Goal: Task Accomplishment & Management: Use online tool/utility

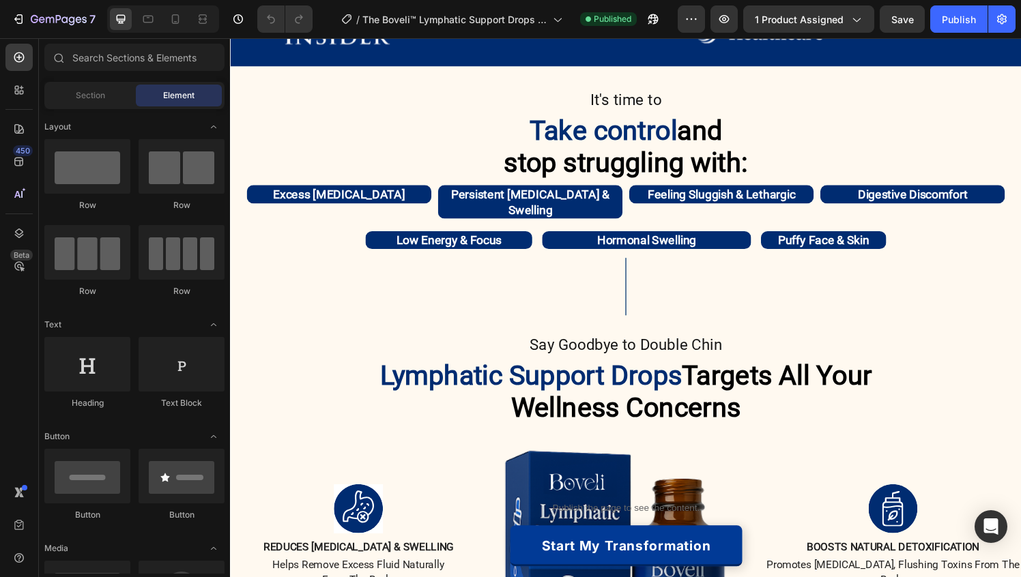
scroll to position [800, 0]
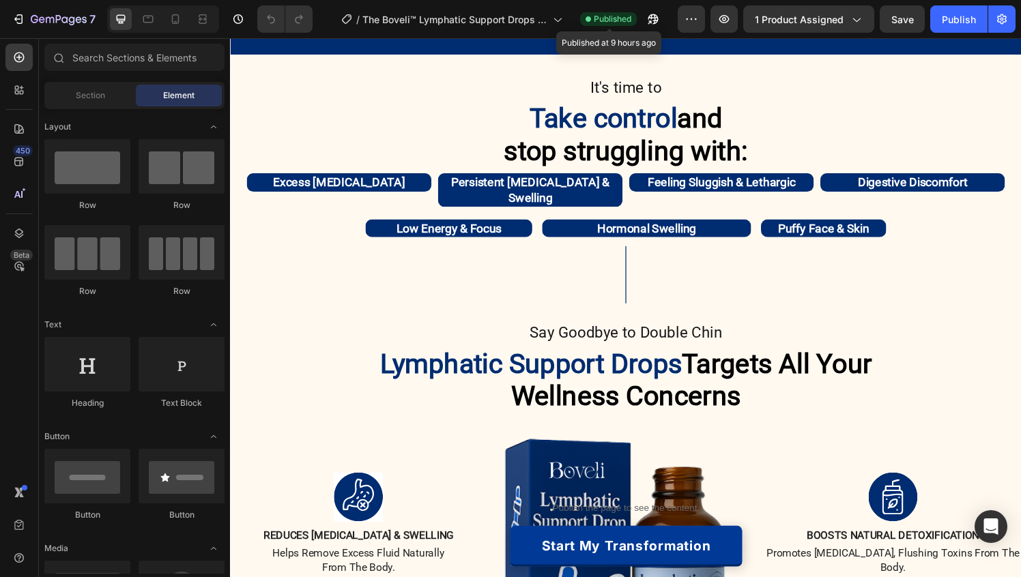
click at [612, 18] on span "Published" at bounding box center [613, 19] width 38 height 12
click at [1000, 14] on icon "button" at bounding box center [1002, 19] width 10 height 10
click at [998, 27] on button "button" at bounding box center [1001, 18] width 27 height 27
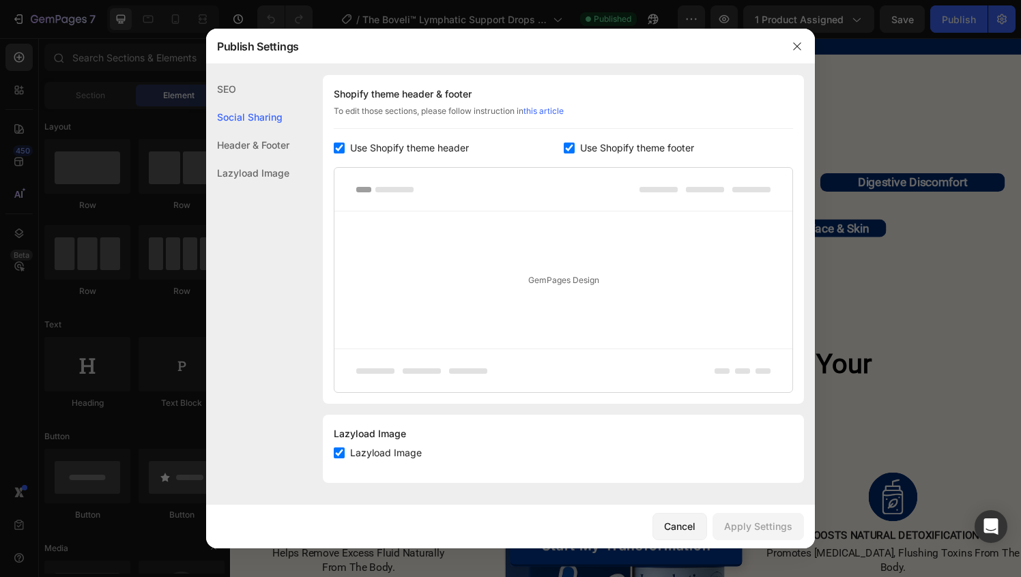
scroll to position [0, 0]
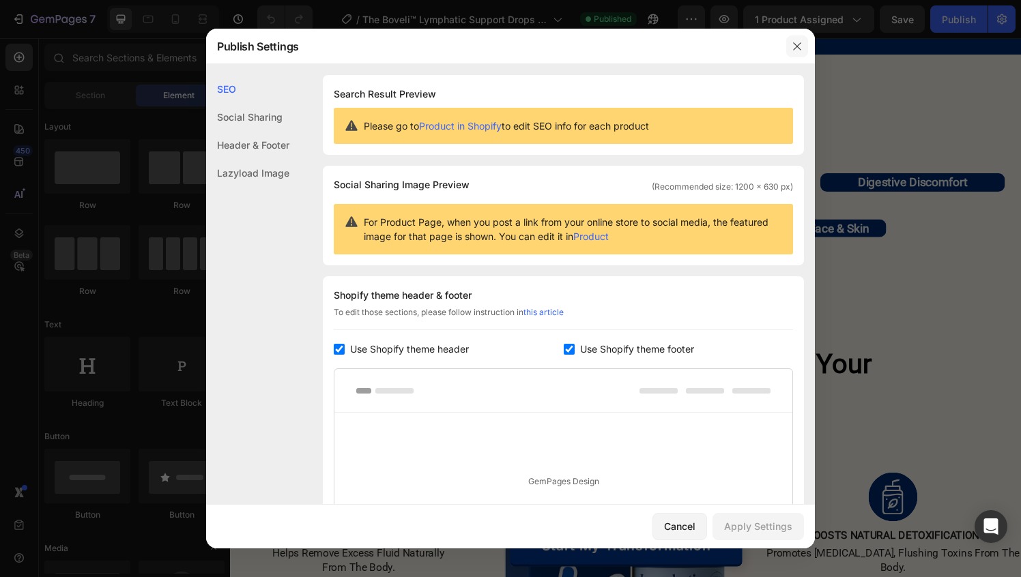
click at [795, 44] on icon "button" at bounding box center [797, 46] width 8 height 8
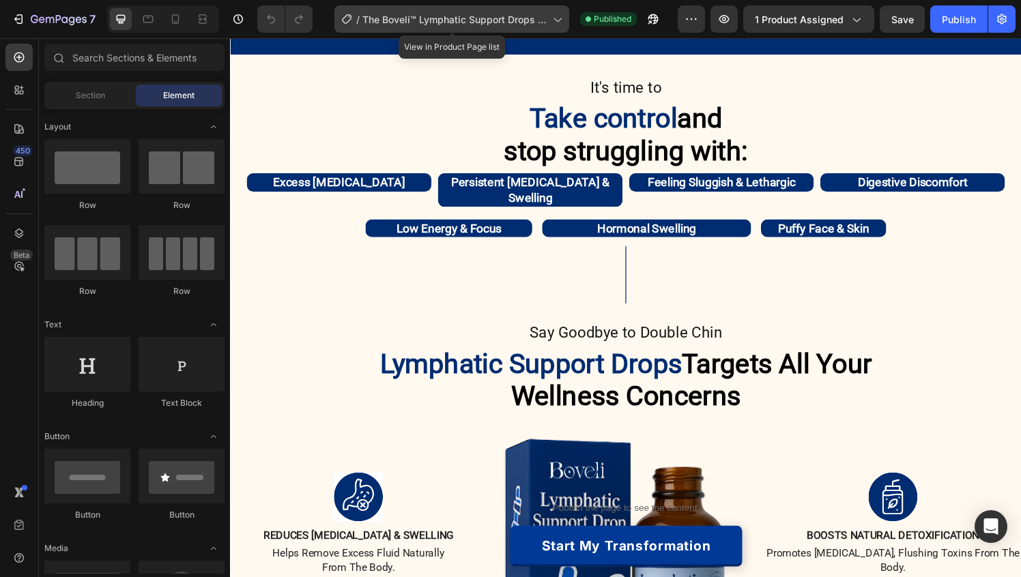
click at [551, 25] on icon at bounding box center [557, 19] width 14 height 14
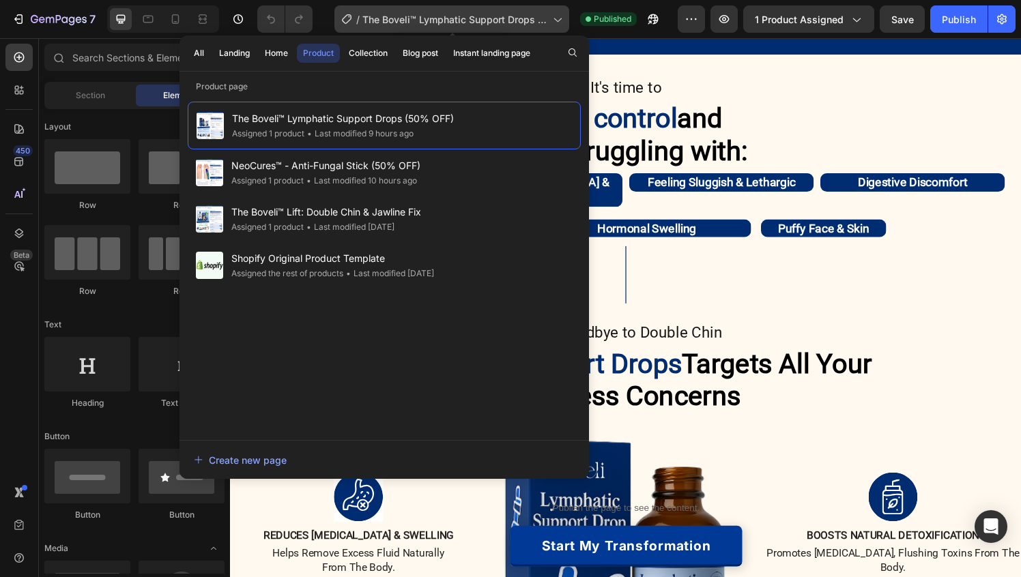
click at [551, 25] on icon at bounding box center [557, 19] width 14 height 14
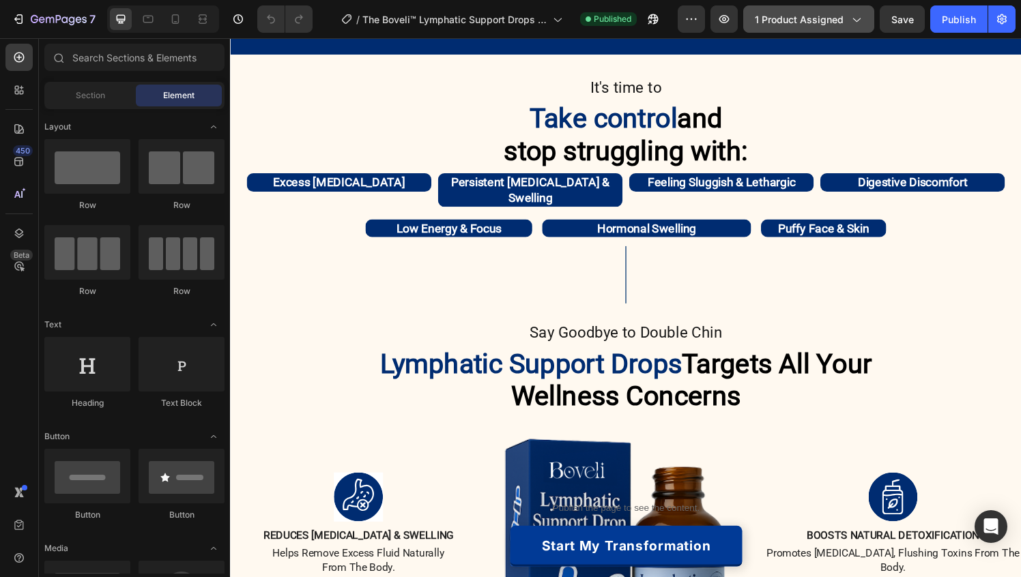
click at [860, 25] on icon "button" at bounding box center [856, 19] width 14 height 14
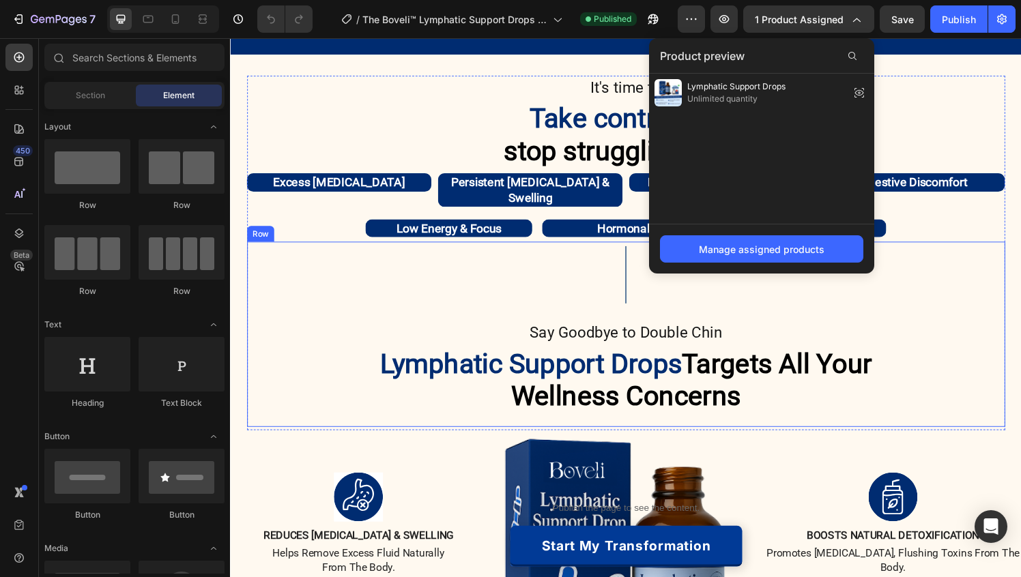
click at [568, 311] on div "Image Say Goodbye to Double Chin Text Block Lymphatic Support Drops Targets All…" at bounding box center [639, 345] width 785 height 192
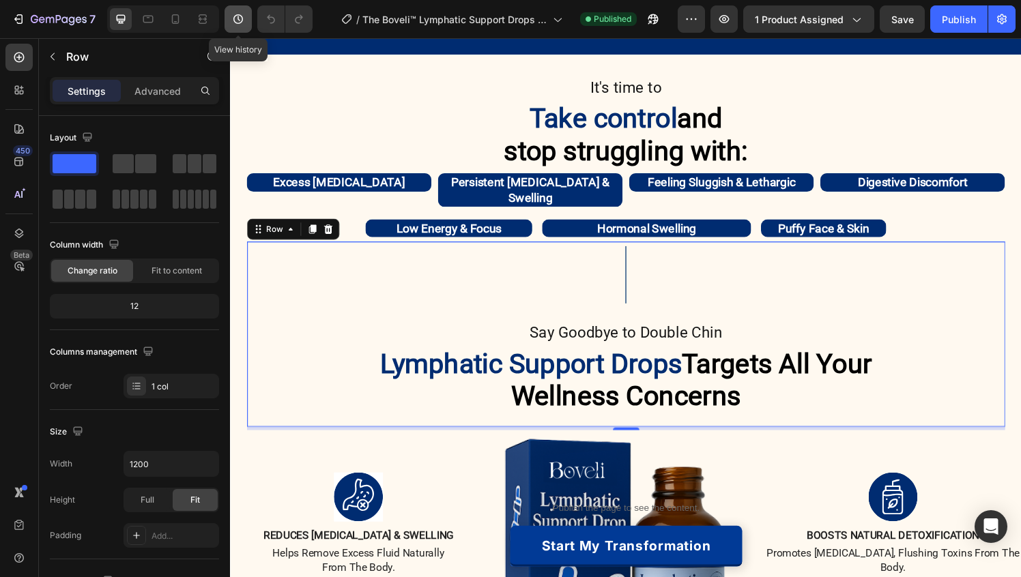
click at [234, 15] on icon "button" at bounding box center [238, 19] width 14 height 14
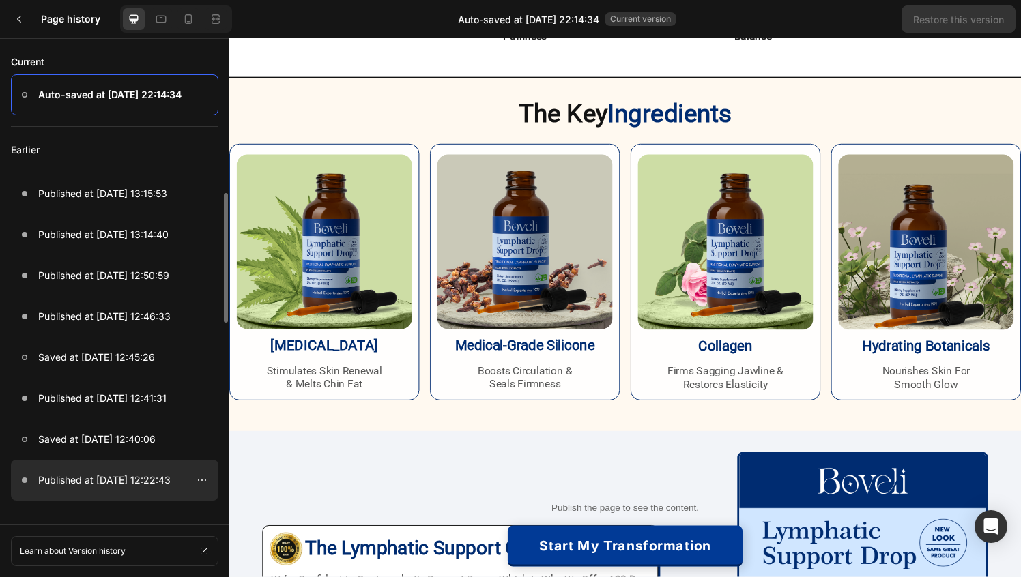
scroll to position [15, 0]
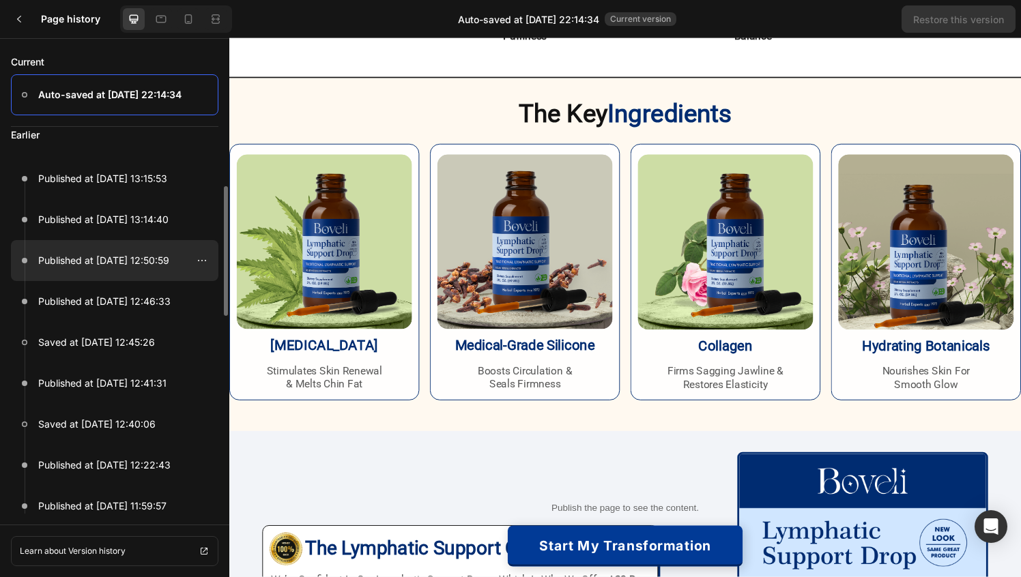
click at [108, 270] on div at bounding box center [114, 260] width 207 height 41
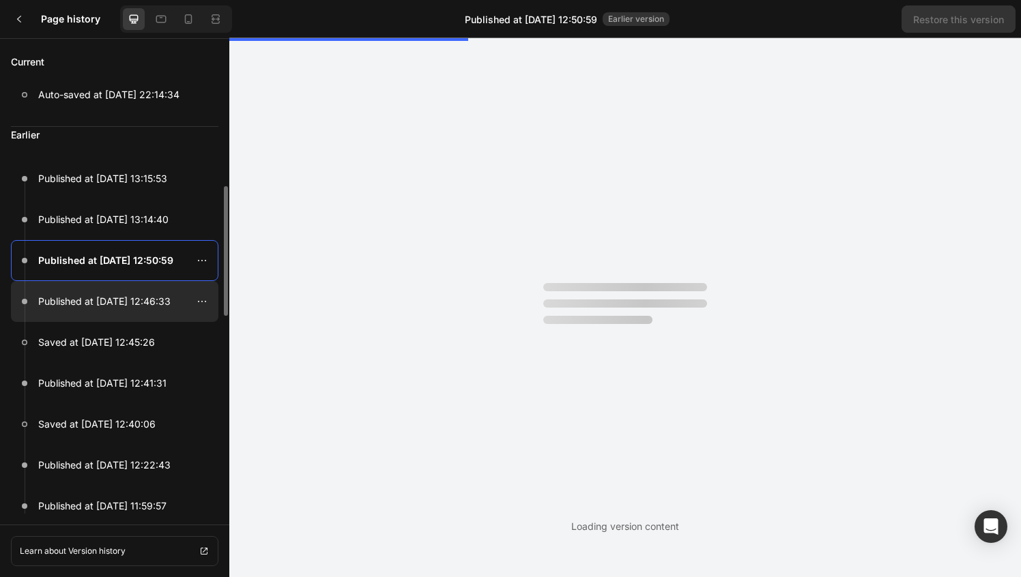
scroll to position [0, 0]
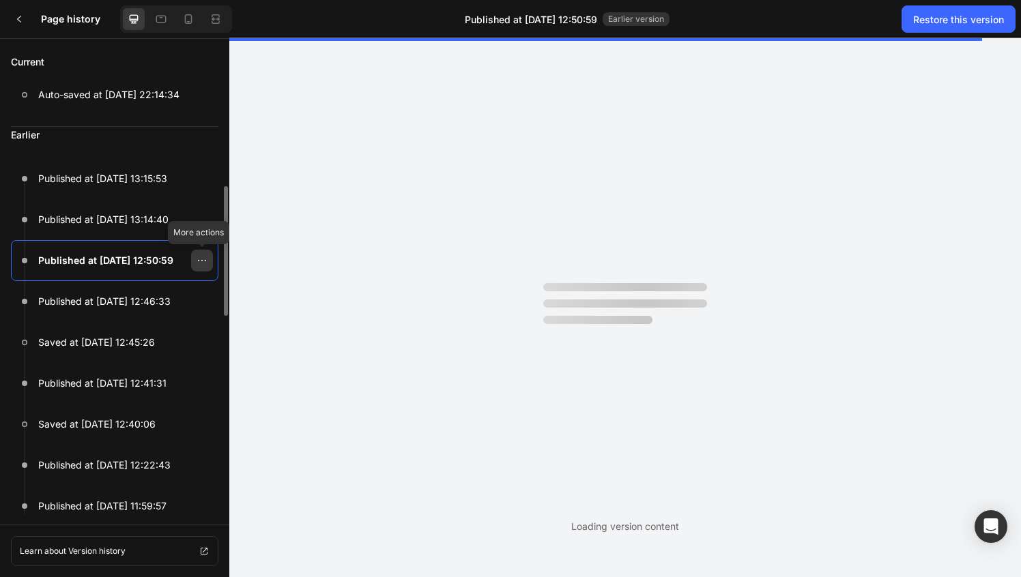
click at [204, 262] on icon at bounding box center [201, 260] width 11 height 11
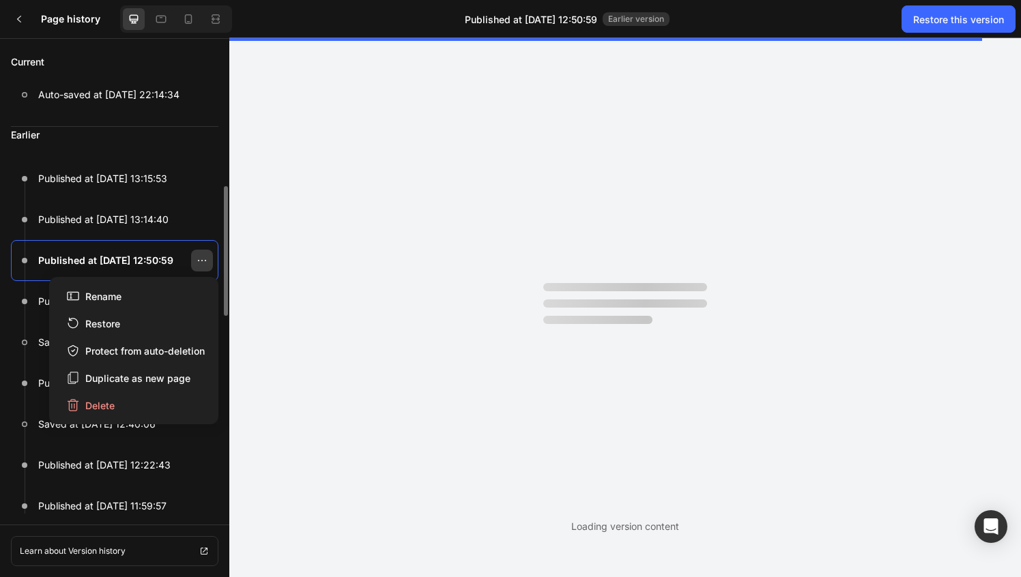
click at [204, 262] on icon at bounding box center [201, 260] width 11 height 11
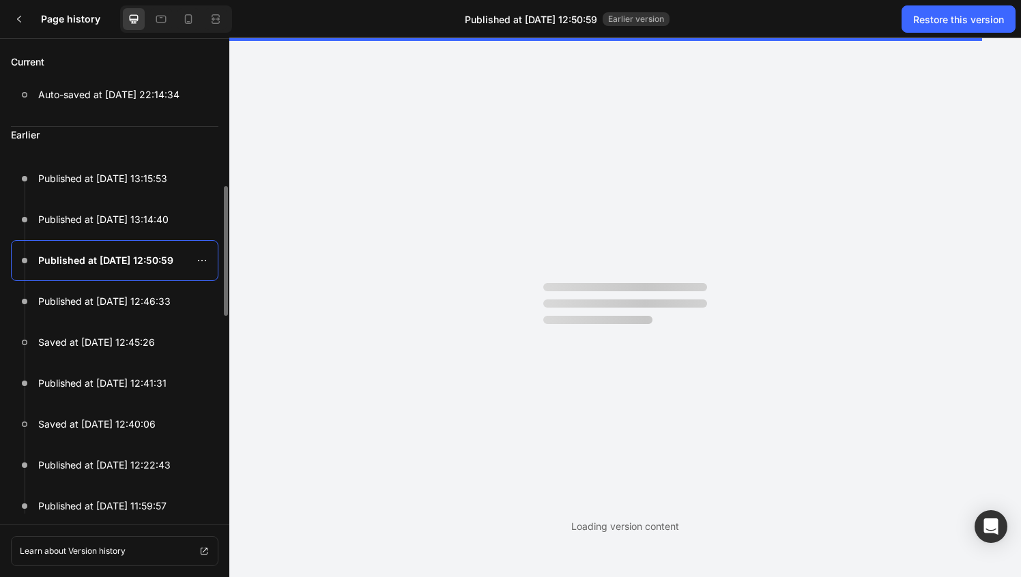
click at [68, 254] on p "Published at [DATE] 12:50:59" at bounding box center [105, 260] width 135 height 16
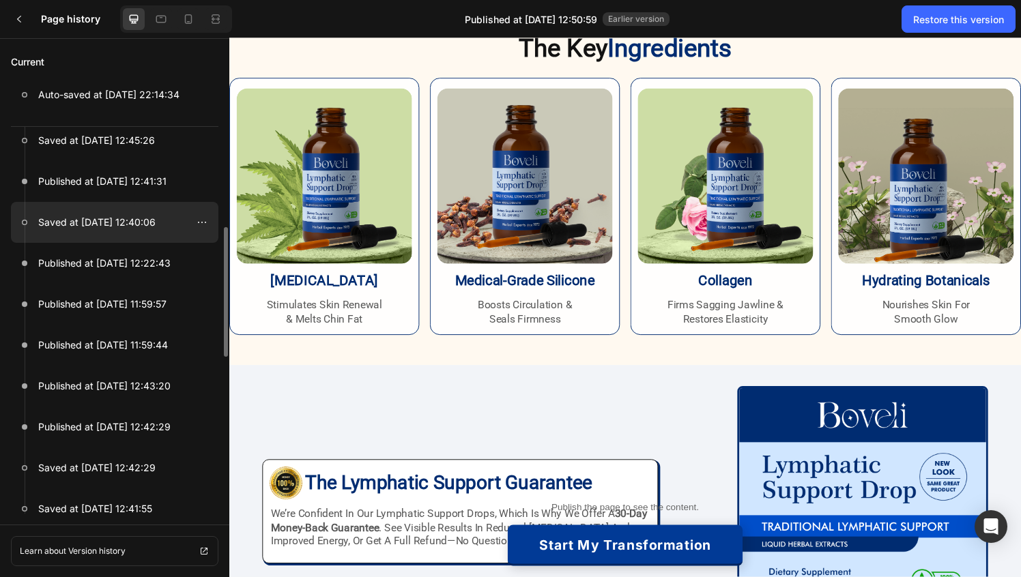
scroll to position [218, 0]
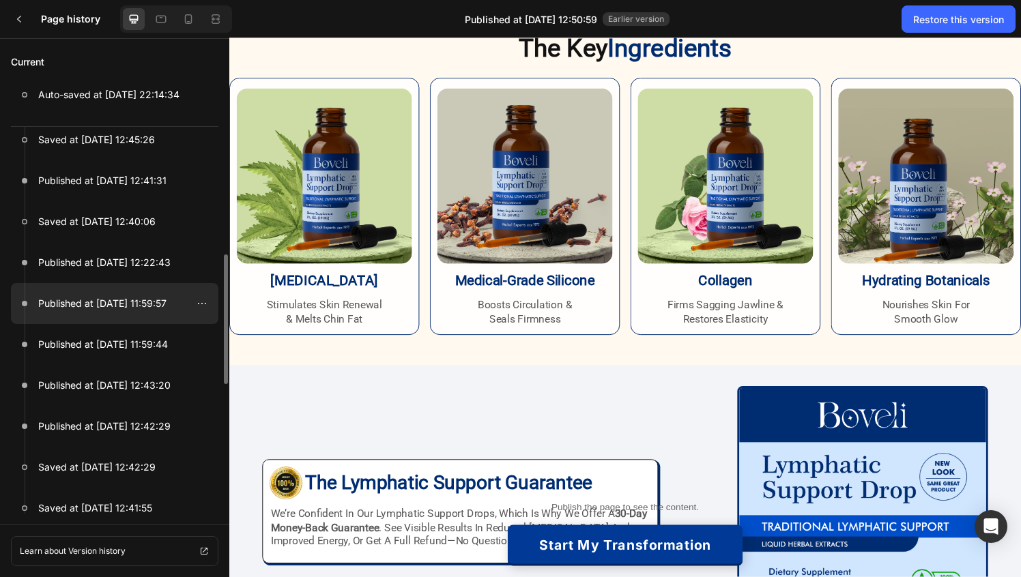
click at [124, 308] on p "Published at [DATE] 11:59:57" at bounding box center [102, 303] width 128 height 16
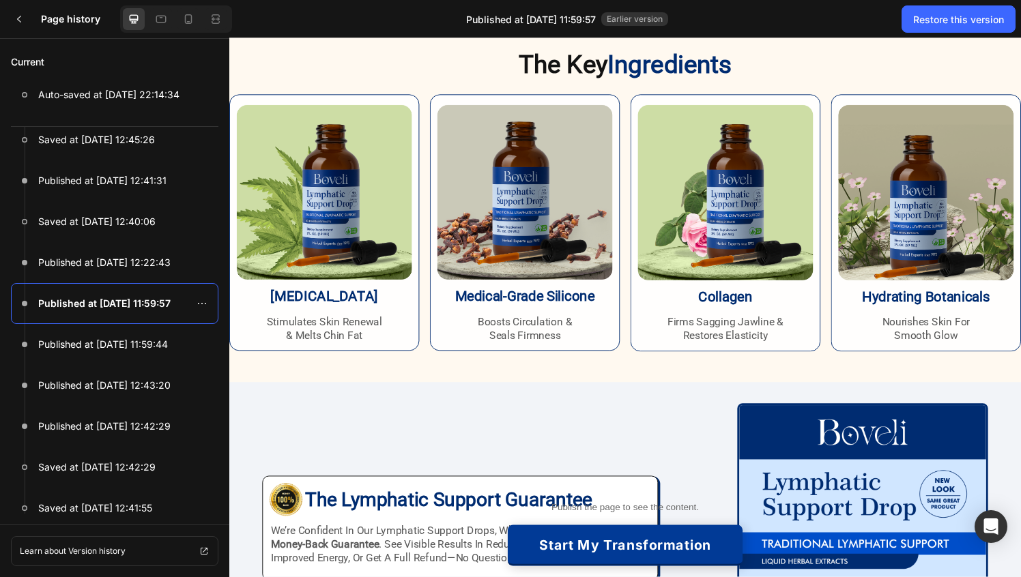
scroll to position [1884, 0]
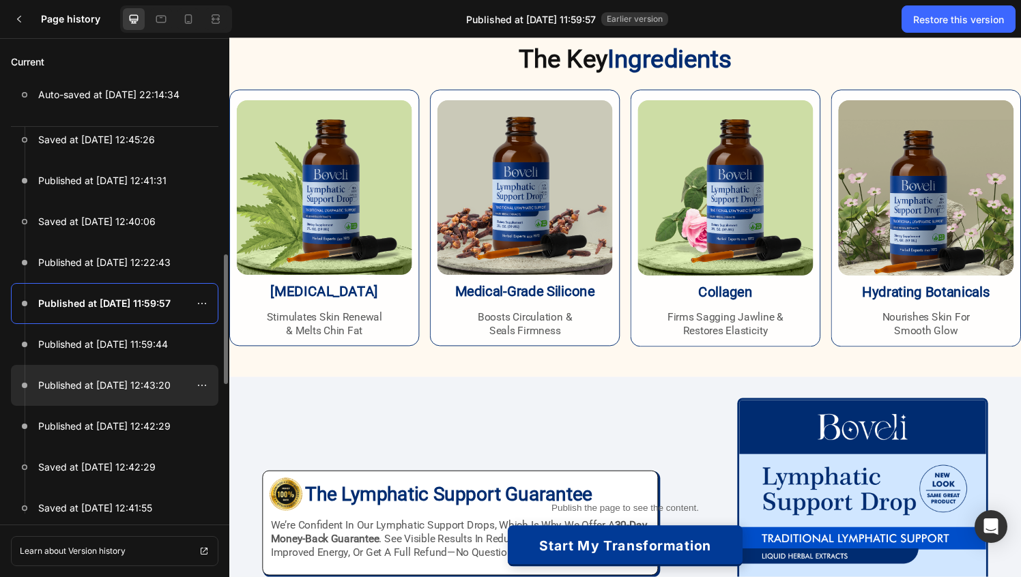
click at [93, 386] on p "Published at [DATE] 12:43:20" at bounding box center [104, 385] width 132 height 16
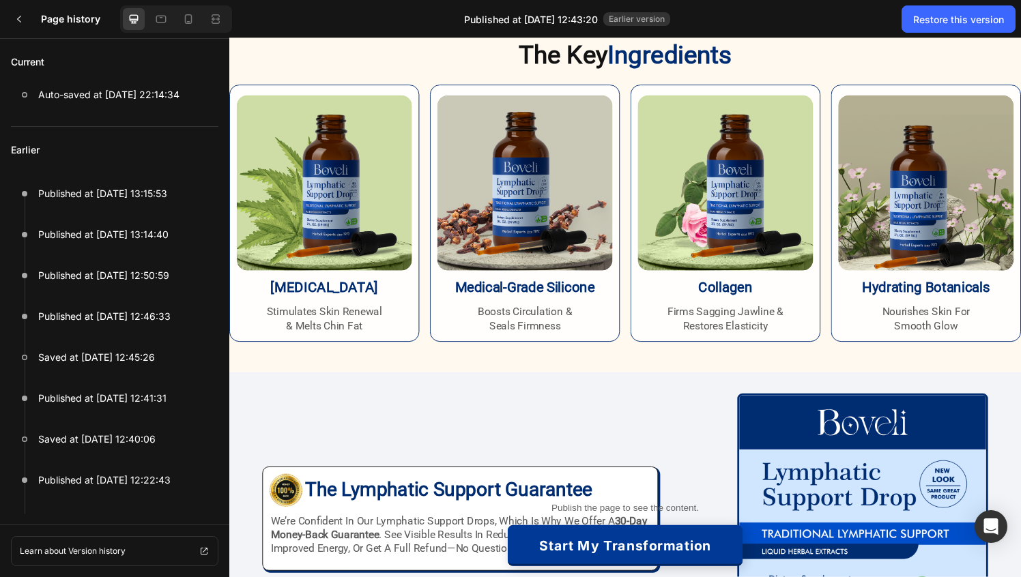
scroll to position [2520, 0]
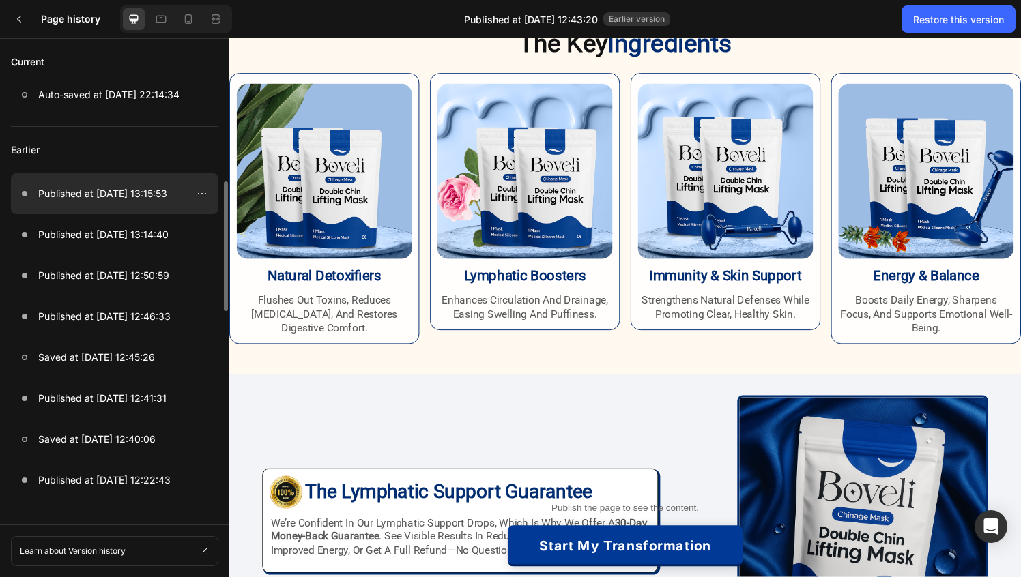
click at [115, 200] on p "Published at [DATE] 13:15:53" at bounding box center [102, 194] width 129 height 16
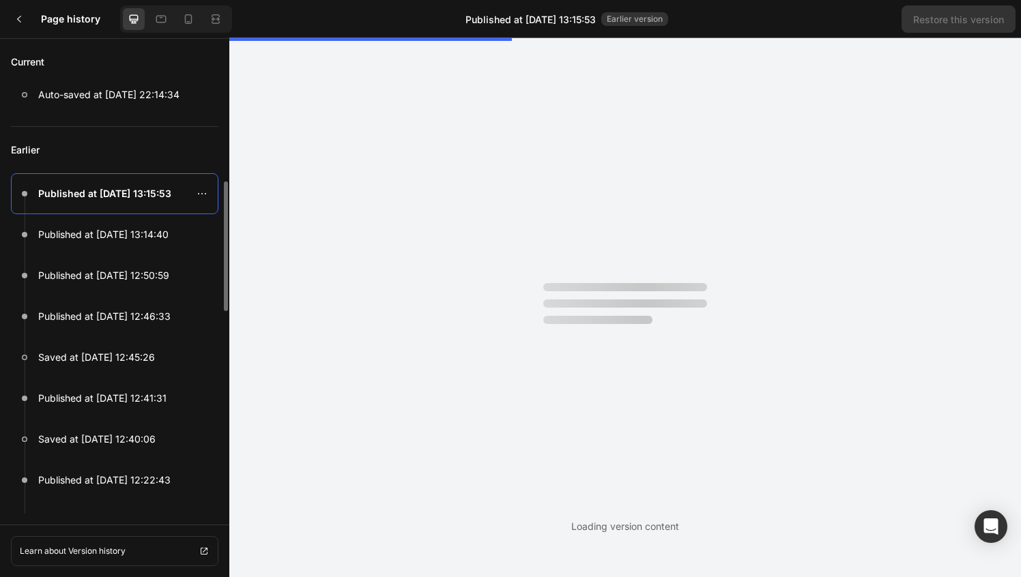
scroll to position [0, 0]
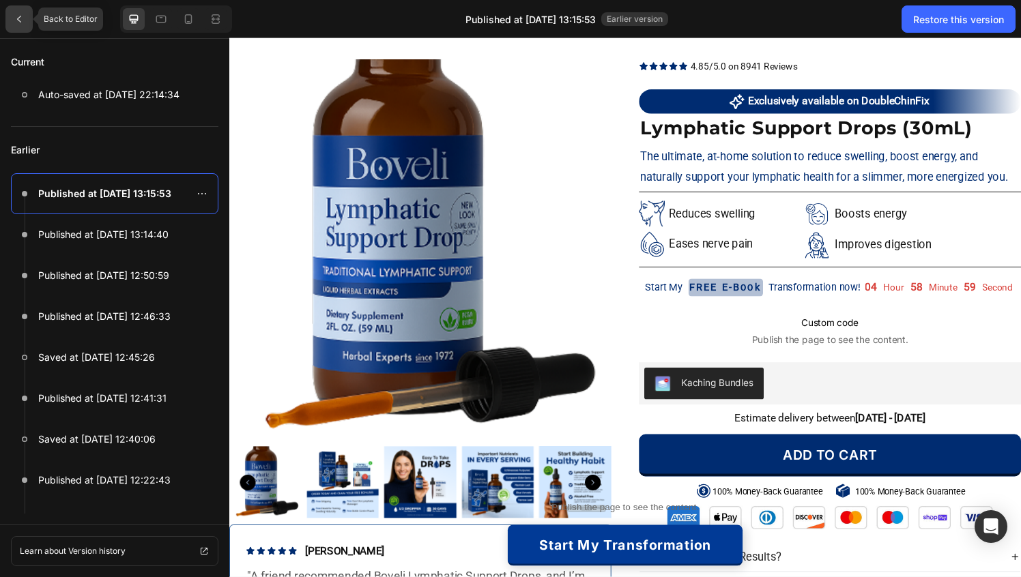
click at [17, 27] on div at bounding box center [18, 18] width 27 height 27
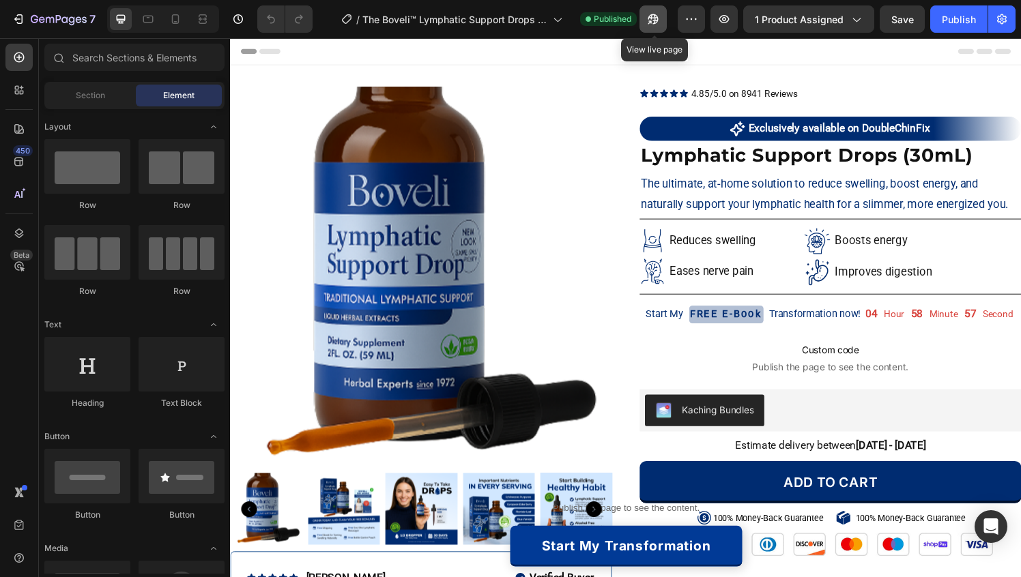
click at [654, 25] on icon "button" at bounding box center [653, 19] width 14 height 14
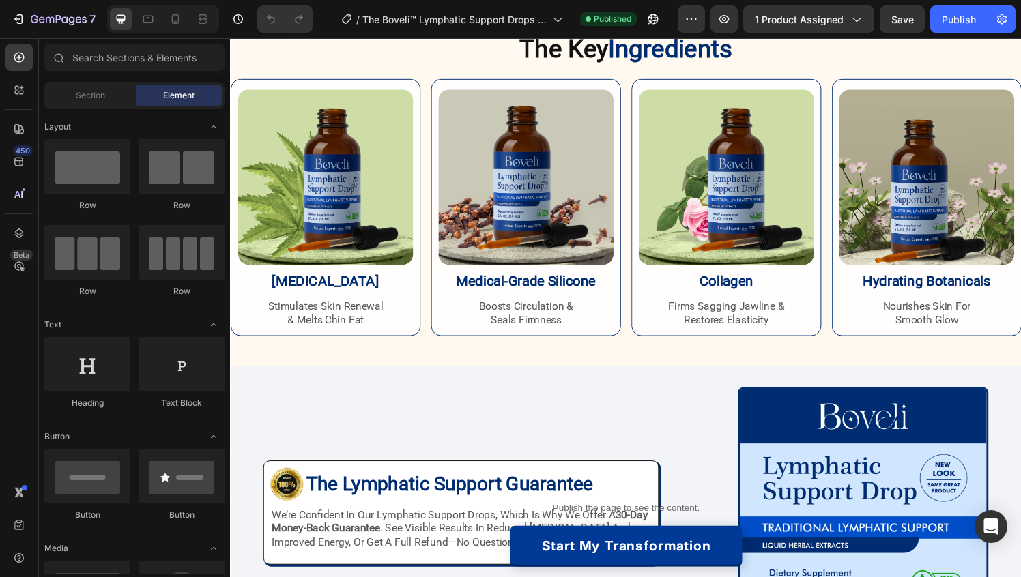
scroll to position [2562, 0]
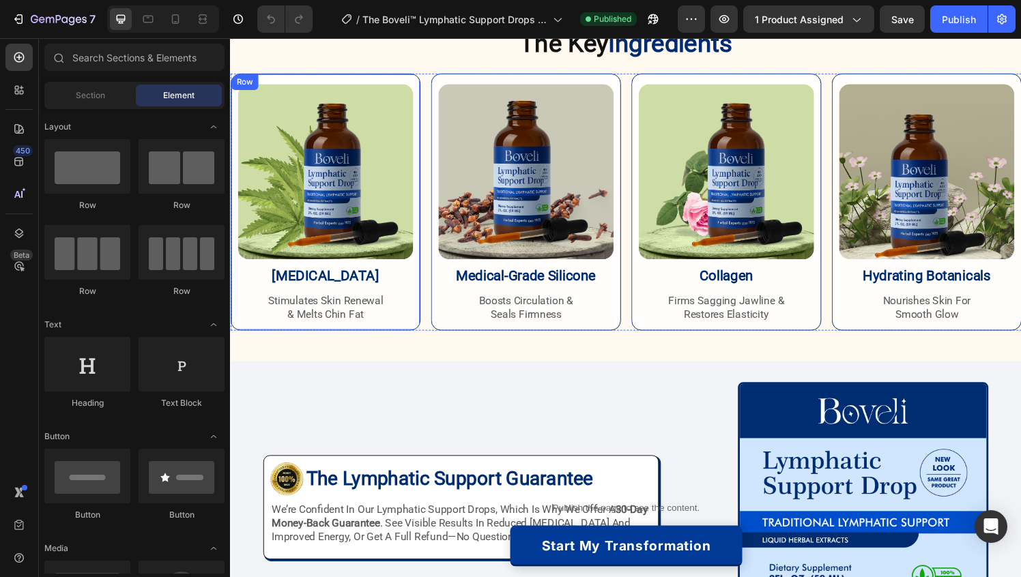
click at [332, 287] on h2 "[MEDICAL_DATA]" at bounding box center [327, 284] width 181 height 21
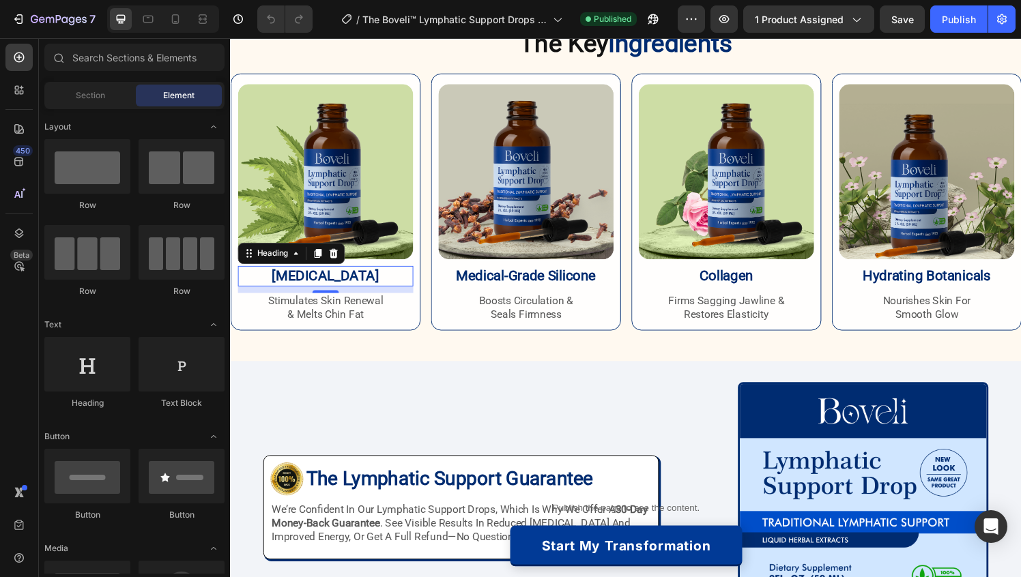
click at [332, 287] on h2 "[MEDICAL_DATA]" at bounding box center [327, 284] width 181 height 21
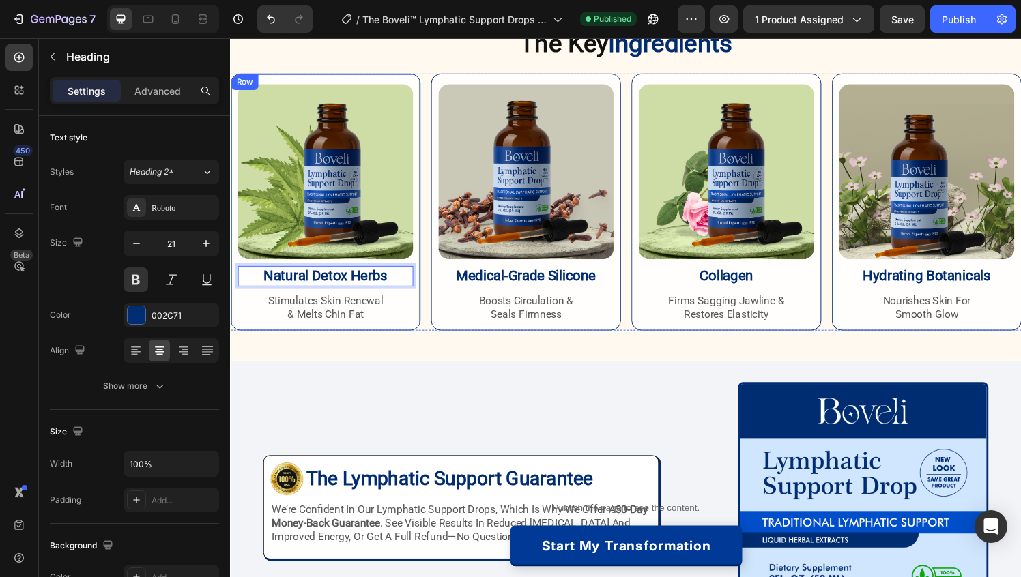
click at [333, 328] on p "& melts chin fat" at bounding box center [328, 325] width 179 height 14
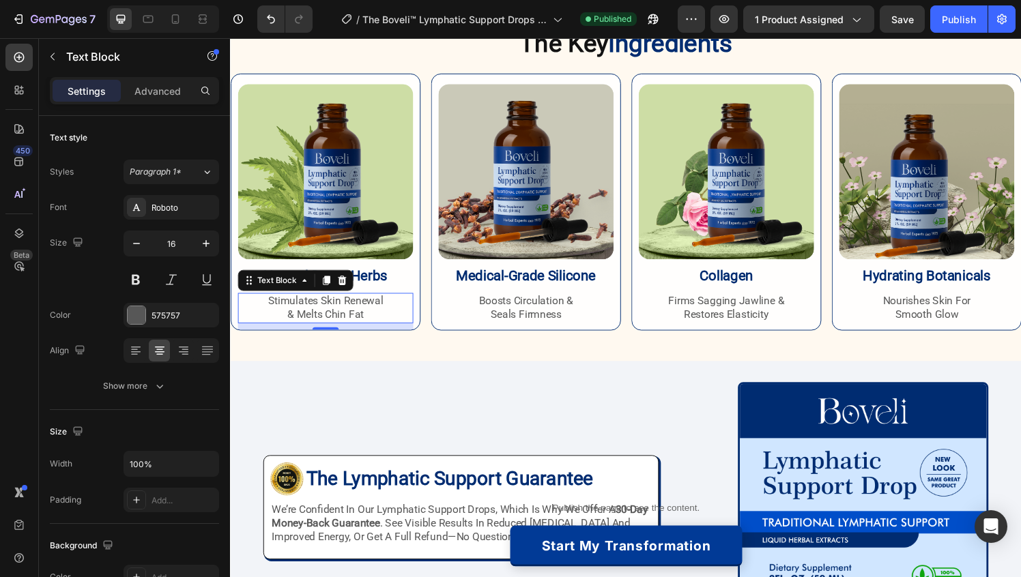
click at [333, 328] on p "& melts chin fat" at bounding box center [328, 325] width 179 height 14
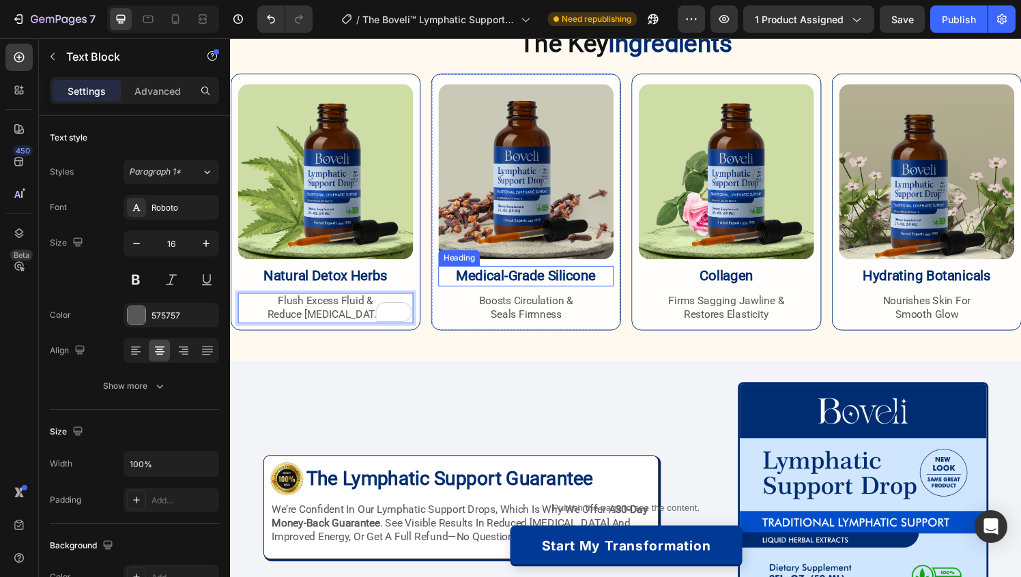
click at [544, 282] on h2 "medical-grade silicone" at bounding box center [535, 284] width 181 height 21
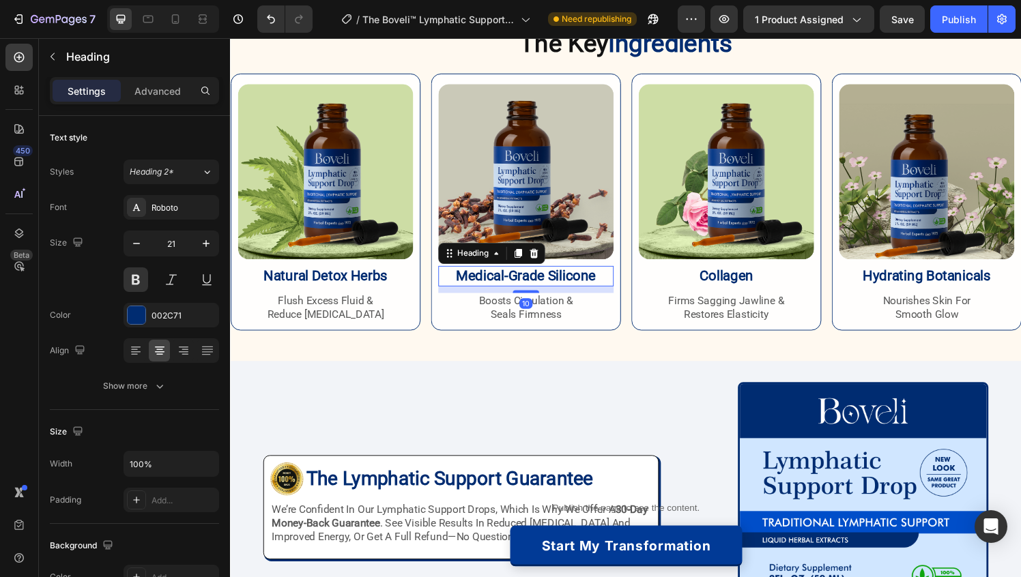
click at [544, 282] on h2 "medical-grade silicone" at bounding box center [535, 284] width 181 height 21
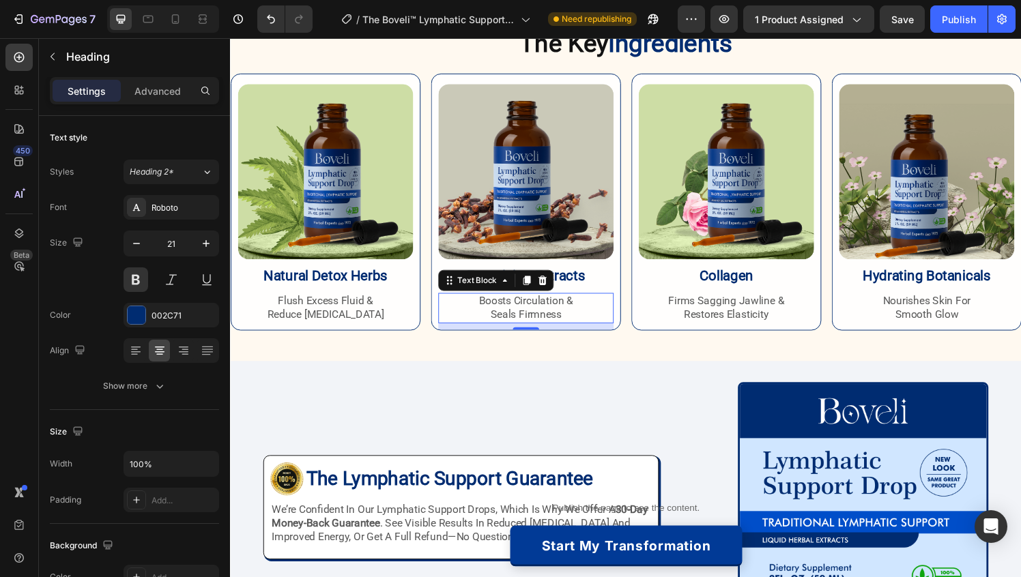
click at [521, 326] on p "seals firmness" at bounding box center [535, 325] width 179 height 14
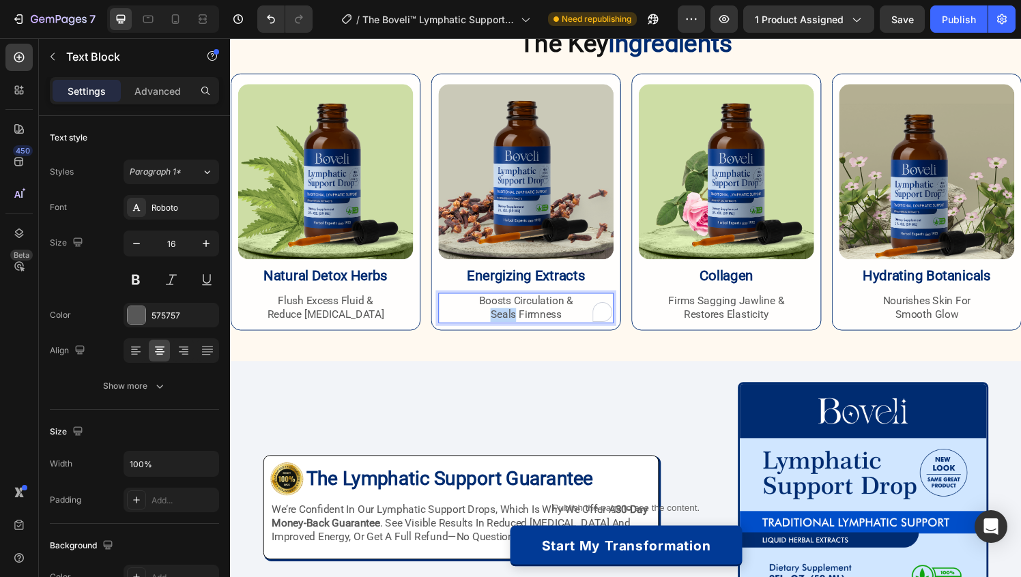
click at [521, 326] on p "seals firmness" at bounding box center [535, 325] width 179 height 14
click at [734, 285] on h2 "collagen" at bounding box center [742, 284] width 181 height 21
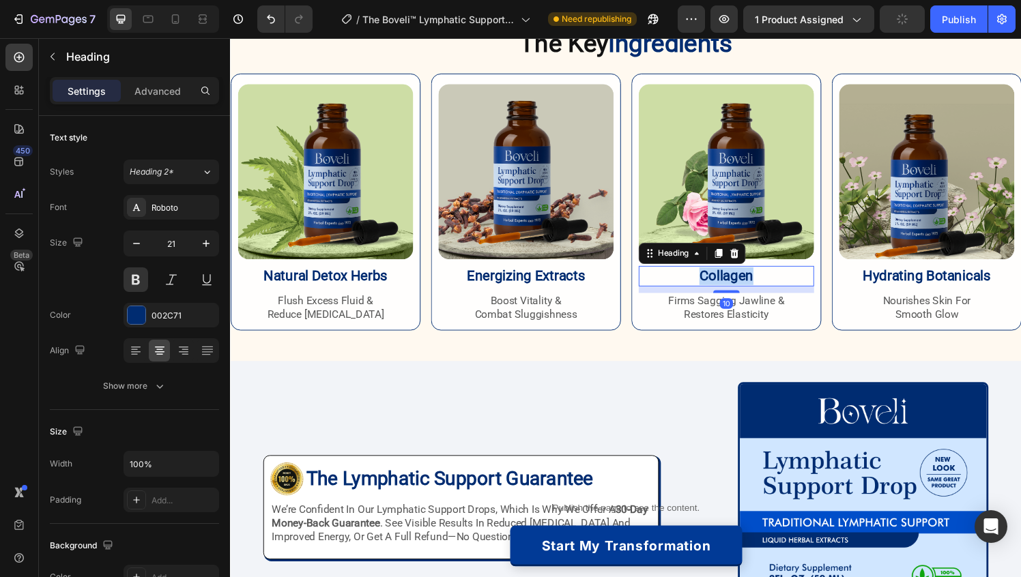
click at [734, 285] on h2 "collagen" at bounding box center [742, 284] width 181 height 21
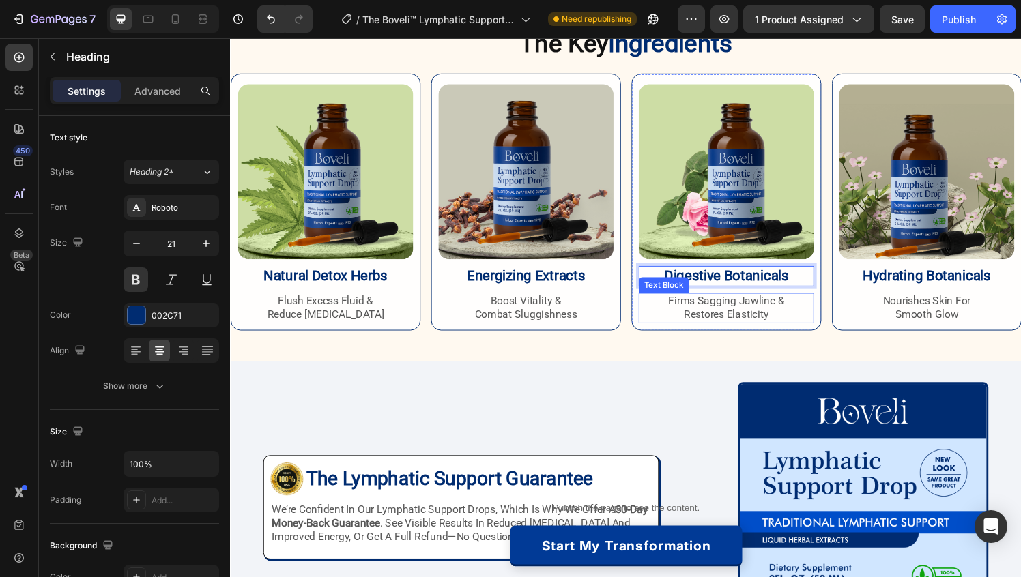
click at [744, 311] on p "firms sagging jawline &" at bounding box center [743, 311] width 179 height 14
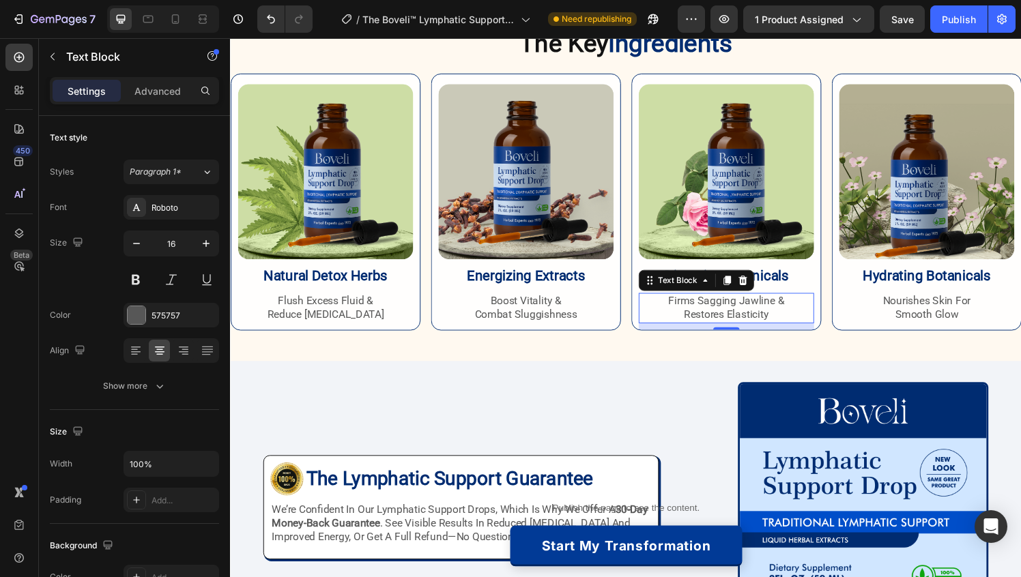
click at [744, 311] on p "firms sagging jawline &" at bounding box center [743, 311] width 179 height 14
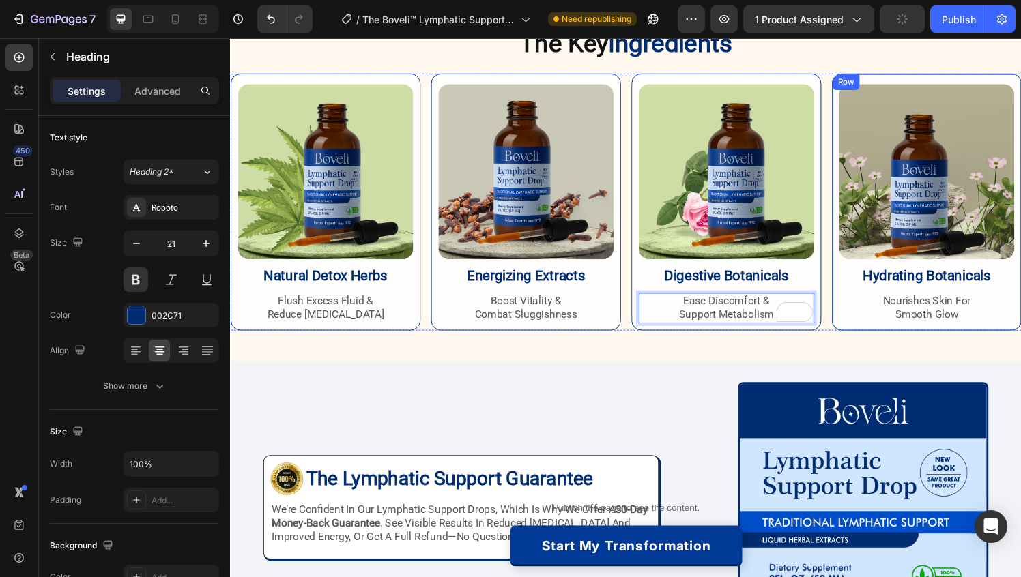
click at [937, 288] on h2 "hydrating botanicals" at bounding box center [950, 284] width 181 height 21
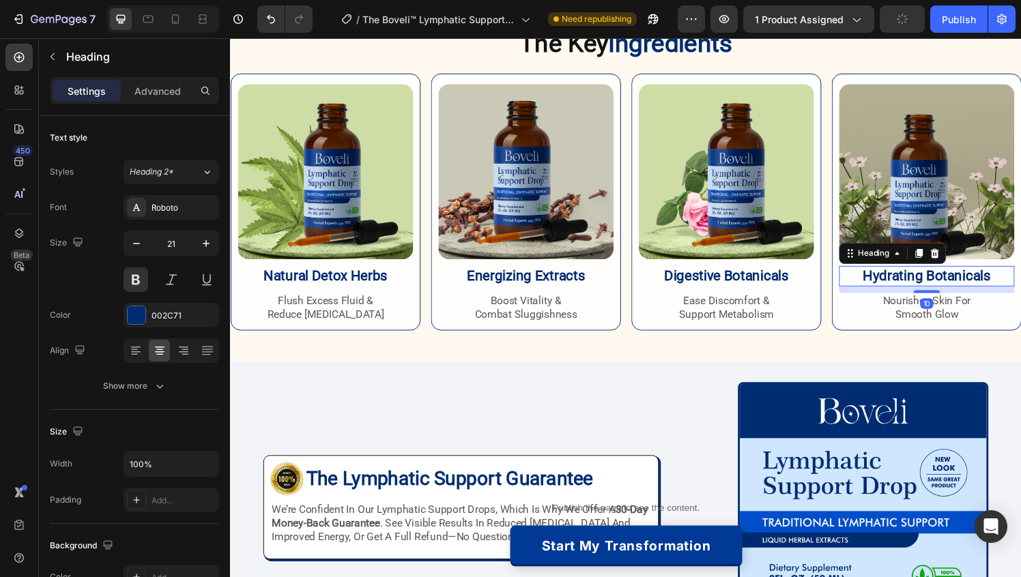
click at [937, 288] on h2 "hydrating botanicals" at bounding box center [950, 284] width 181 height 21
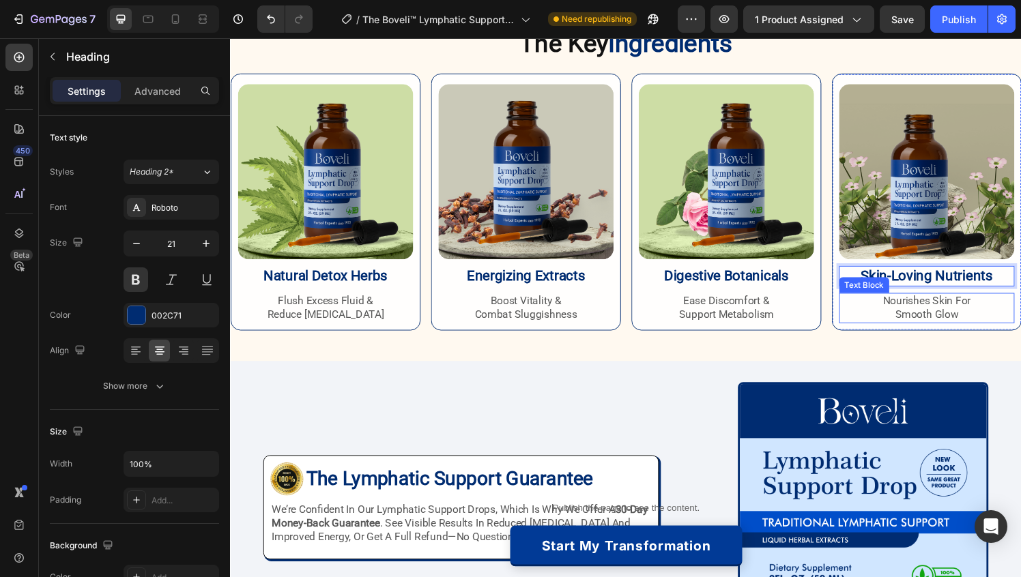
click at [956, 323] on p "smooth glow" at bounding box center [950, 325] width 179 height 14
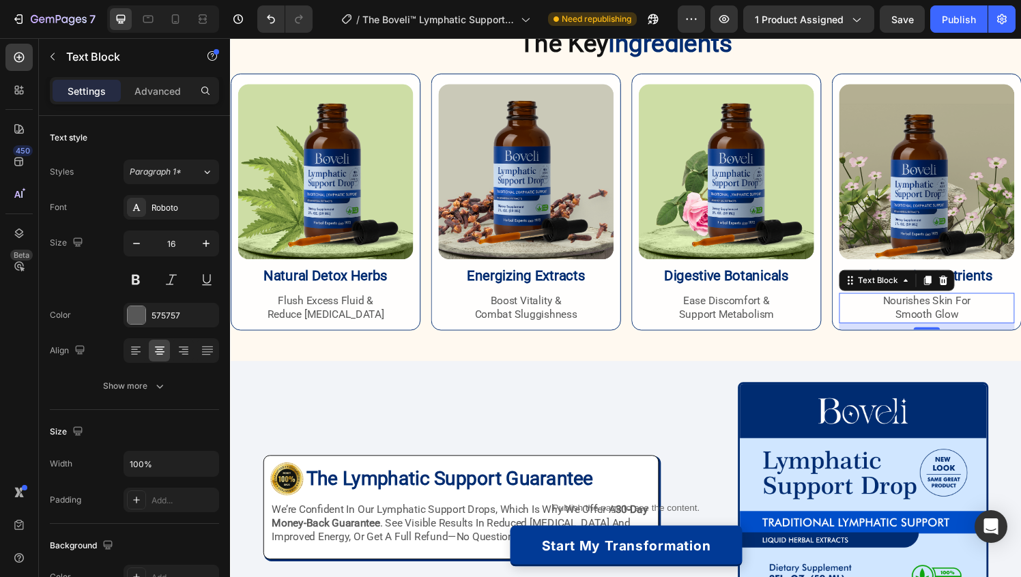
click at [956, 323] on p "smooth glow" at bounding box center [950, 325] width 179 height 14
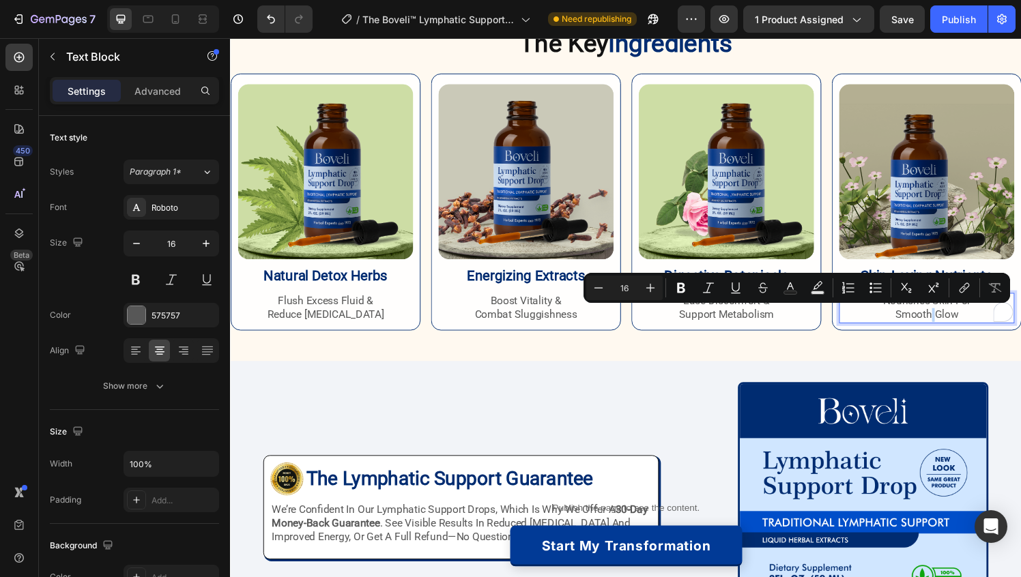
click at [956, 323] on p "smooth glow" at bounding box center [950, 325] width 179 height 14
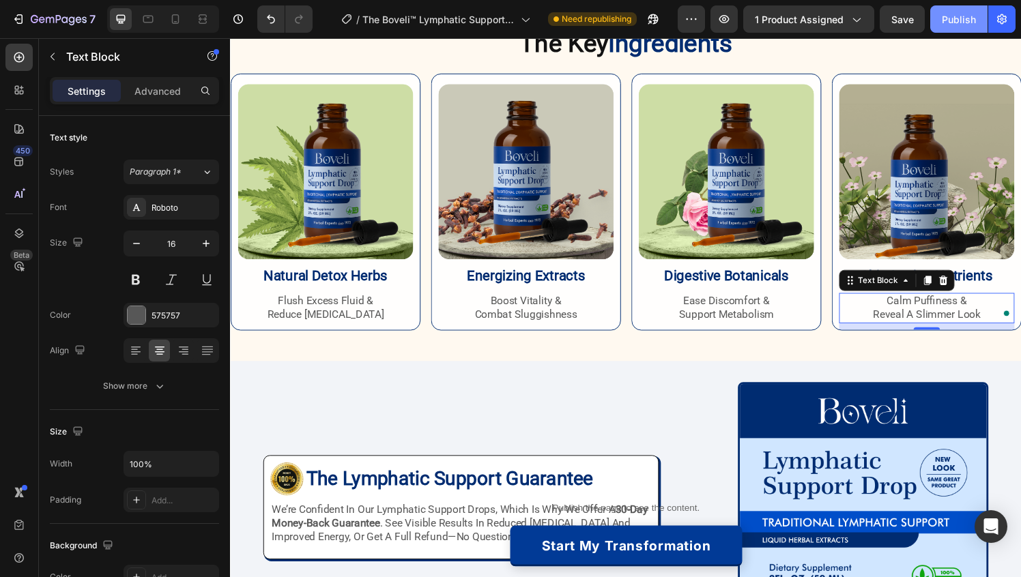
click at [957, 21] on div "Publish" at bounding box center [959, 19] width 34 height 14
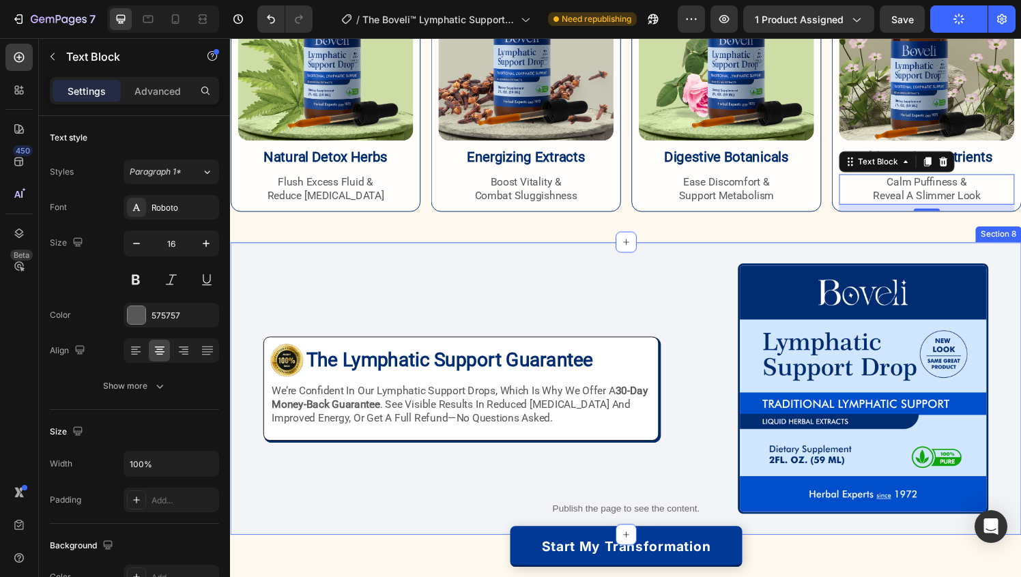
scroll to position [2492, 0]
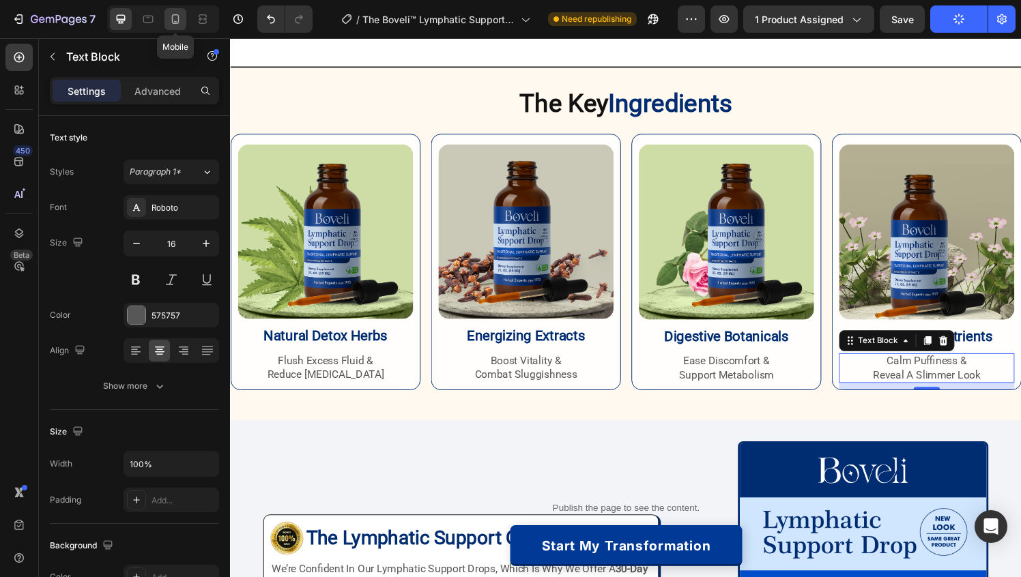
click at [174, 19] on icon at bounding box center [176, 19] width 14 height 14
type input "14"
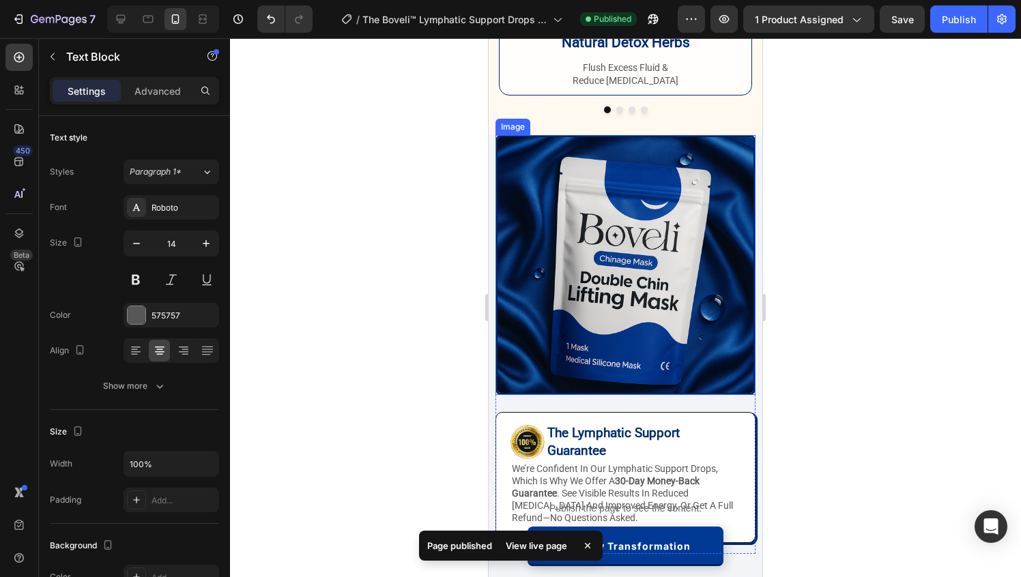
scroll to position [2835, 0]
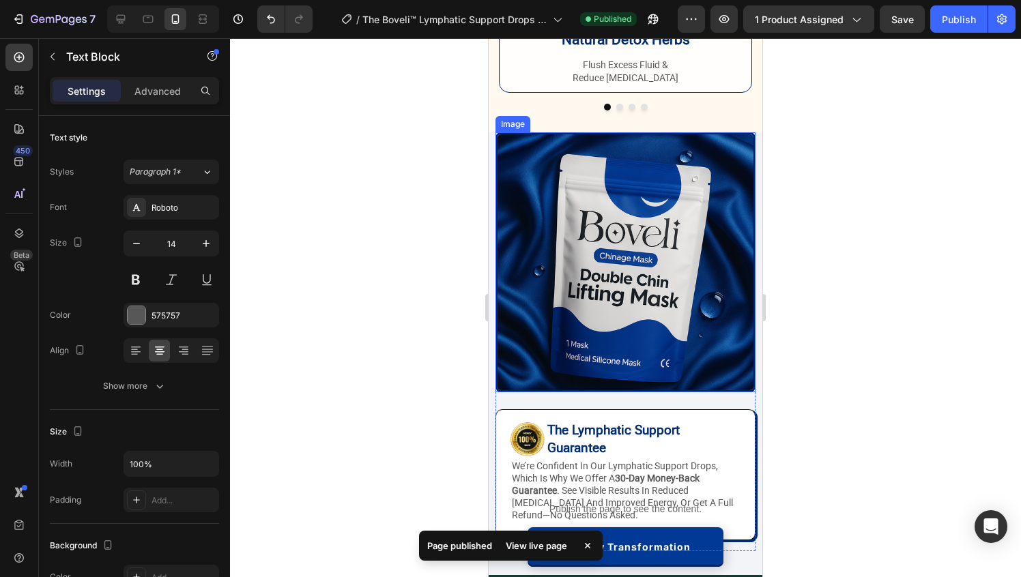
click at [592, 236] on img at bounding box center [625, 262] width 260 height 260
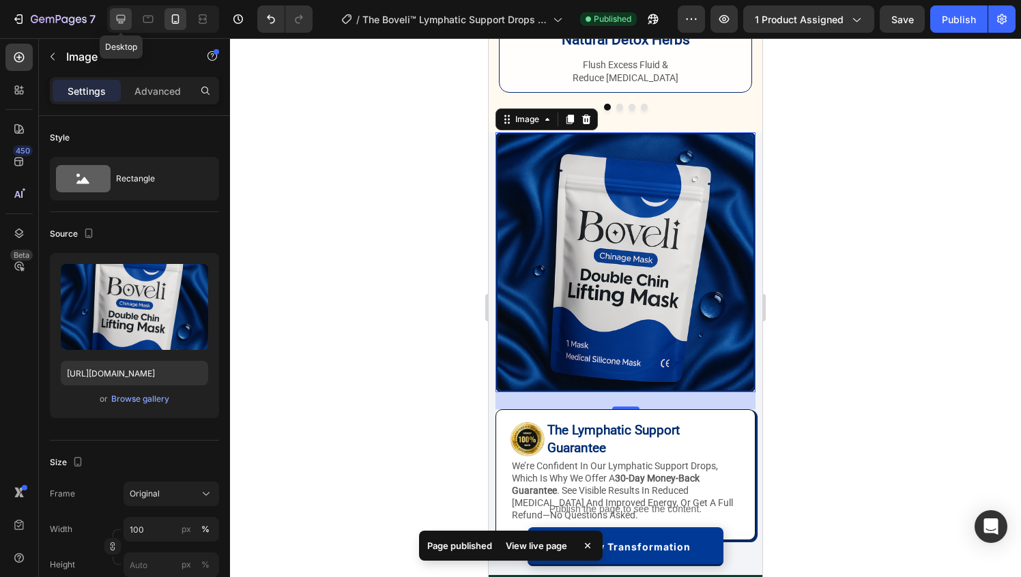
click at [123, 20] on icon at bounding box center [121, 19] width 9 height 9
type input "https://trydraindrops.com/cdn/shop/files/gempages_578946185352446485-79ebc1a0-b…"
type input "380"
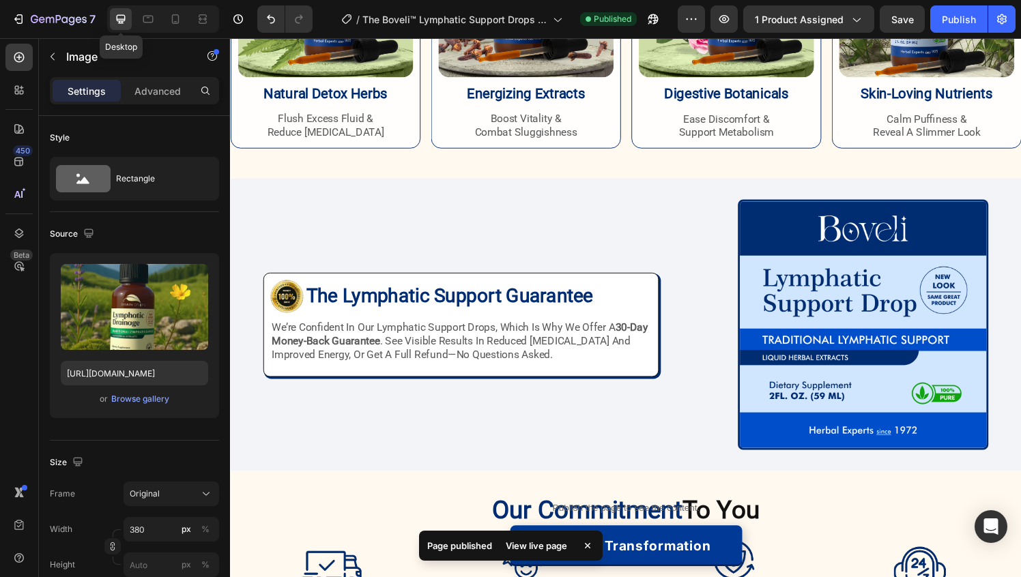
scroll to position [2788, 0]
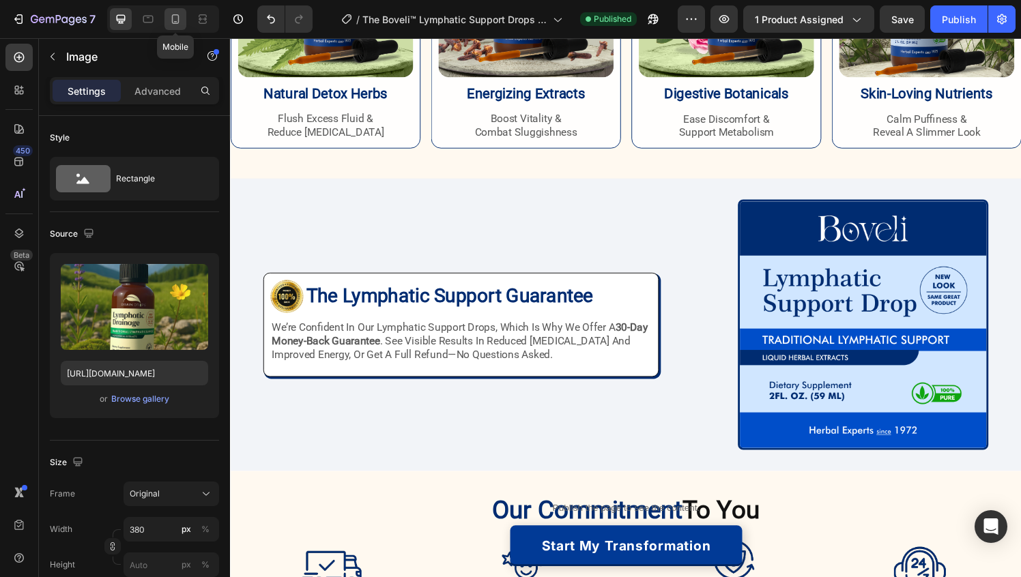
click at [175, 17] on icon at bounding box center [176, 19] width 14 height 14
type input "https://boveli.com/cdn/shop/files/gempages_580466417665573459-6ef91fcf-829c-497…"
type input "100"
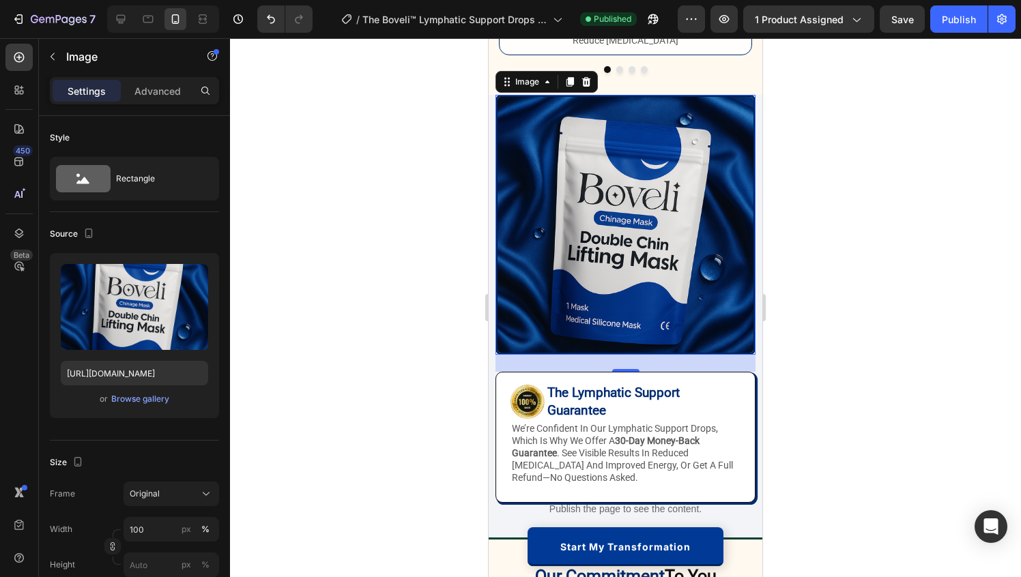
scroll to position [2882, 0]
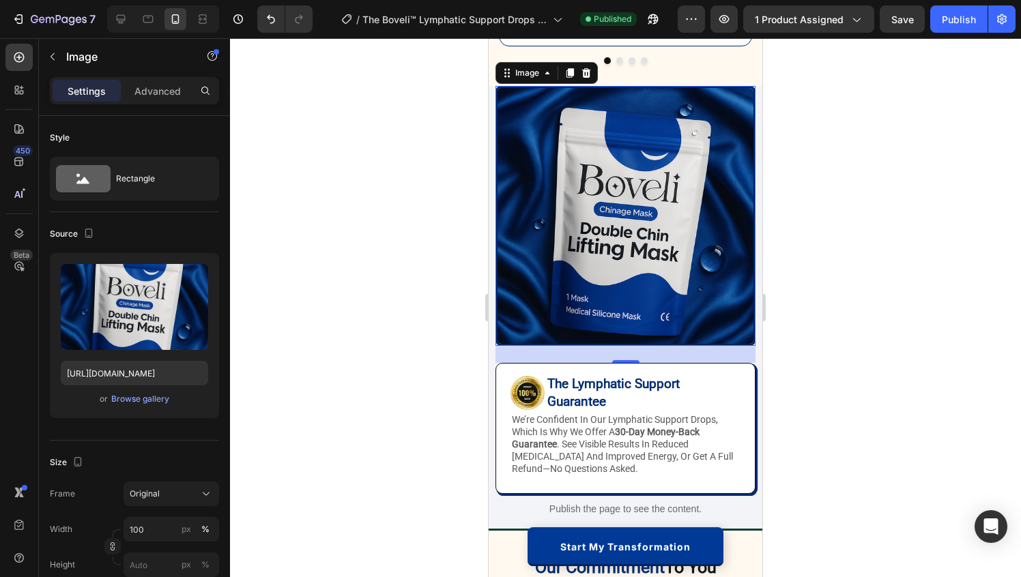
click at [593, 203] on img at bounding box center [625, 216] width 260 height 260
click at [150, 403] on div "Browse gallery" at bounding box center [140, 399] width 58 height 12
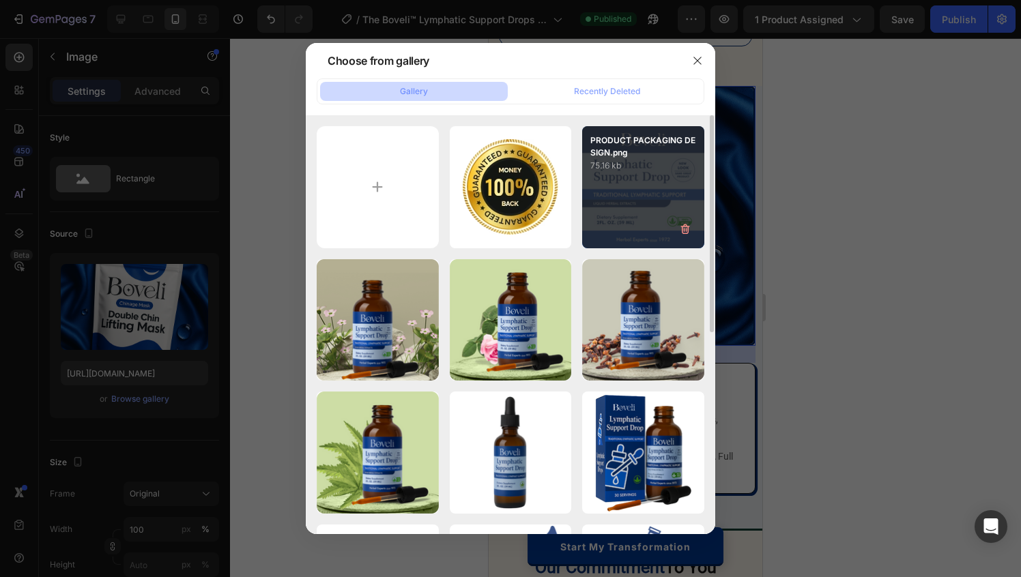
click at [611, 187] on div "PRODUCT PACKAGING DESIGN.png 75.16 kb" at bounding box center [643, 187] width 122 height 122
type input "https://cdn.shopify.com/s/files/1/0887/9213/8077/files/gempages_580466417665573…"
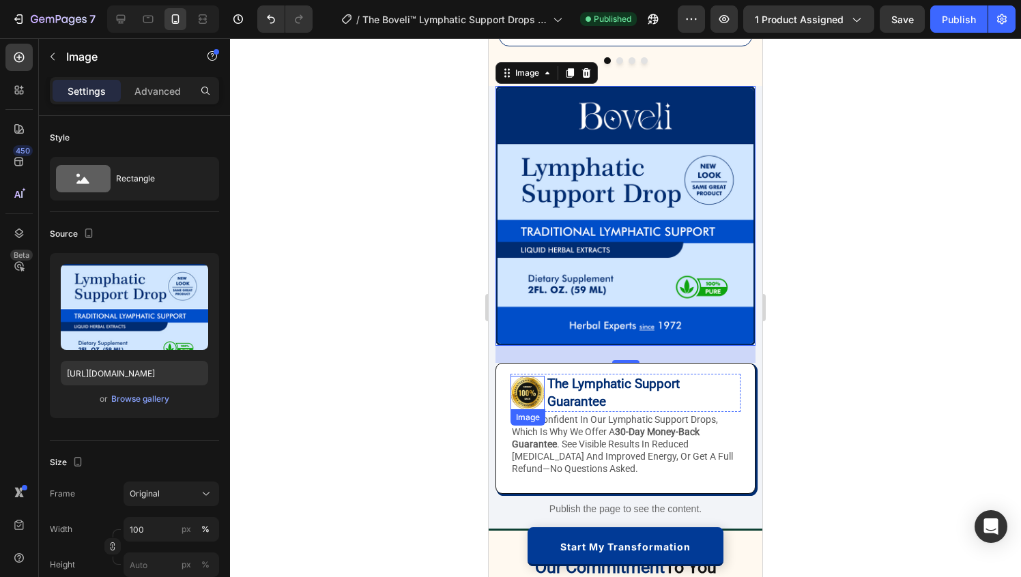
click at [536, 393] on img at bounding box center [527, 393] width 34 height 34
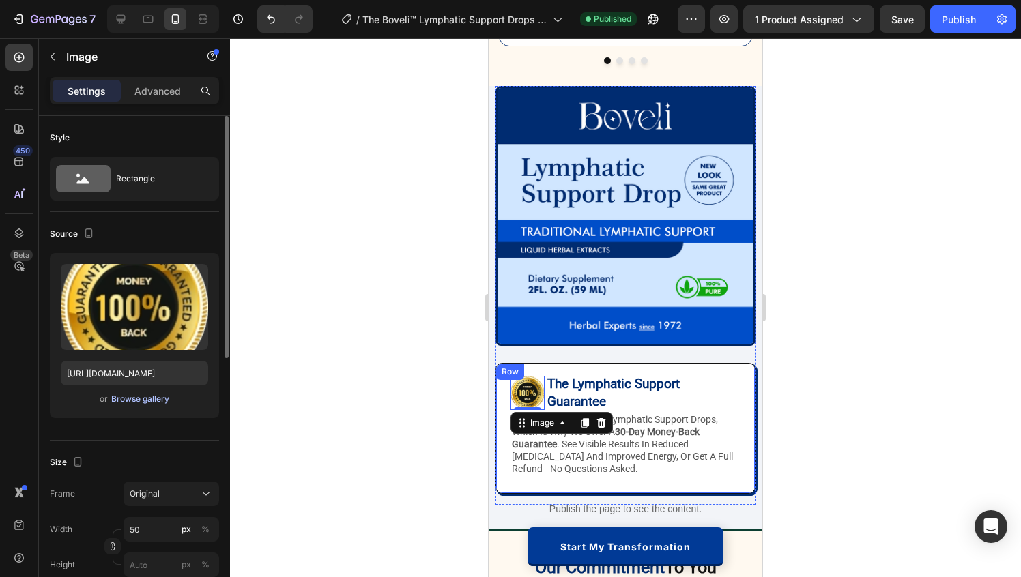
click at [159, 400] on div "Browse gallery" at bounding box center [140, 399] width 58 height 12
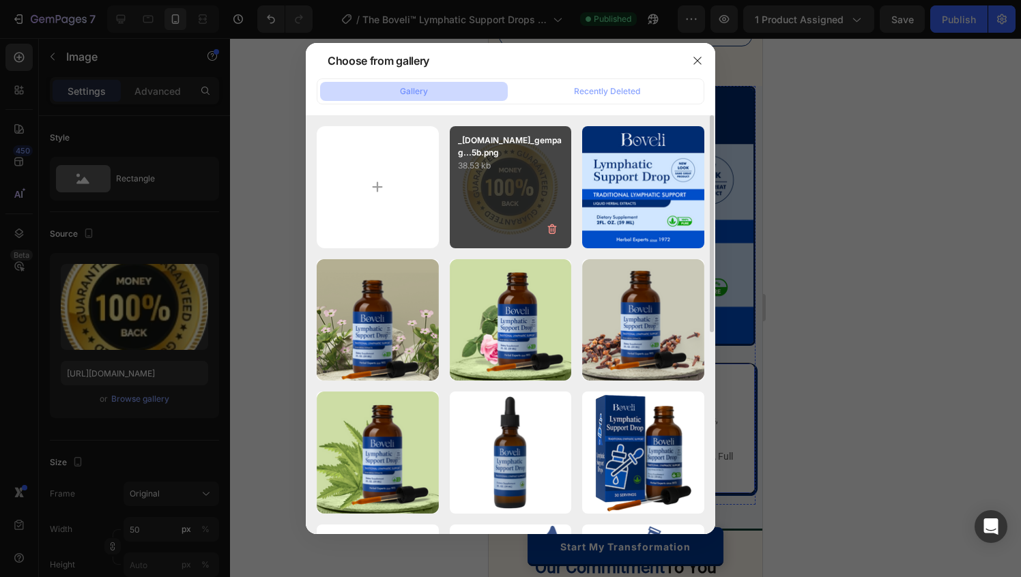
click at [522, 184] on div "_MConverter.eu_gempag...5b.png 38.53 kb" at bounding box center [511, 187] width 122 height 122
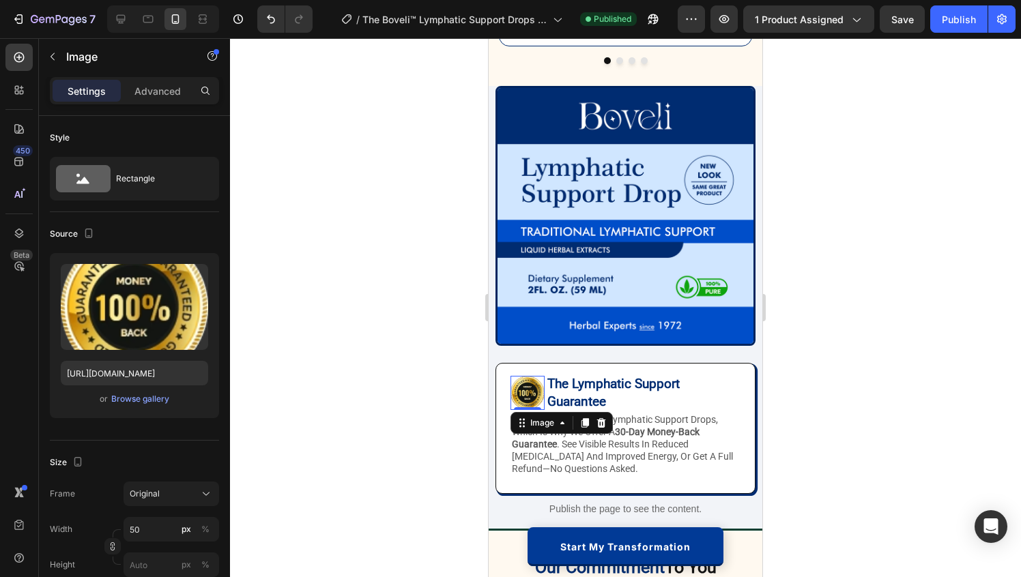
click at [855, 375] on div at bounding box center [625, 307] width 791 height 539
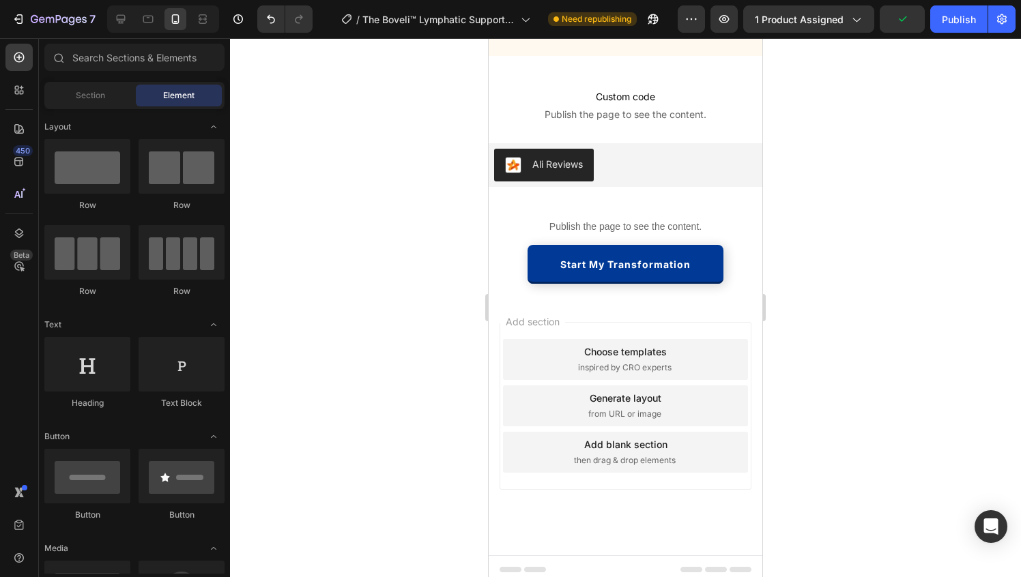
scroll to position [3659, 0]
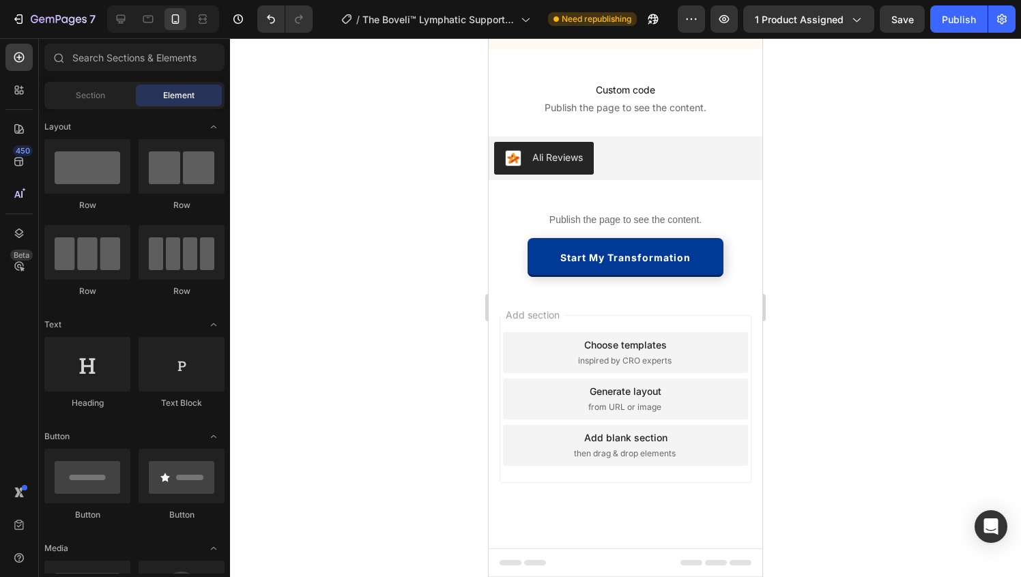
click at [967, 33] on div "7 Version history / The Boveli™ Lymphatic Support Drops (50% OFF) Need republis…" at bounding box center [510, 19] width 1021 height 39
click at [969, 12] on div "Publish" at bounding box center [959, 19] width 34 height 14
click at [114, 18] on icon at bounding box center [121, 19] width 14 height 14
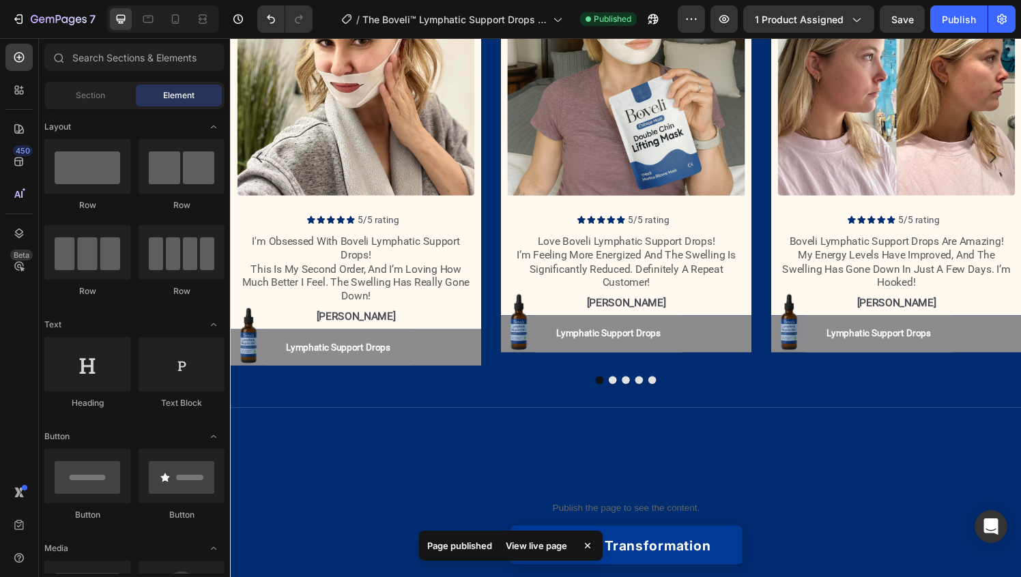
scroll to position [1463, 0]
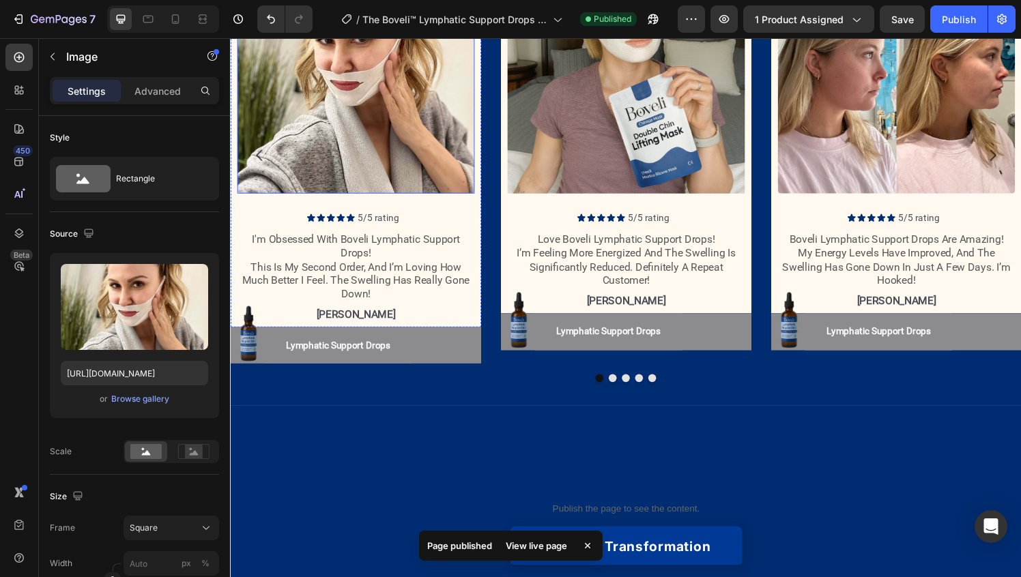
click at [387, 199] on img at bounding box center [360, 77] width 246 height 246
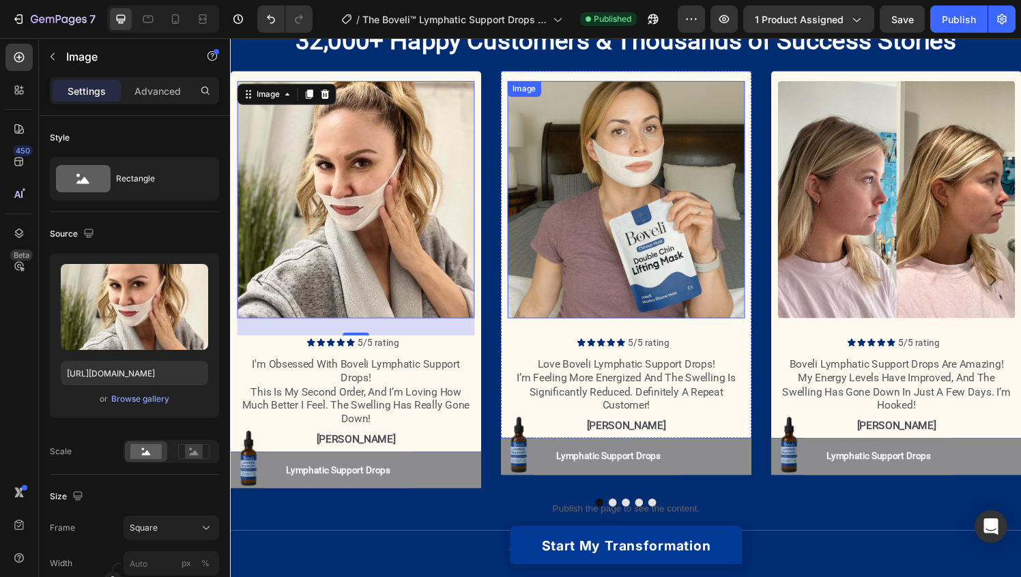
scroll to position [1579, 0]
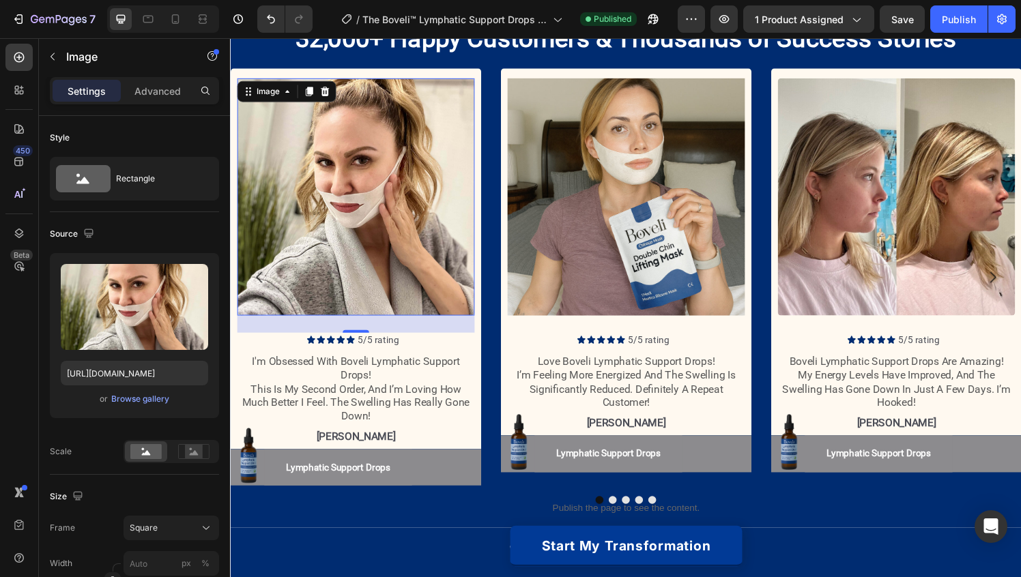
click at [406, 209] on img at bounding box center [360, 203] width 246 height 246
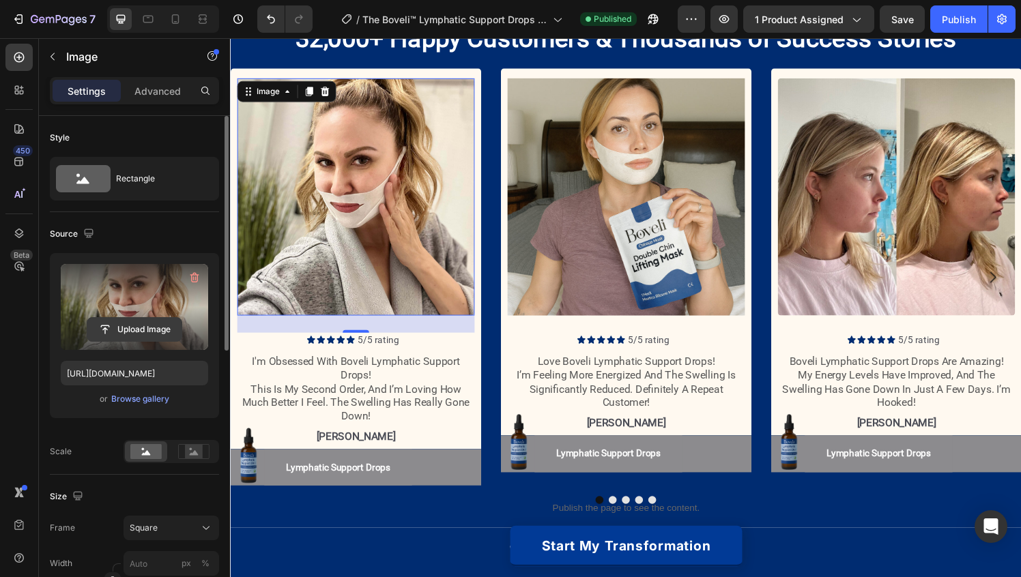
click at [151, 329] on input "file" at bounding box center [134, 329] width 94 height 23
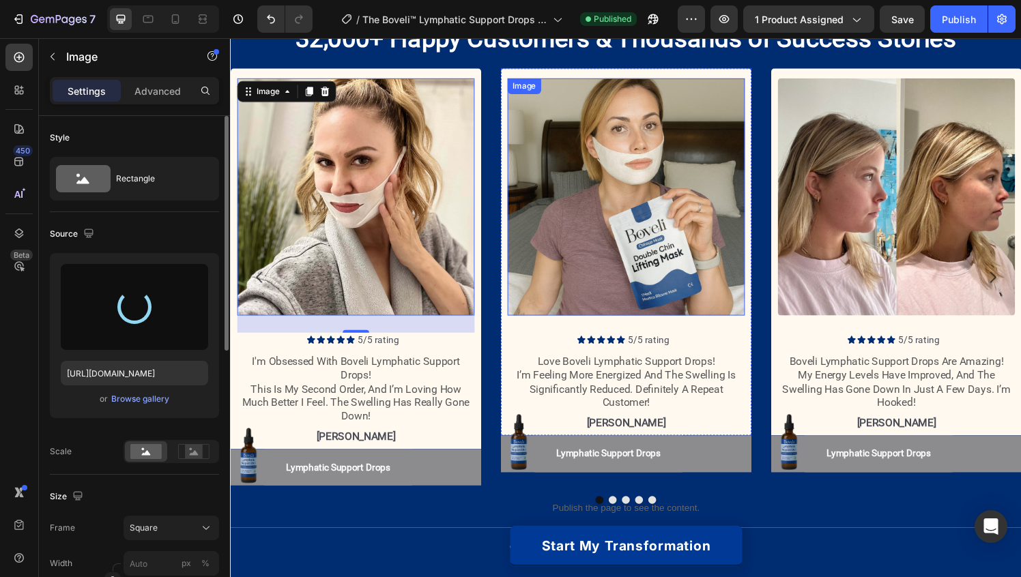
type input "https://cdn.shopify.com/s/files/1/0887/9213/8077/files/gempages_580466417665573…"
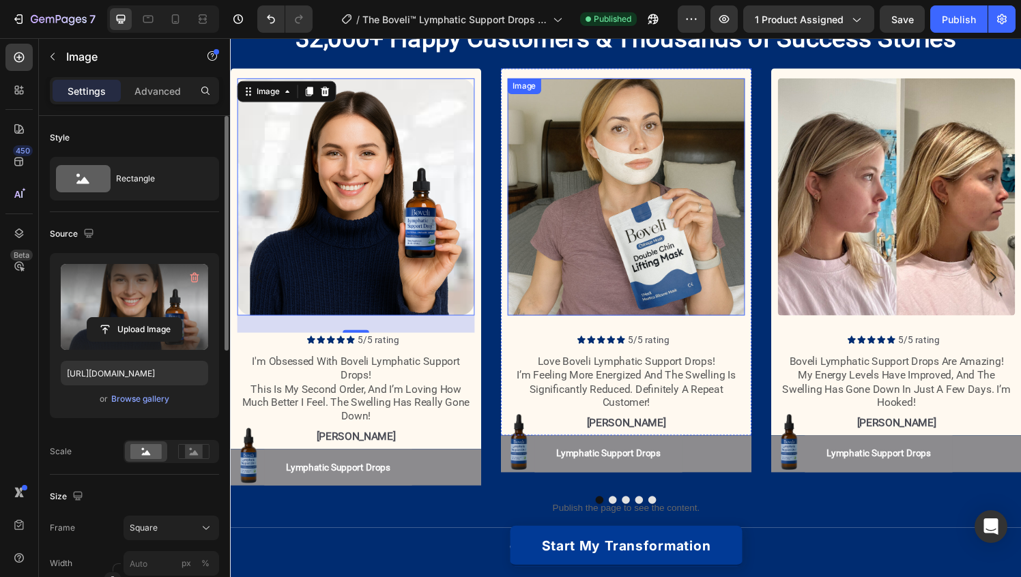
click at [650, 220] on img at bounding box center [639, 203] width 246 height 246
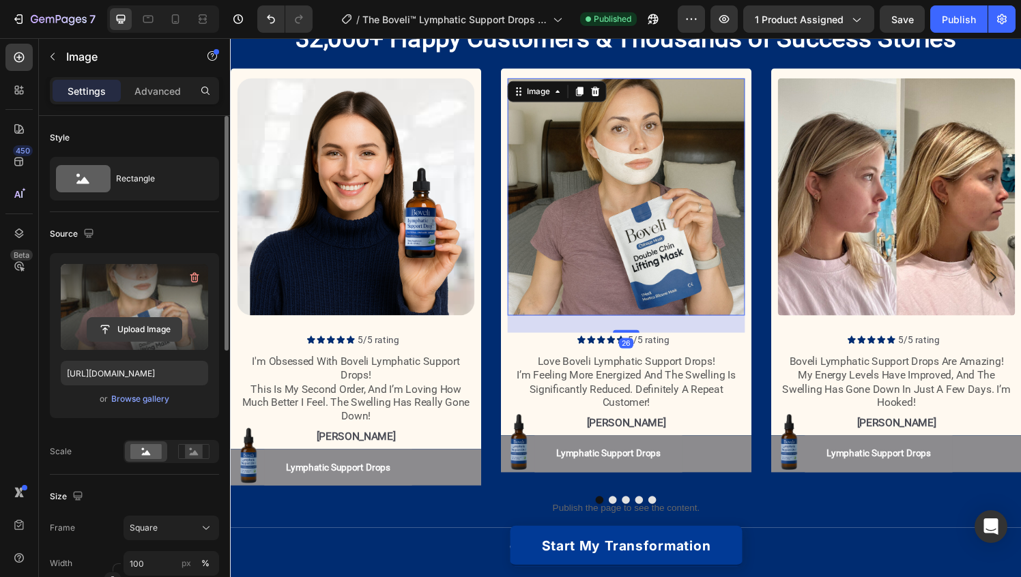
click at [143, 327] on input "file" at bounding box center [134, 329] width 94 height 23
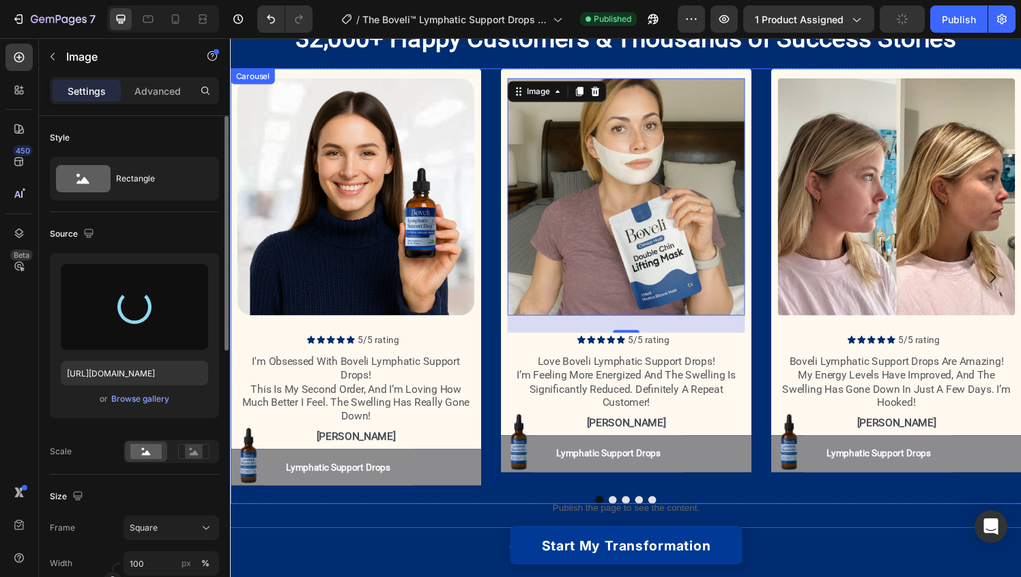
type input "https://cdn.shopify.com/s/files/1/0887/9213/8077/files/gempages_580466417665573…"
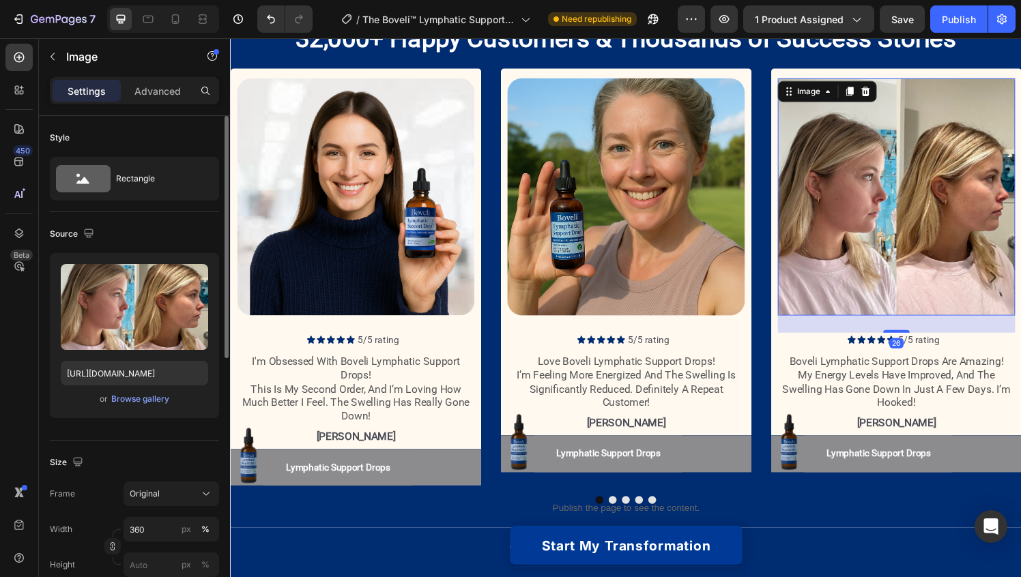
click at [942, 196] on img at bounding box center [919, 203] width 246 height 246
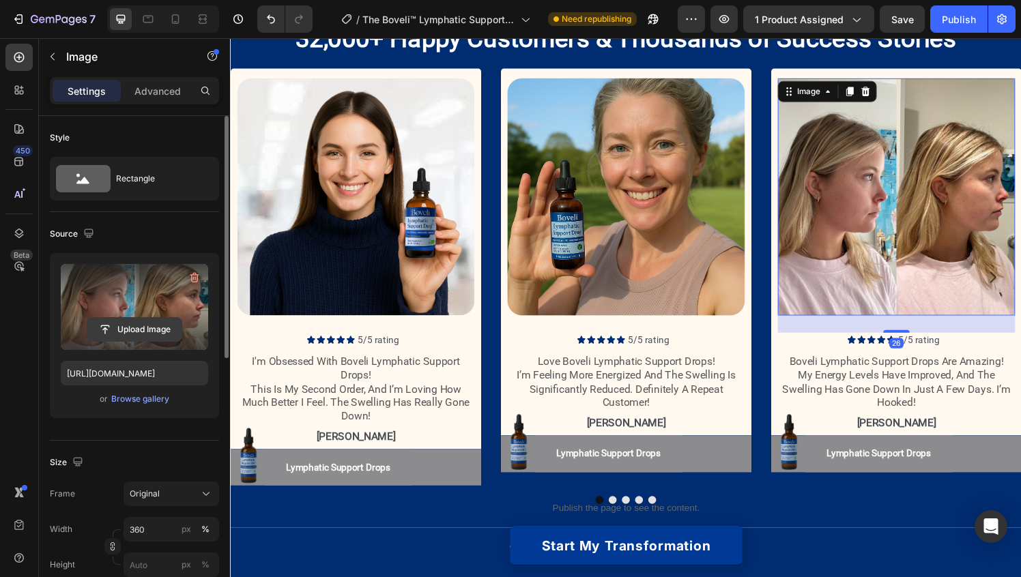
click at [151, 321] on input "file" at bounding box center [134, 329] width 94 height 23
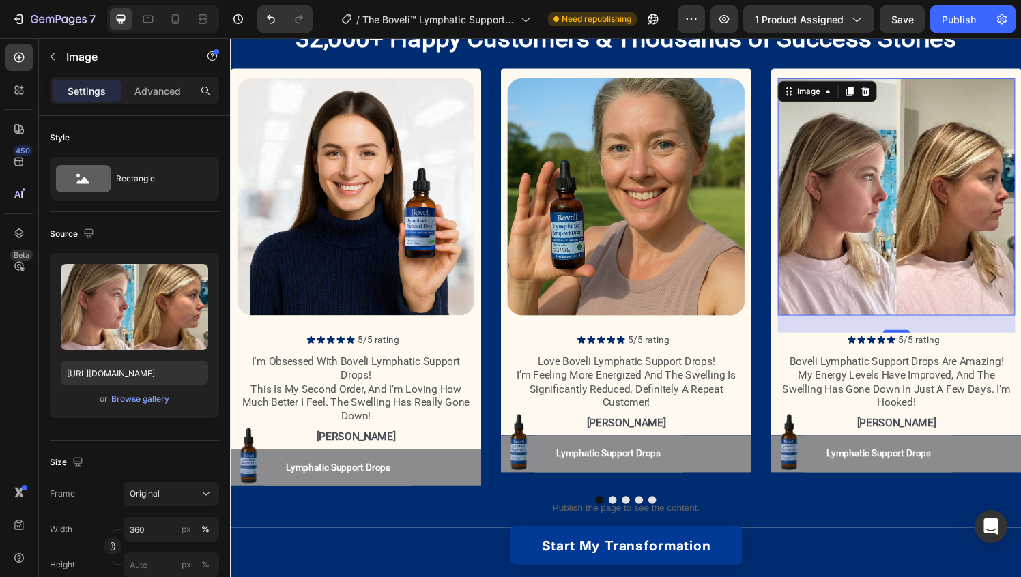
click at [901, 220] on img at bounding box center [919, 203] width 246 height 246
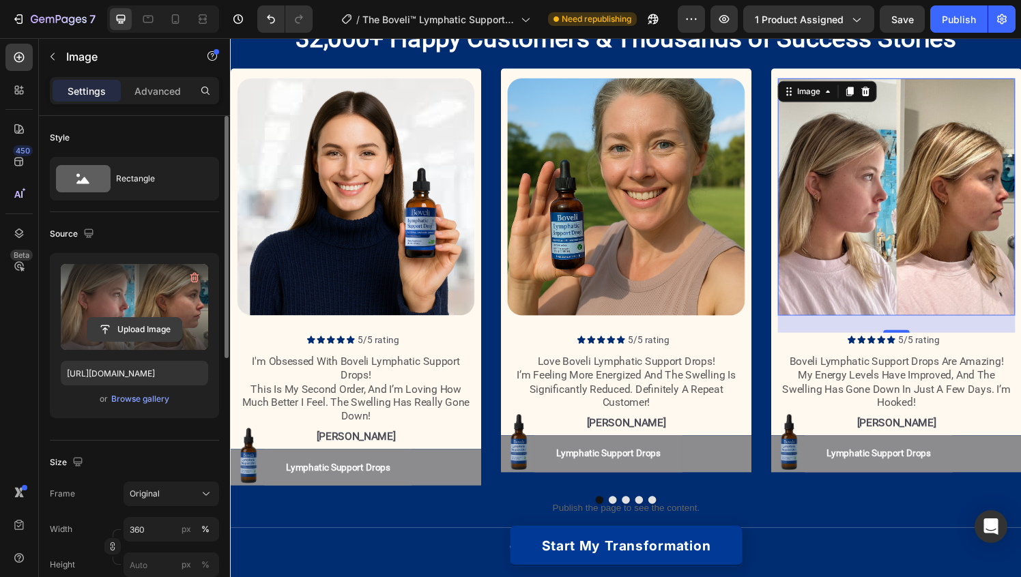
click at [149, 325] on input "file" at bounding box center [134, 329] width 94 height 23
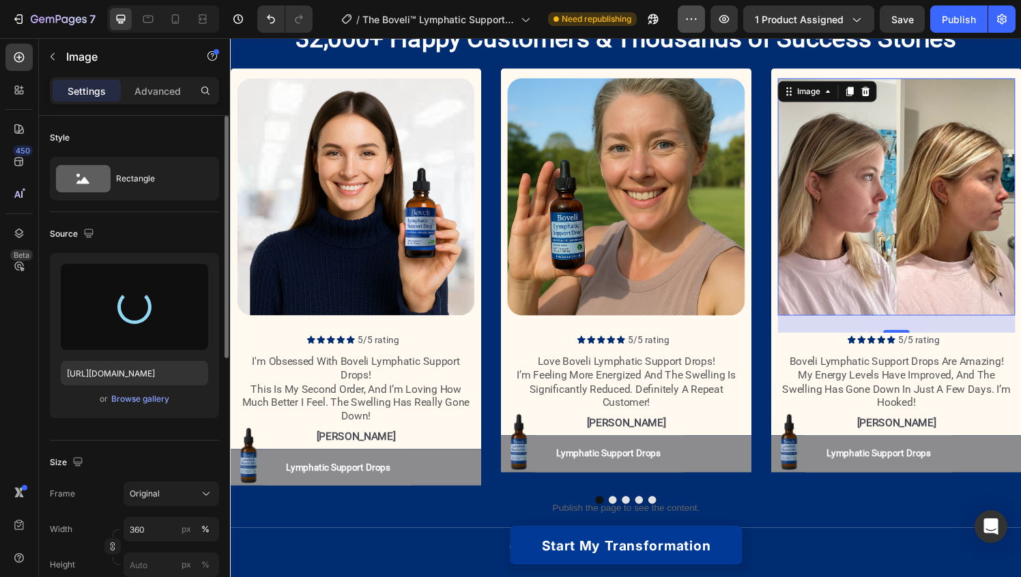
type input "https://cdn.shopify.com/s/files/1/0887/9213/8077/files/gempages_580466417665573…"
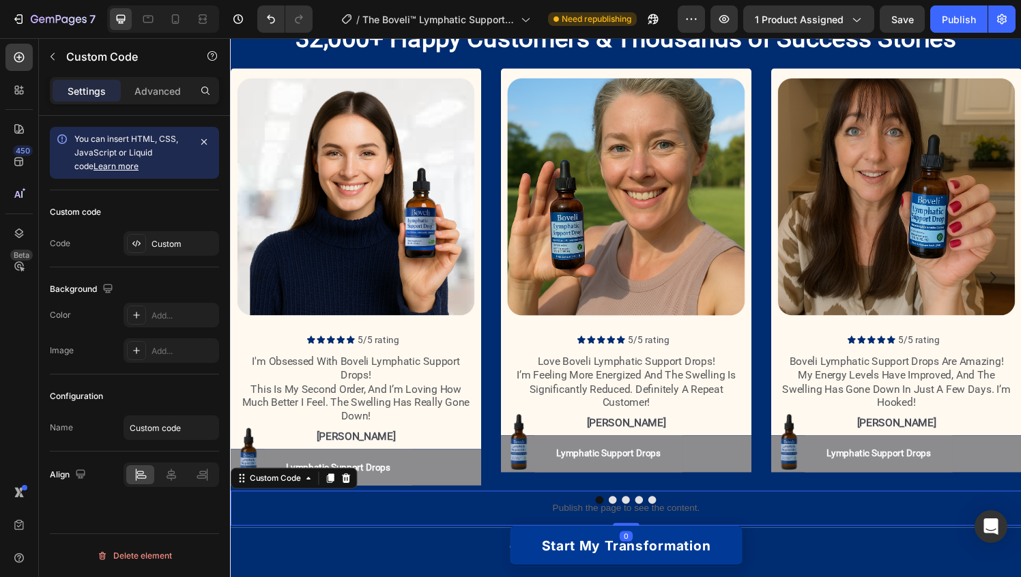
click at [654, 514] on div "Publish the page to see the content." at bounding box center [639, 525] width 819 height 36
click at [654, 517] on div "Publish the page to see the content." at bounding box center [639, 525] width 819 height 36
click at [641, 518] on p "Publish the page to see the content." at bounding box center [639, 525] width 819 height 14
click at [637, 517] on div "Publish the page to see the content." at bounding box center [639, 525] width 819 height 36
click at [630, 516] on div "Publish the page to see the content." at bounding box center [639, 525] width 819 height 36
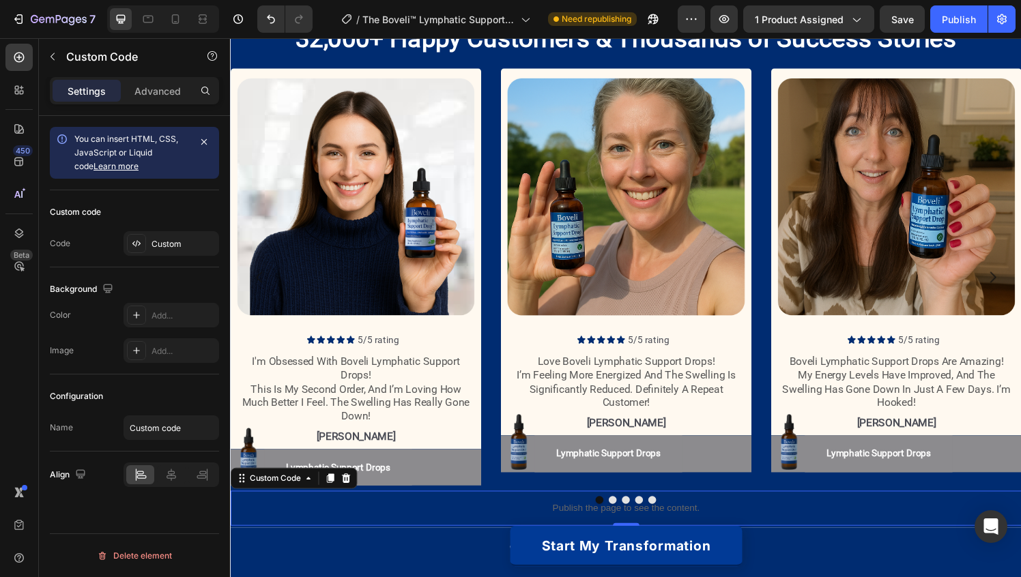
click at [630, 516] on div "Publish the page to see the content." at bounding box center [639, 525] width 819 height 36
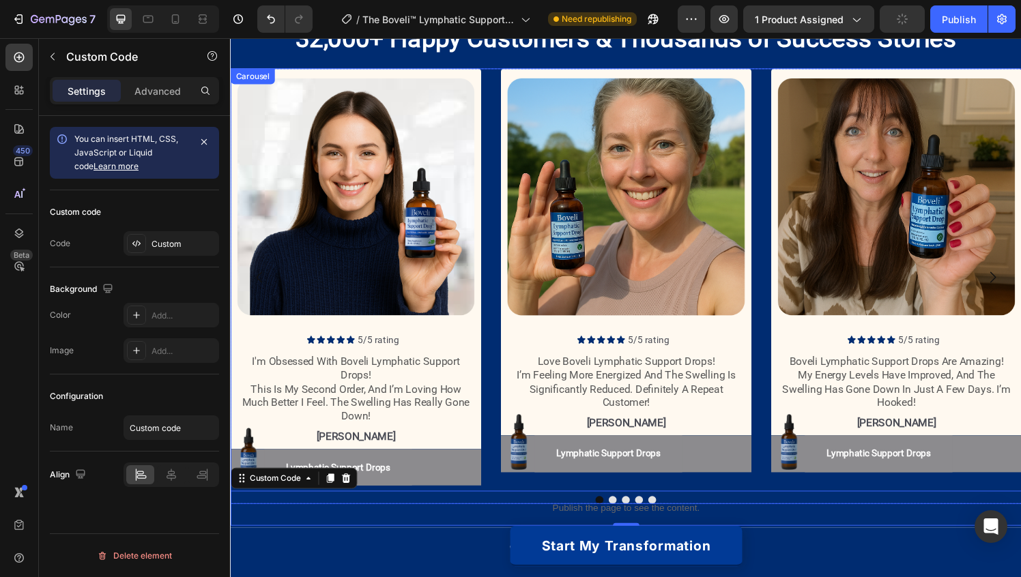
click at [772, 327] on div "Image Icon Icon Icon Icon Icon Icon List 5/5 rating Text Block Row i'm obsessed…" at bounding box center [639, 286] width 819 height 433
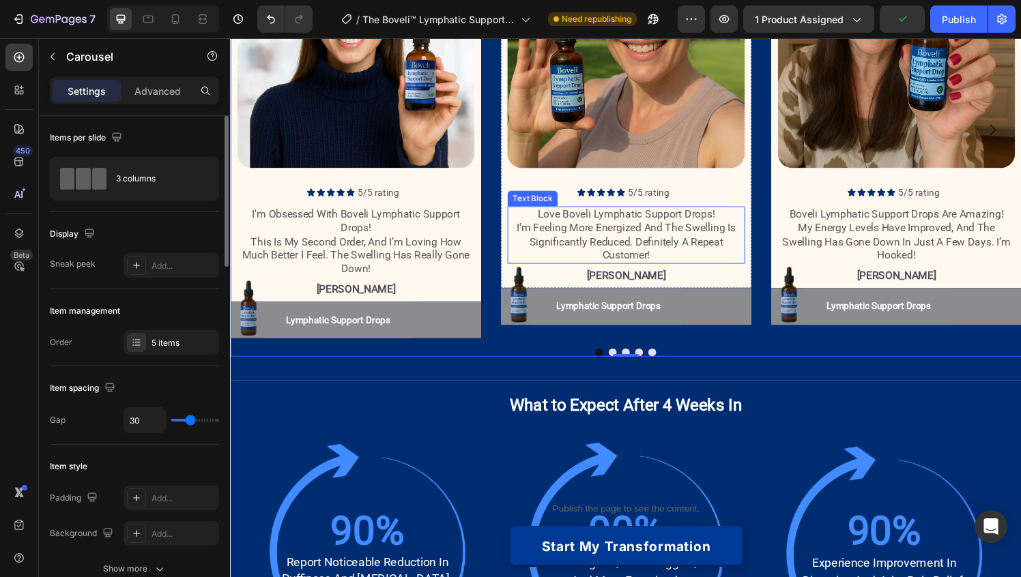
scroll to position [1736, 0]
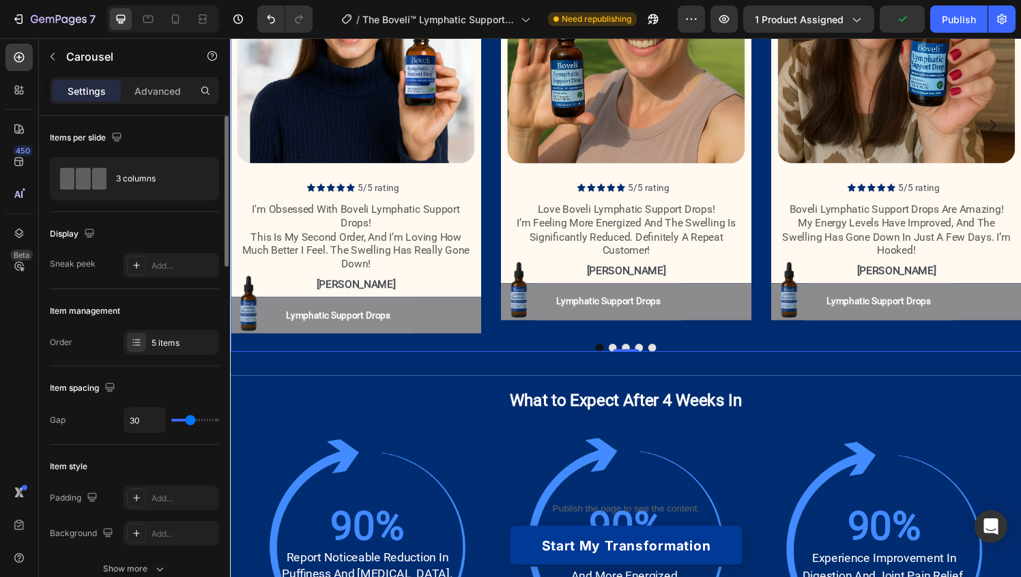
click at [640, 358] on button "Dot" at bounding box center [639, 359] width 8 height 8
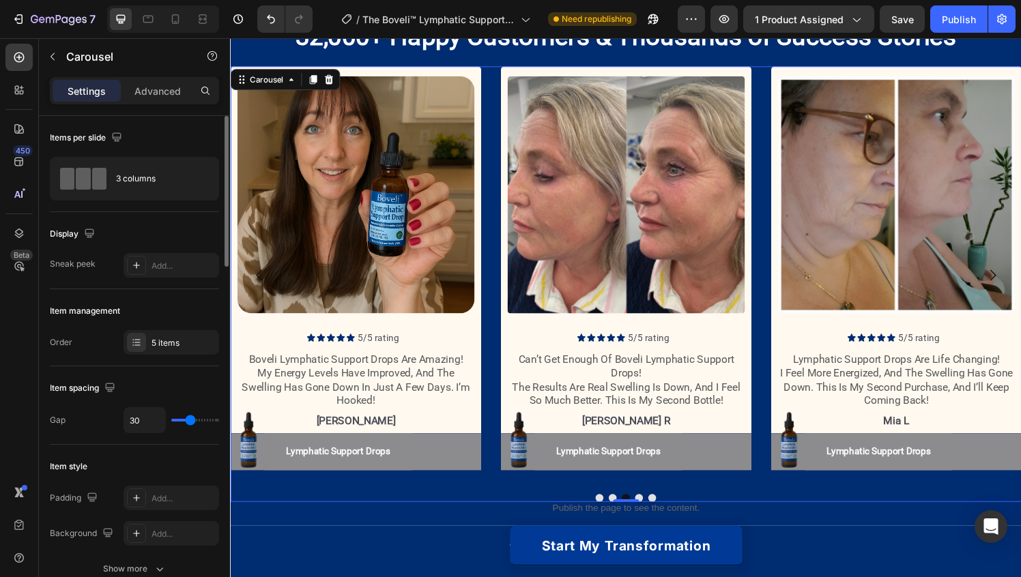
scroll to position [1577, 0]
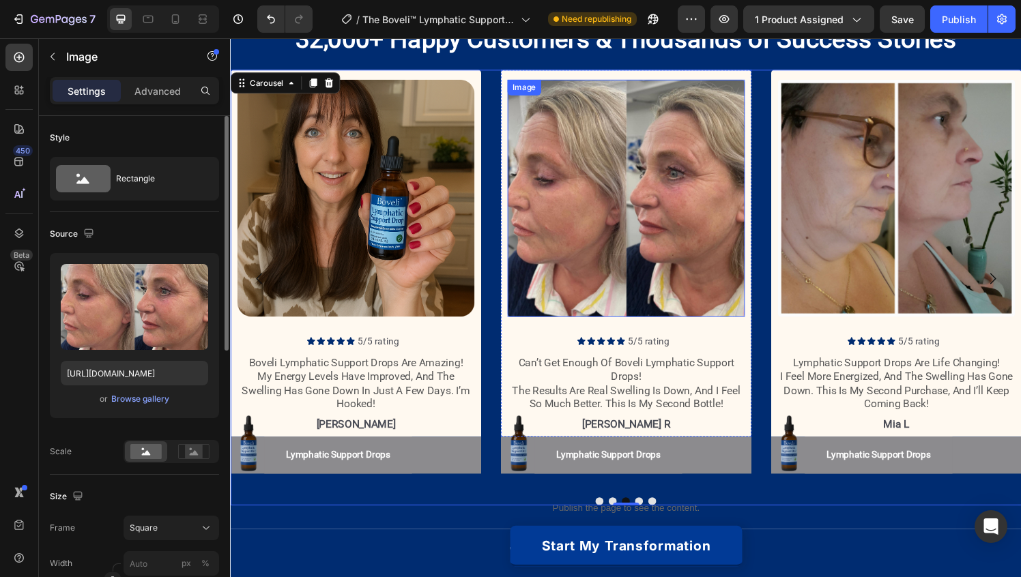
click at [657, 195] on img at bounding box center [639, 204] width 246 height 246
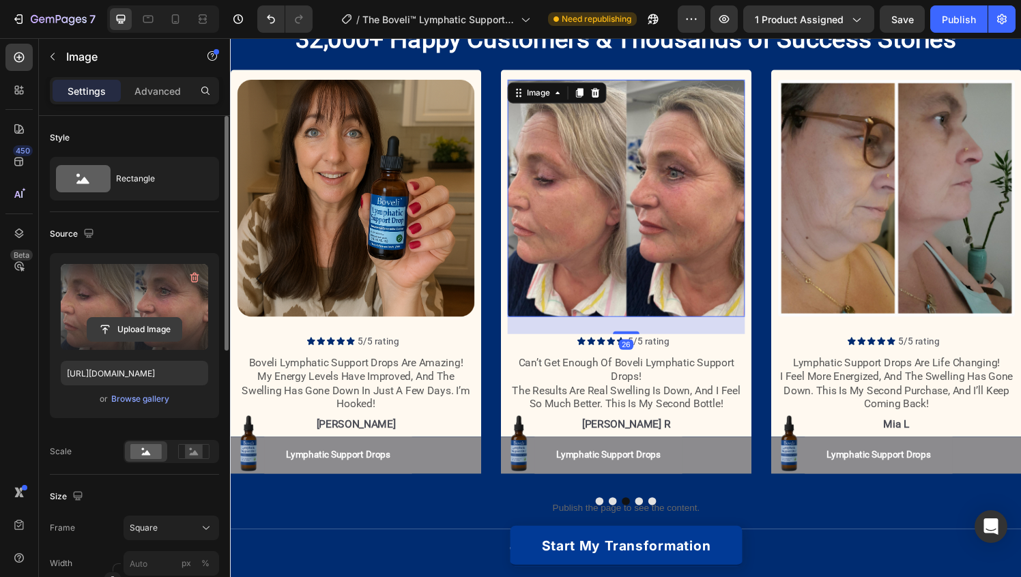
click at [147, 319] on input "file" at bounding box center [134, 329] width 94 height 23
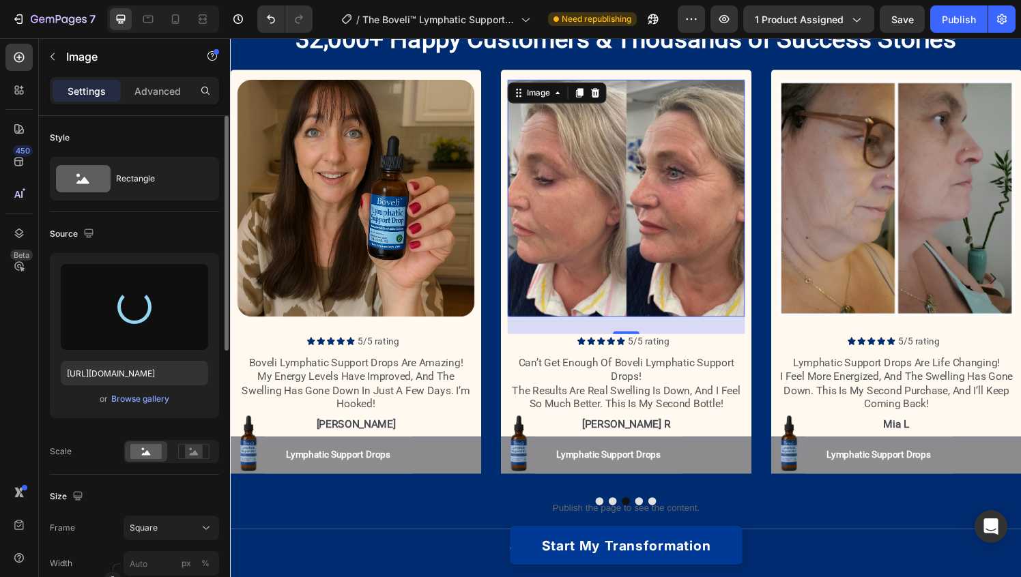
type input "https://cdn.shopify.com/s/files/1/0887/9213/8077/files/gempages_580466417665573…"
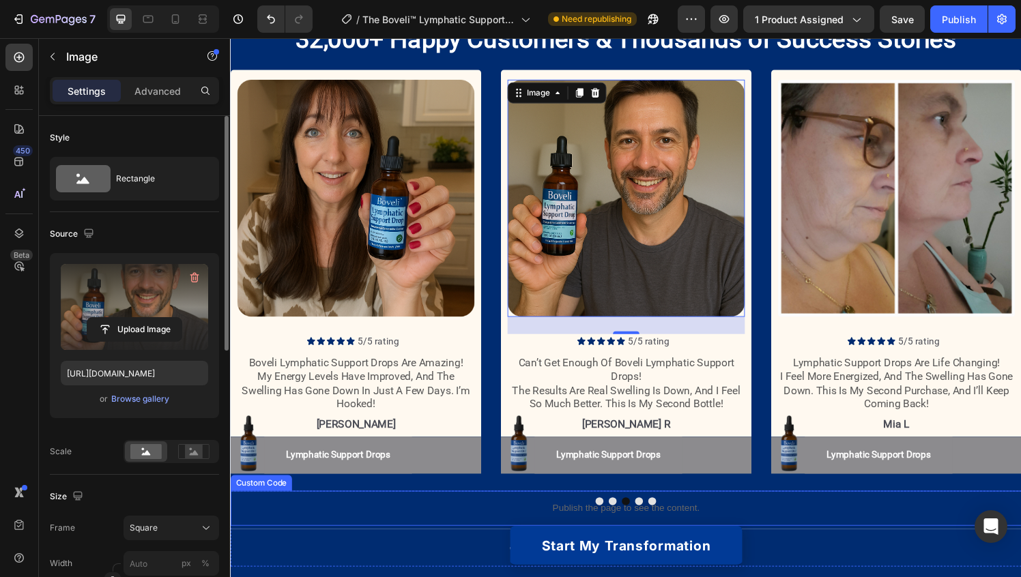
click at [667, 518] on p "Publish the page to see the content." at bounding box center [639, 525] width 819 height 14
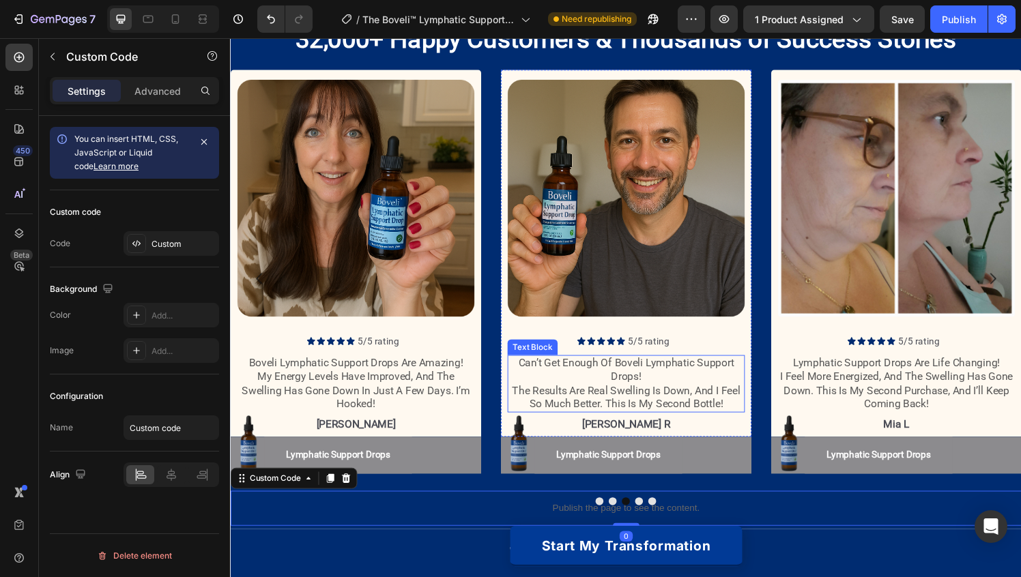
scroll to position [1667, 0]
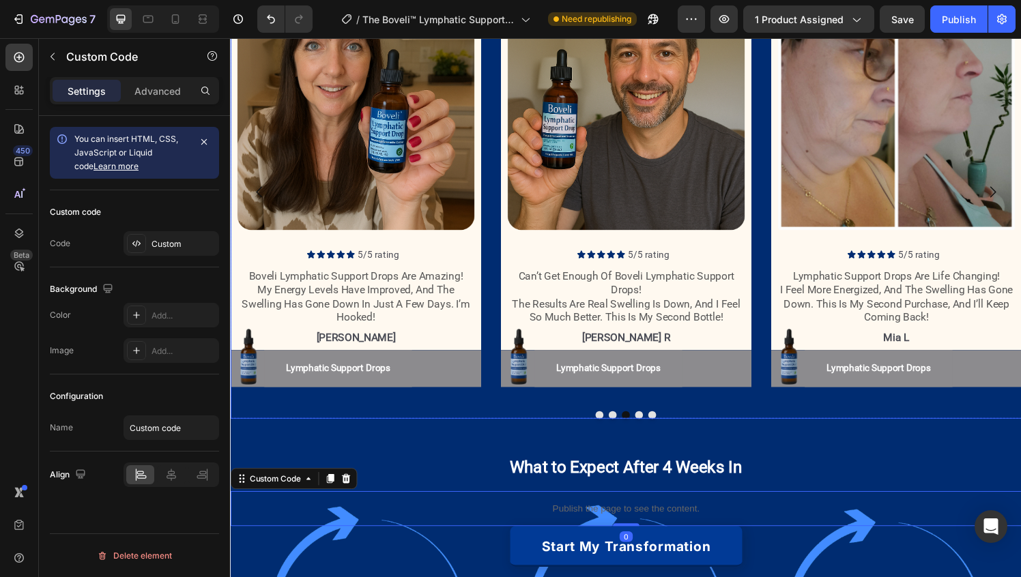
click at [669, 431] on button "Dot" at bounding box center [666, 428] width 8 height 8
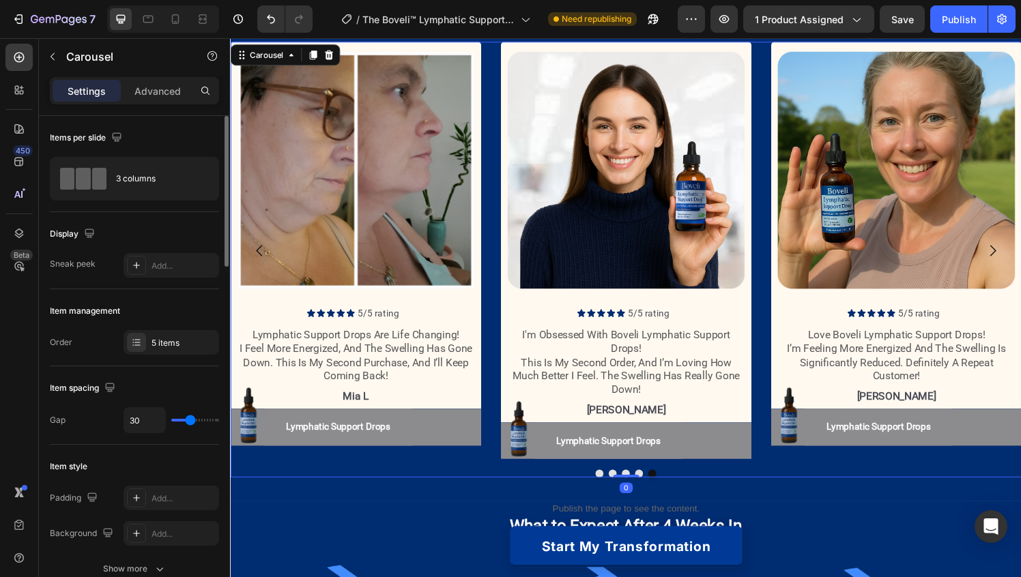
scroll to position [1603, 0]
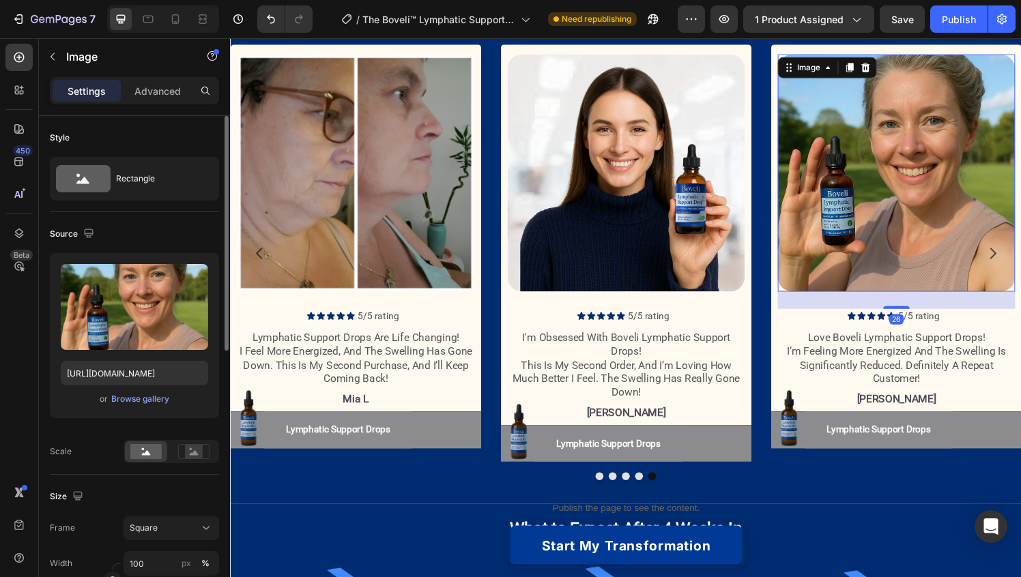
click at [873, 214] on img at bounding box center [919, 178] width 246 height 246
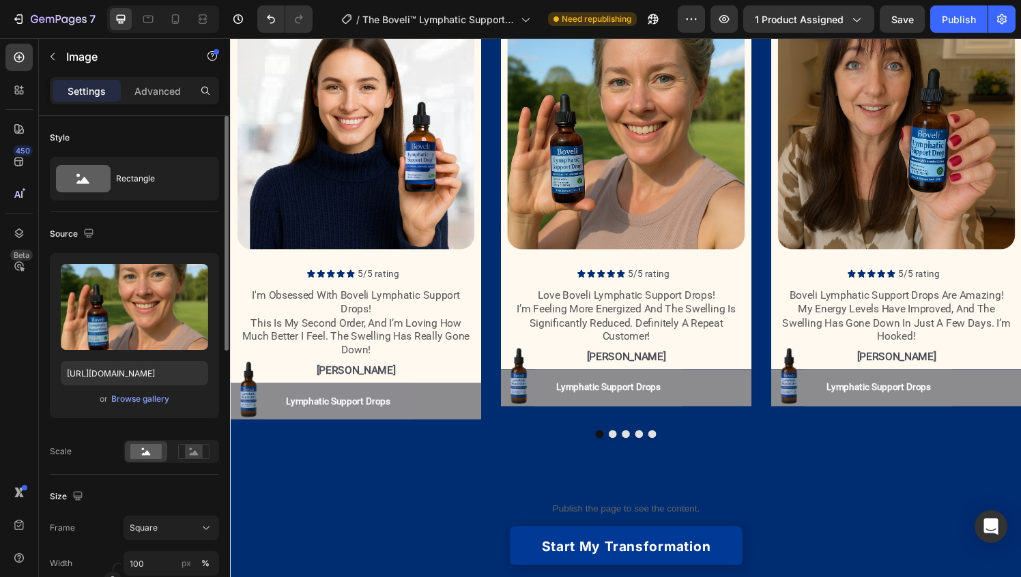
scroll to position [1412, 0]
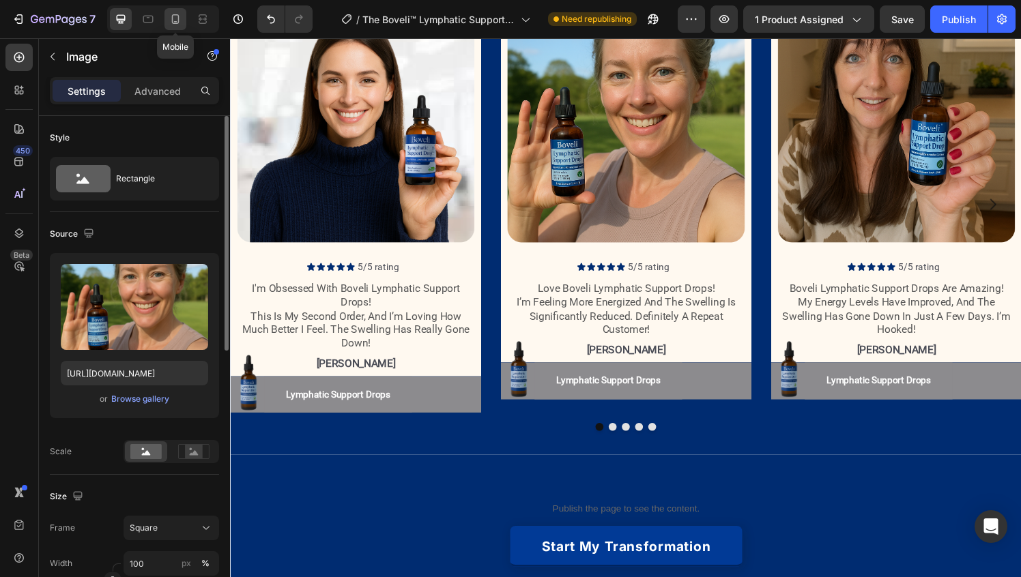
click at [175, 18] on icon at bounding box center [176, 19] width 14 height 14
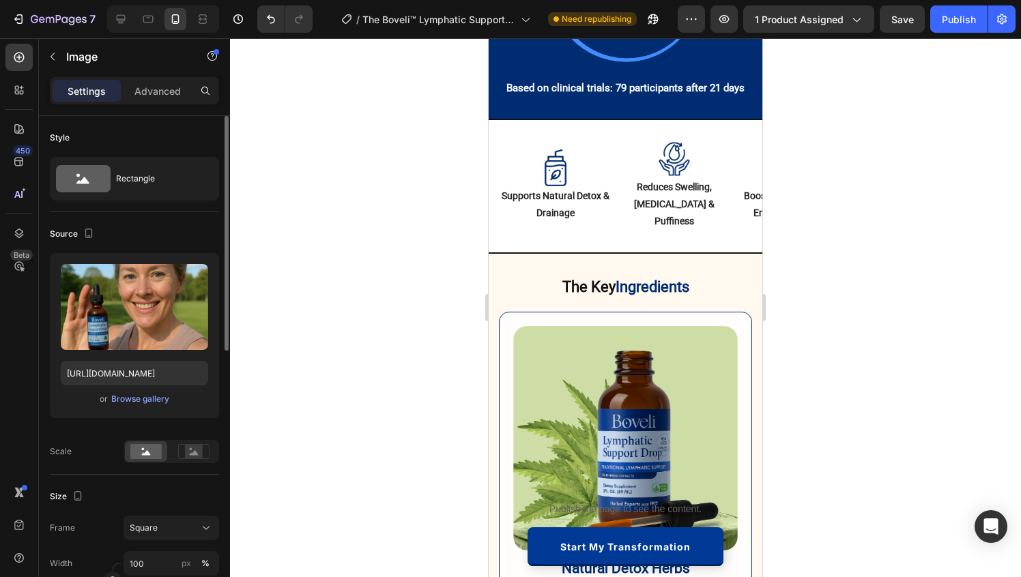
scroll to position [2745, 0]
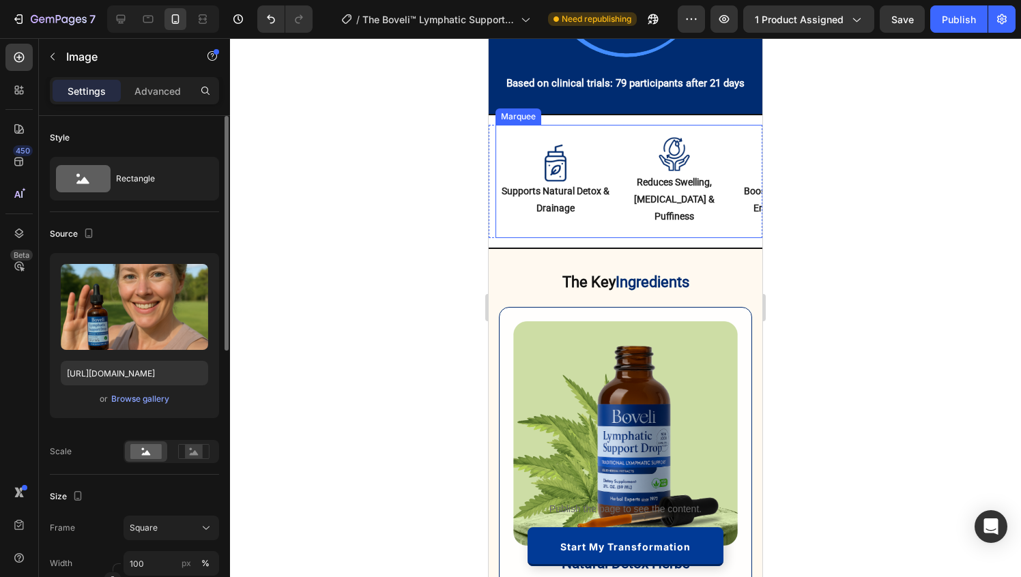
click at [601, 211] on div "Image supports natural detox & drainage Text Block Row Image reduces swelling, …" at bounding box center [632, 181] width 274 height 113
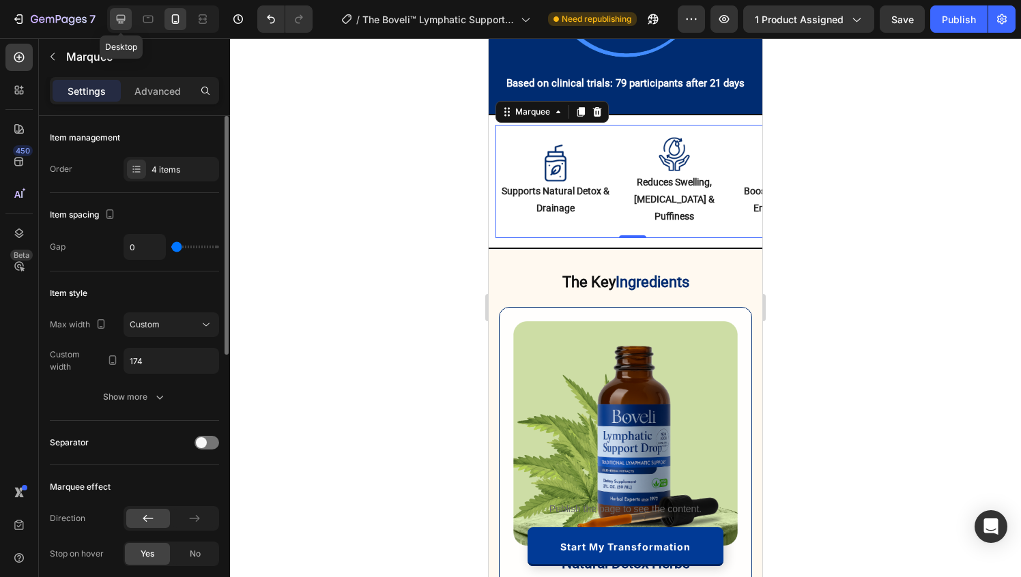
click at [129, 16] on div at bounding box center [121, 19] width 22 height 22
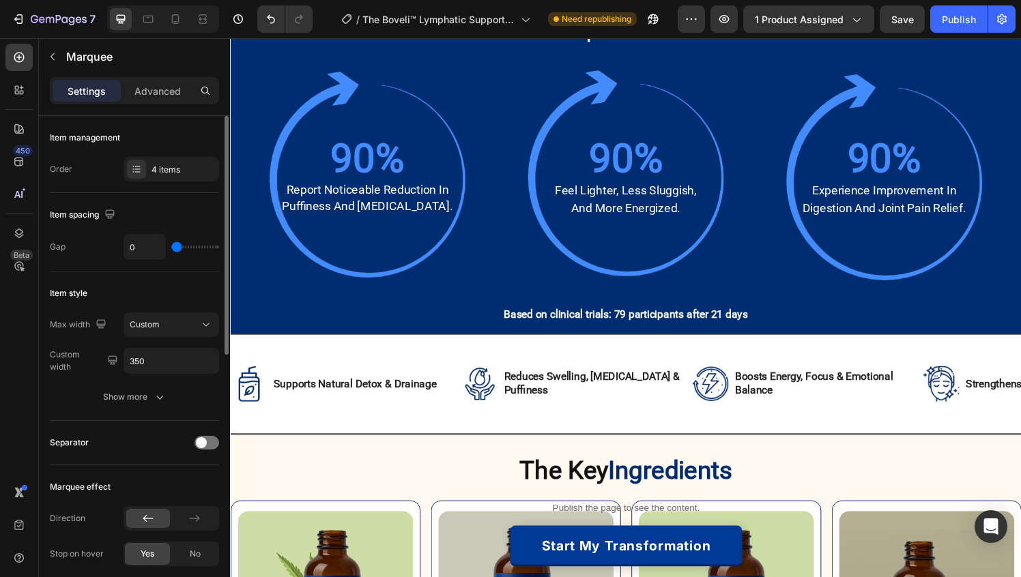
scroll to position [2245, 0]
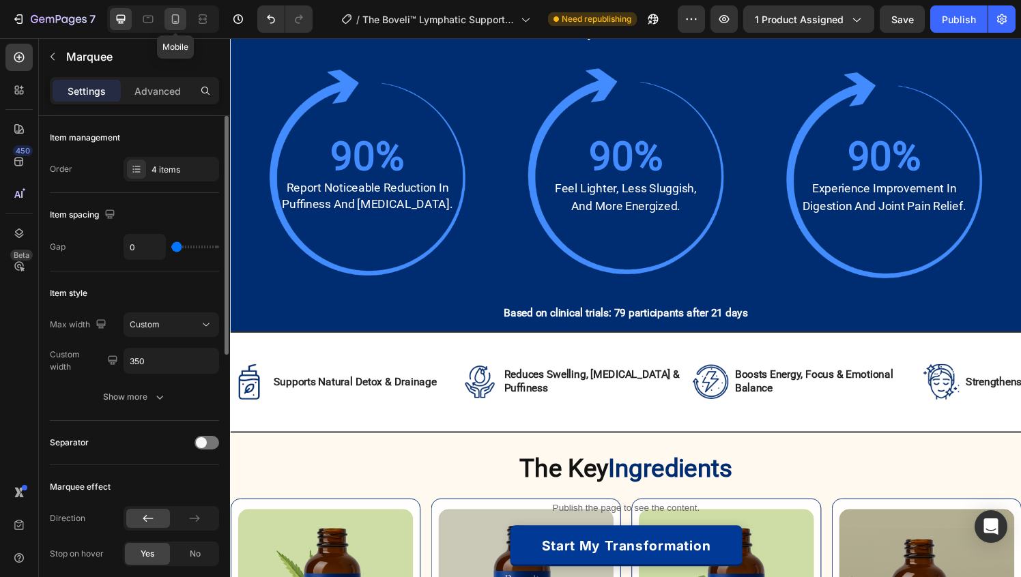
click at [177, 20] on icon at bounding box center [176, 19] width 14 height 14
type input "174"
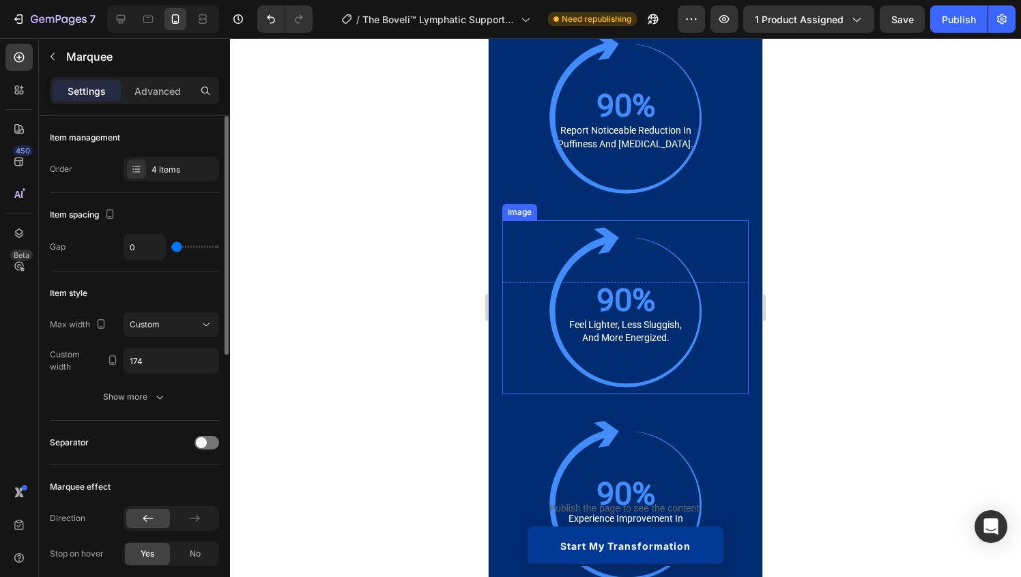
scroll to position [2758, 0]
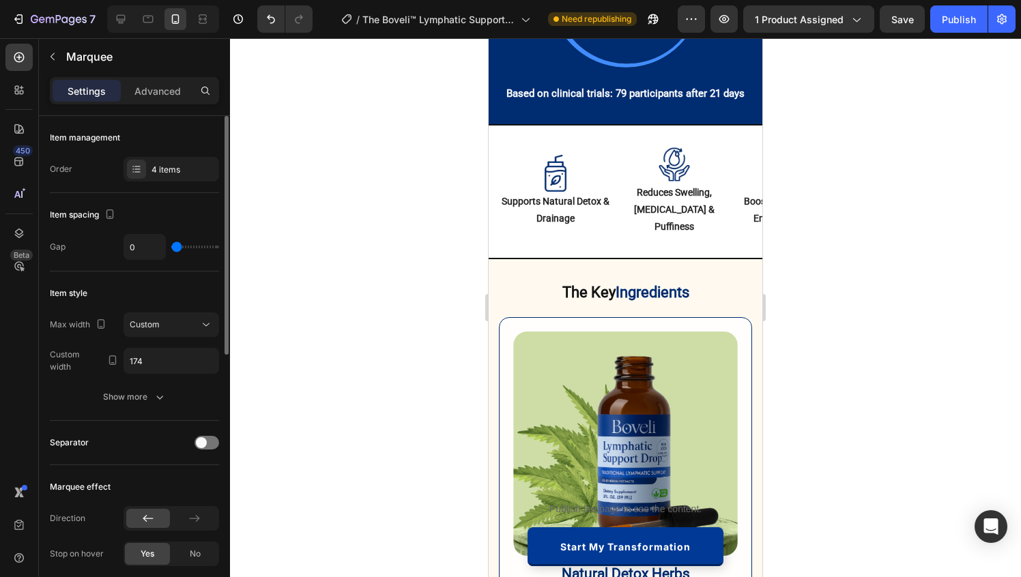
click at [727, 220] on div "Image supports natural detox & drainage Text Block Row Image reduces swelling, …" at bounding box center [632, 191] width 274 height 113
click at [746, 208] on p "boosts energy, focus & emotional balance" at bounding box center [793, 210] width 116 height 34
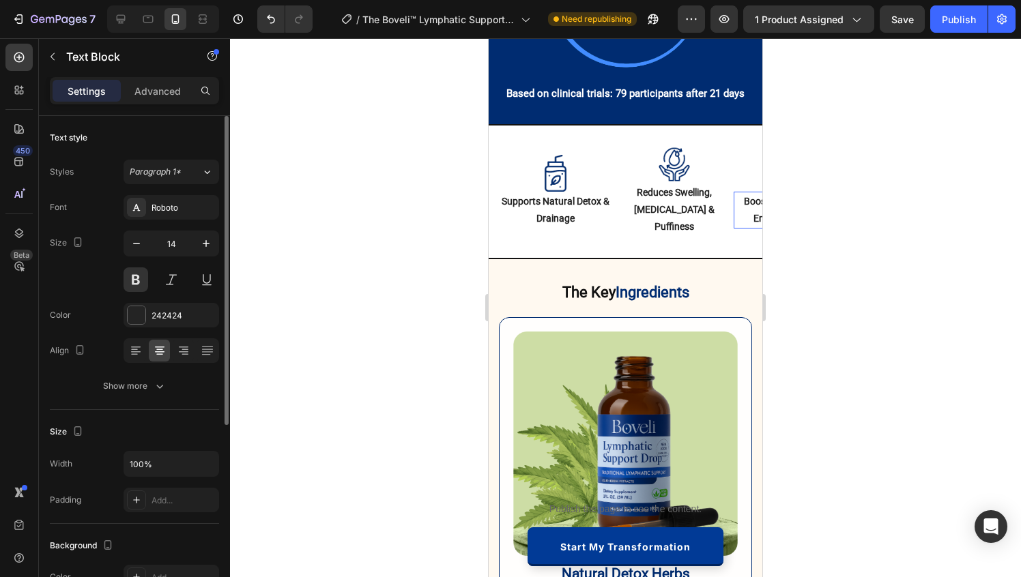
click at [748, 200] on p "boosts energy, focus & emotional balance" at bounding box center [793, 210] width 116 height 34
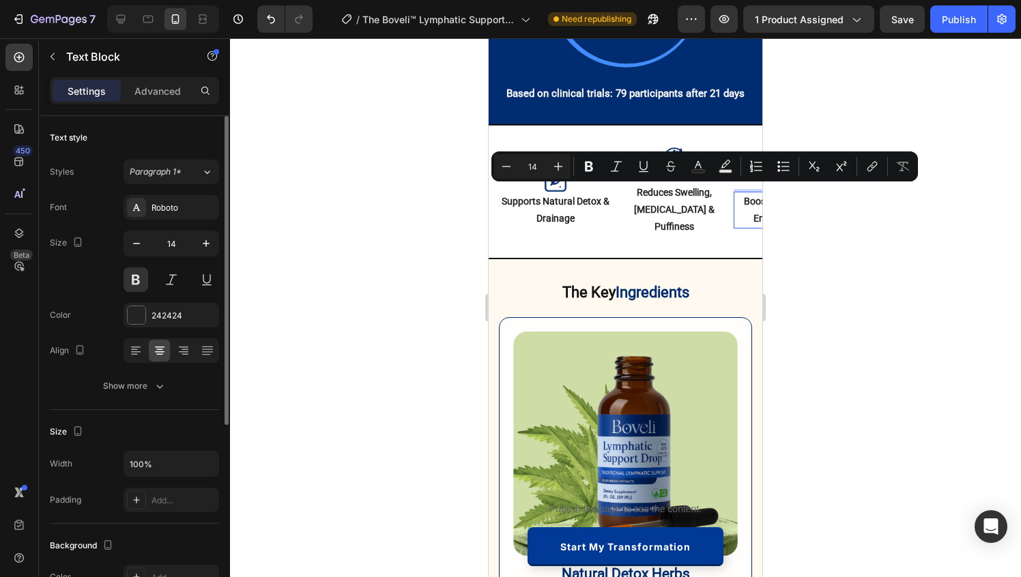
click at [750, 207] on p "boosts energy, focus & emotional balance" at bounding box center [793, 210] width 116 height 34
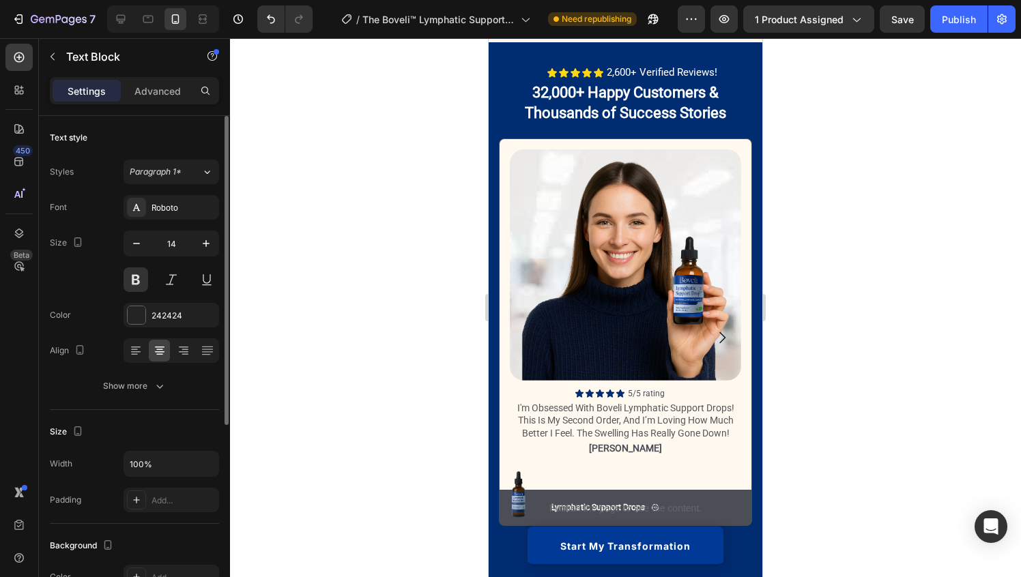
scroll to position [1270, 0]
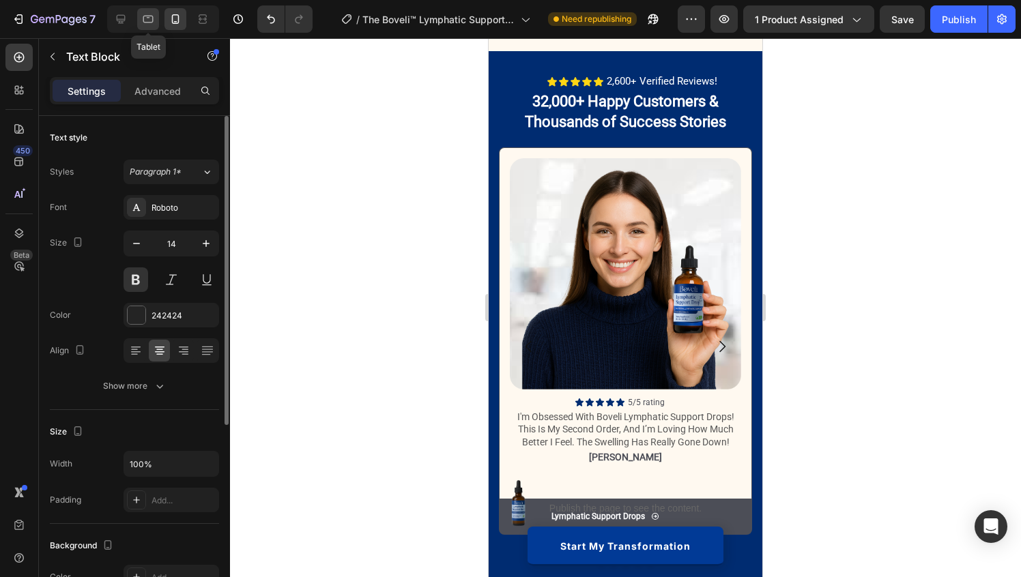
click at [142, 23] on icon at bounding box center [148, 19] width 14 height 14
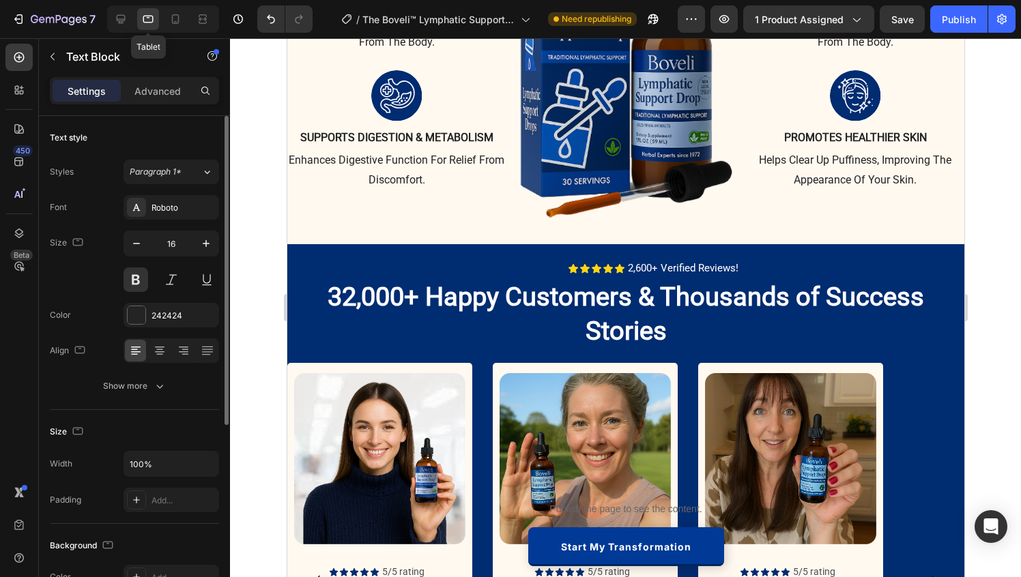
scroll to position [1250, 0]
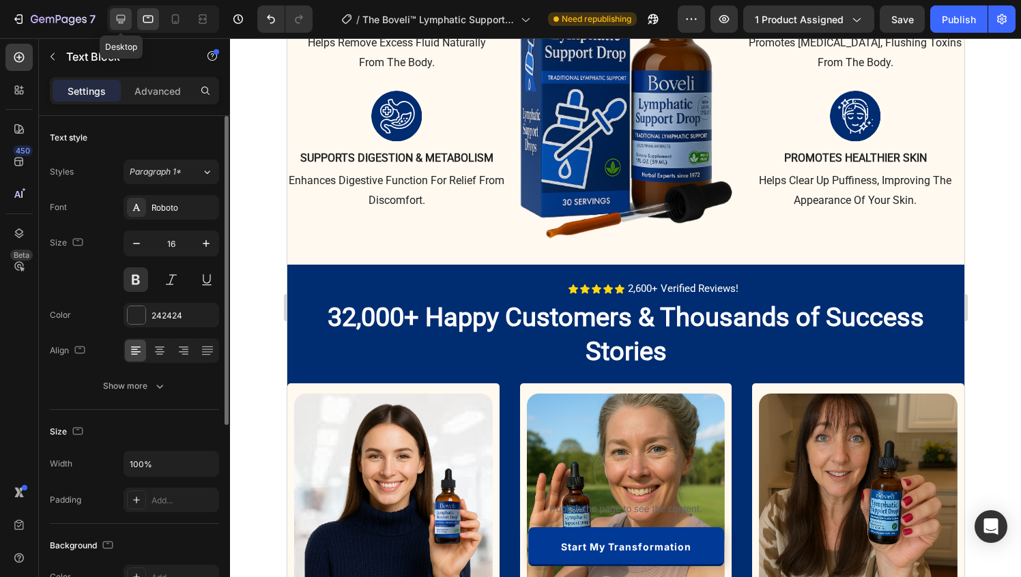
click at [125, 24] on icon at bounding box center [121, 19] width 14 height 14
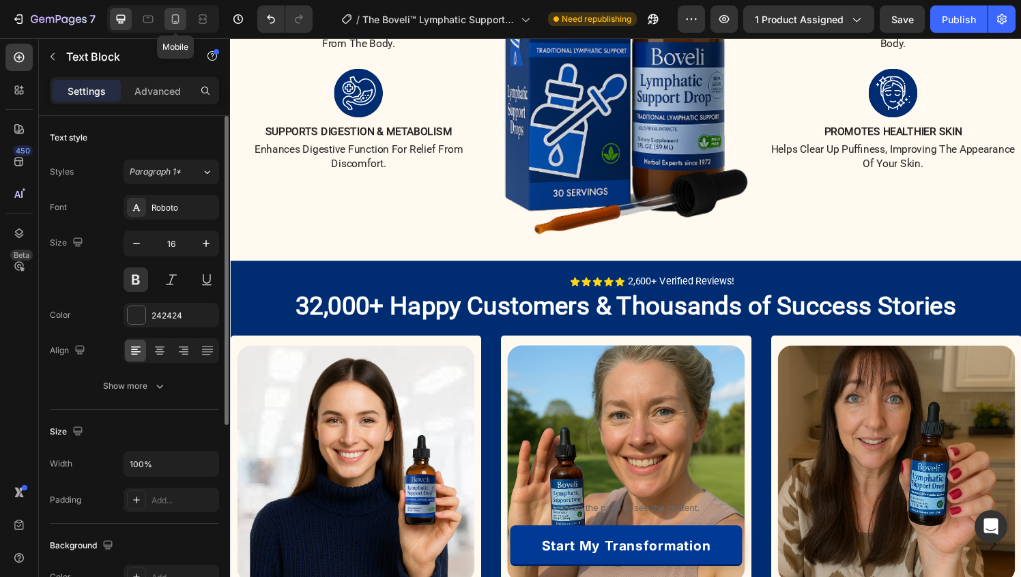
click at [175, 19] on icon at bounding box center [176, 19] width 14 height 14
type input "14"
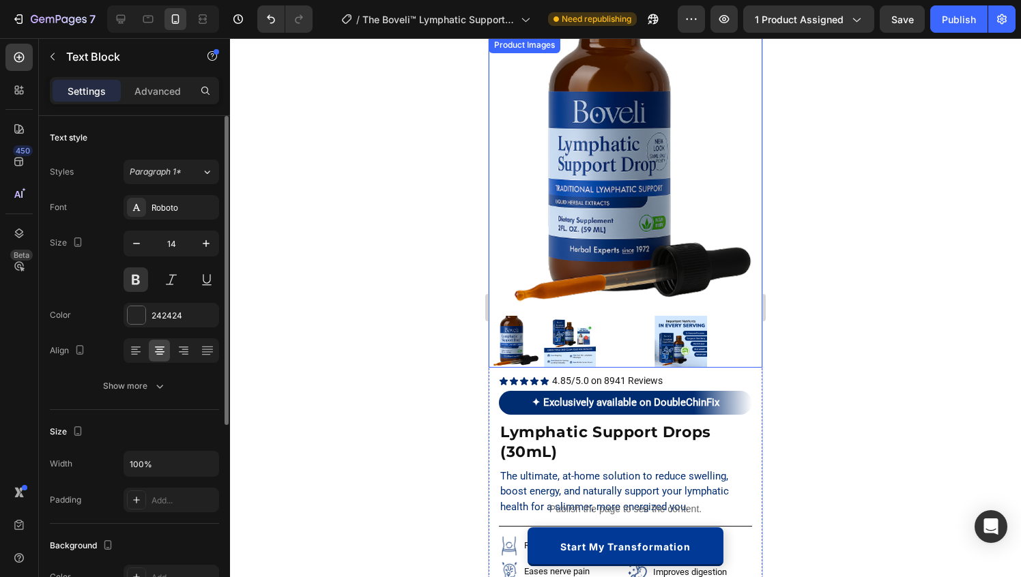
scroll to position [44, 0]
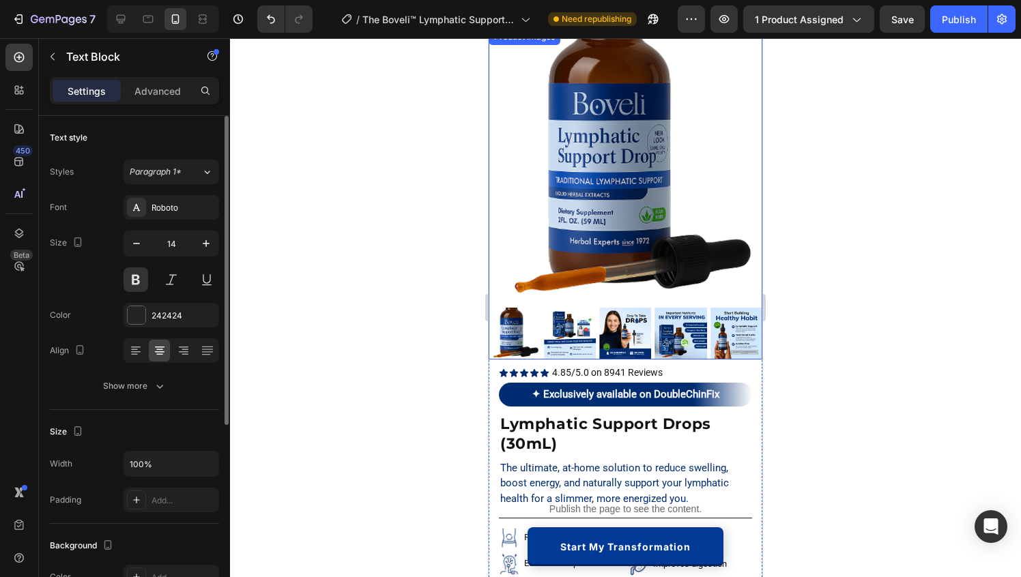
click at [576, 338] on img at bounding box center [570, 334] width 52 height 52
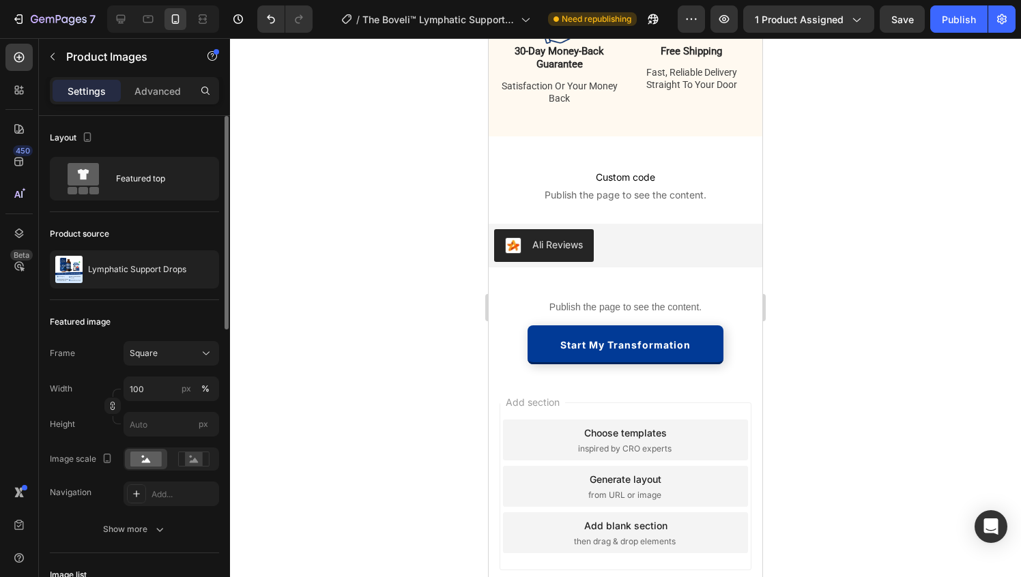
scroll to position [4334, 0]
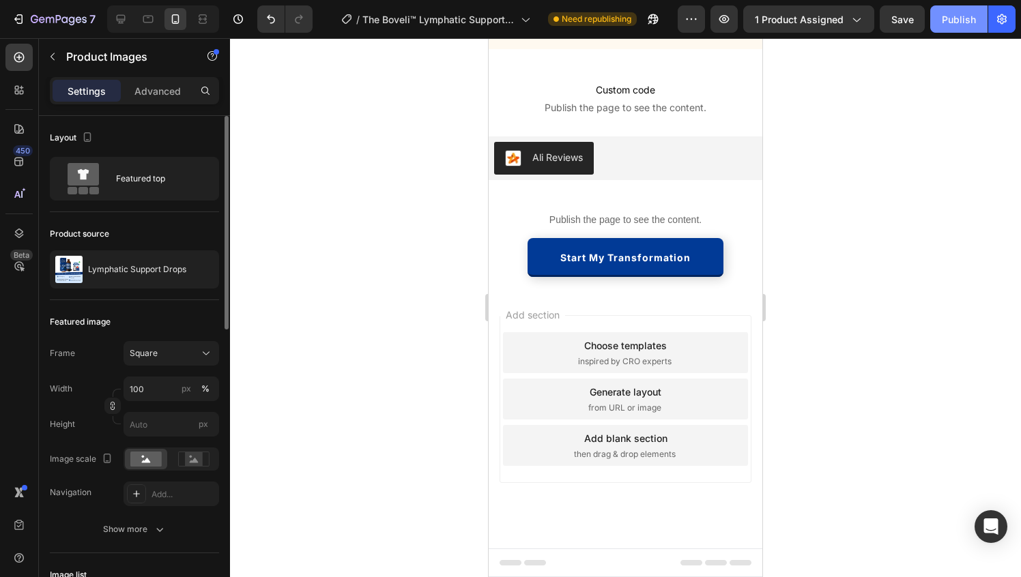
click at [954, 19] on div "Publish" at bounding box center [959, 19] width 34 height 14
click at [116, 28] on div at bounding box center [121, 19] width 22 height 22
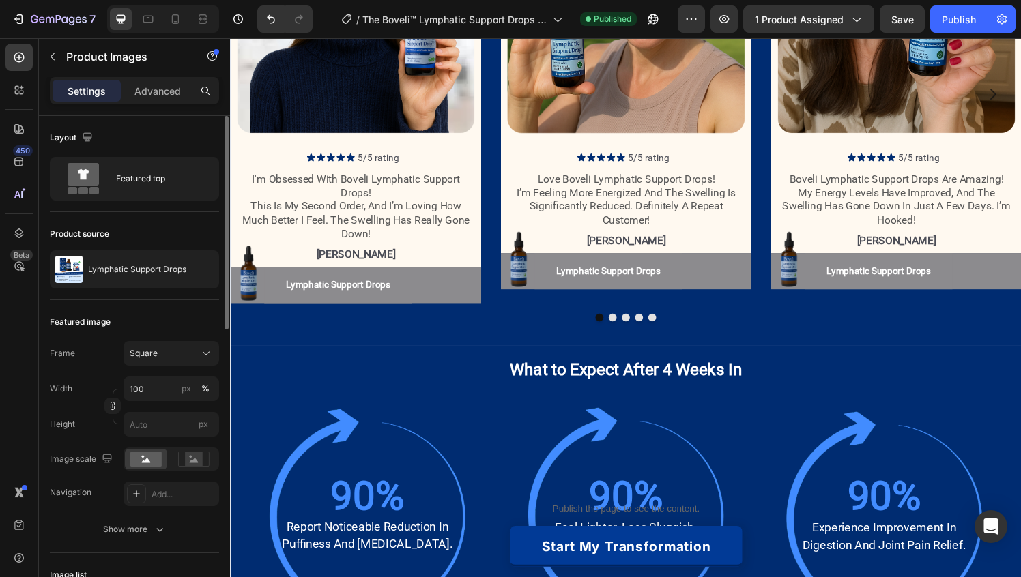
scroll to position [1700, 0]
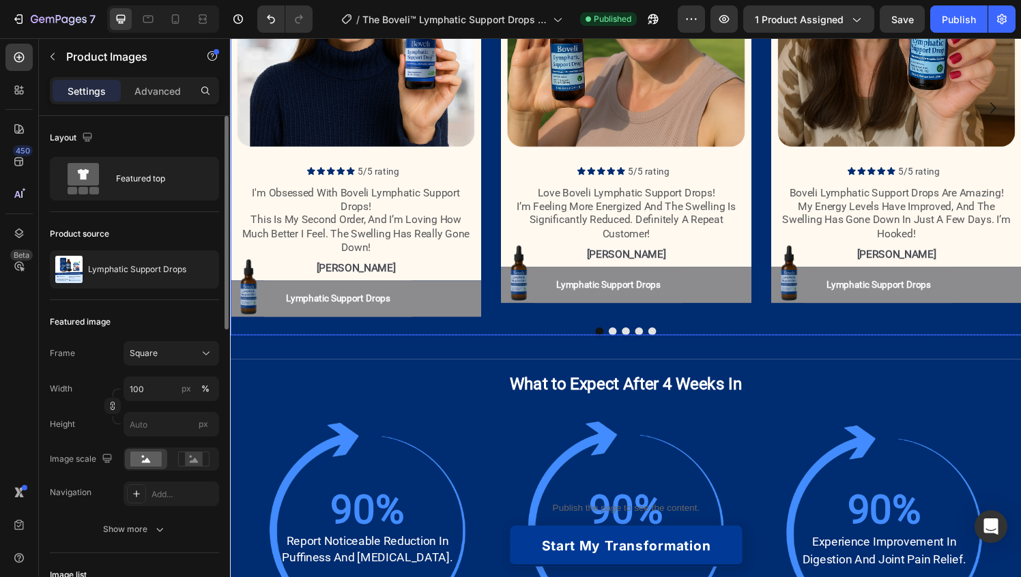
click at [514, 327] on div "Image Icon Icon Icon Icon Icon Icon List 5/5 rating Text Block Row i'm obsessed…" at bounding box center [639, 121] width 819 height 452
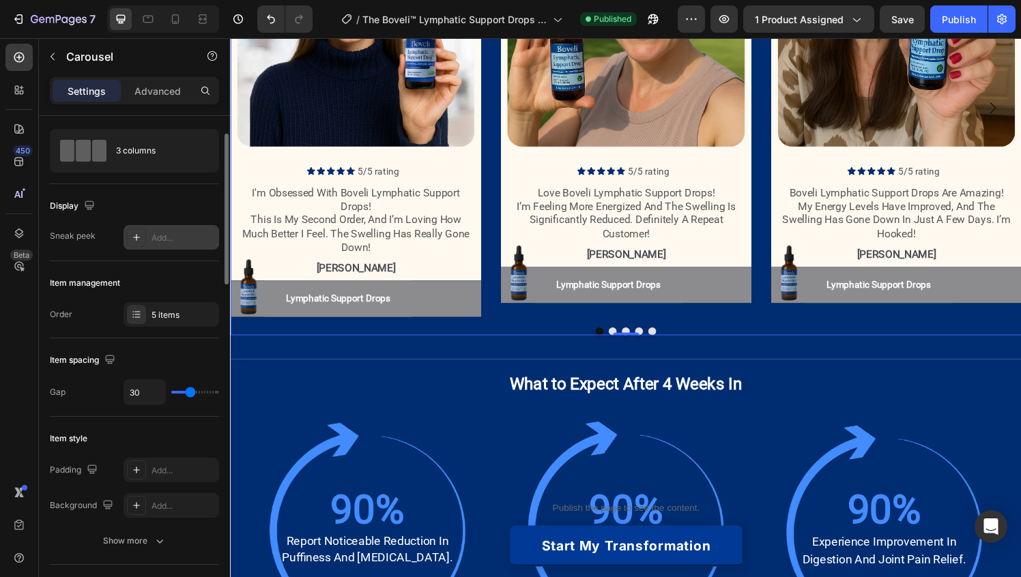
scroll to position [42, 0]
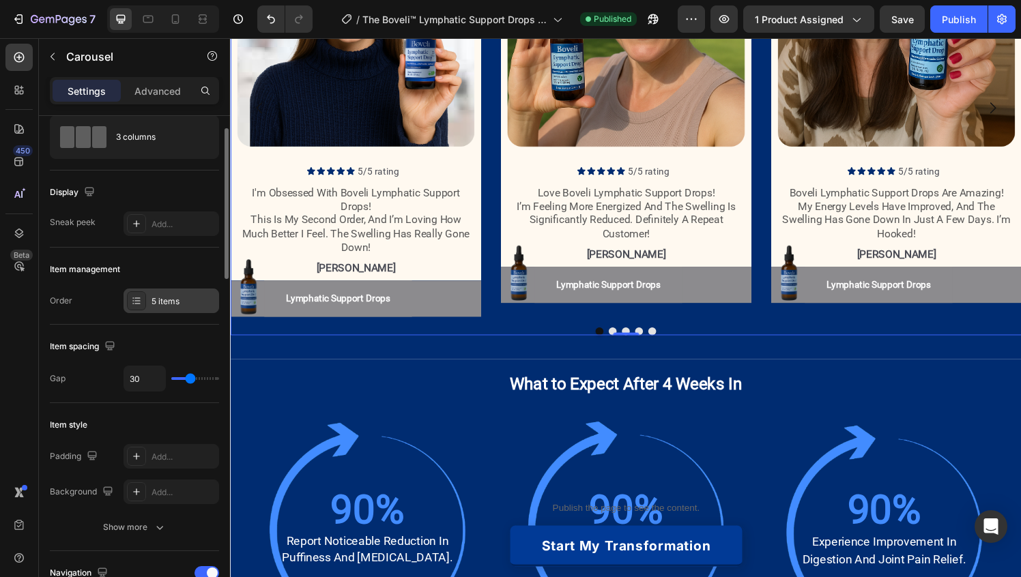
click at [166, 300] on div "5 items" at bounding box center [183, 301] width 64 height 12
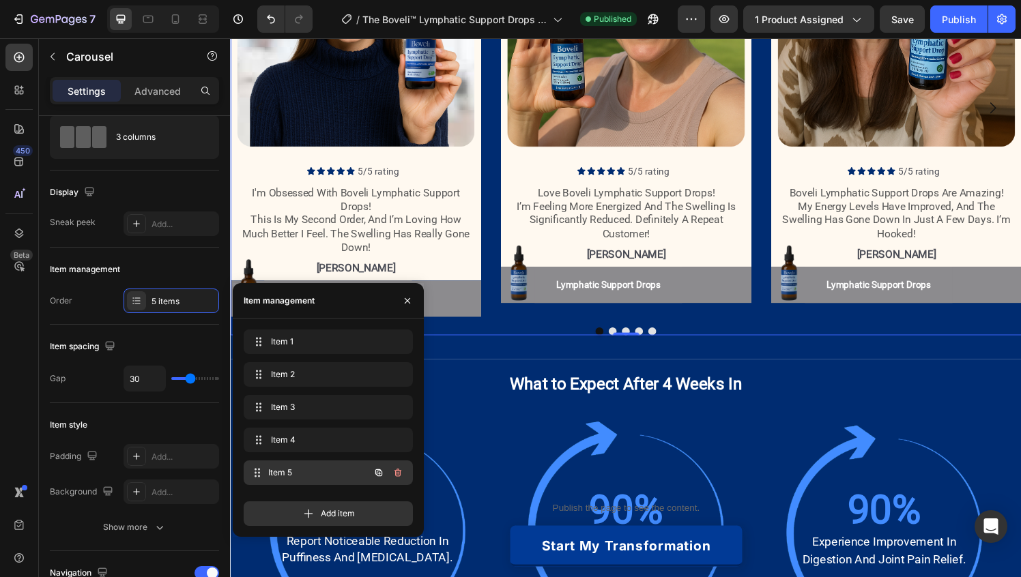
click at [302, 471] on span "Item 5" at bounding box center [318, 473] width 101 height 12
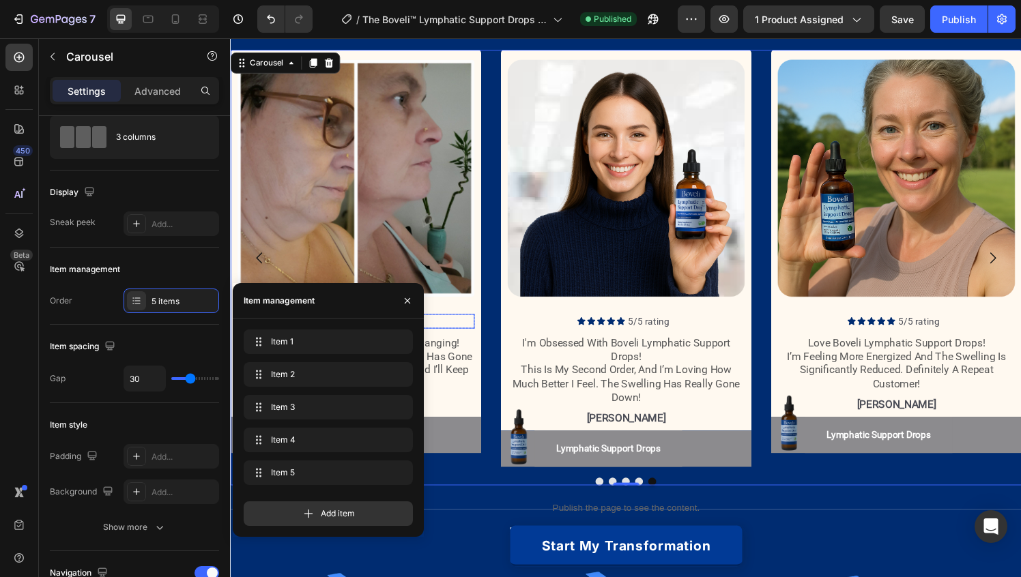
scroll to position [1535, 0]
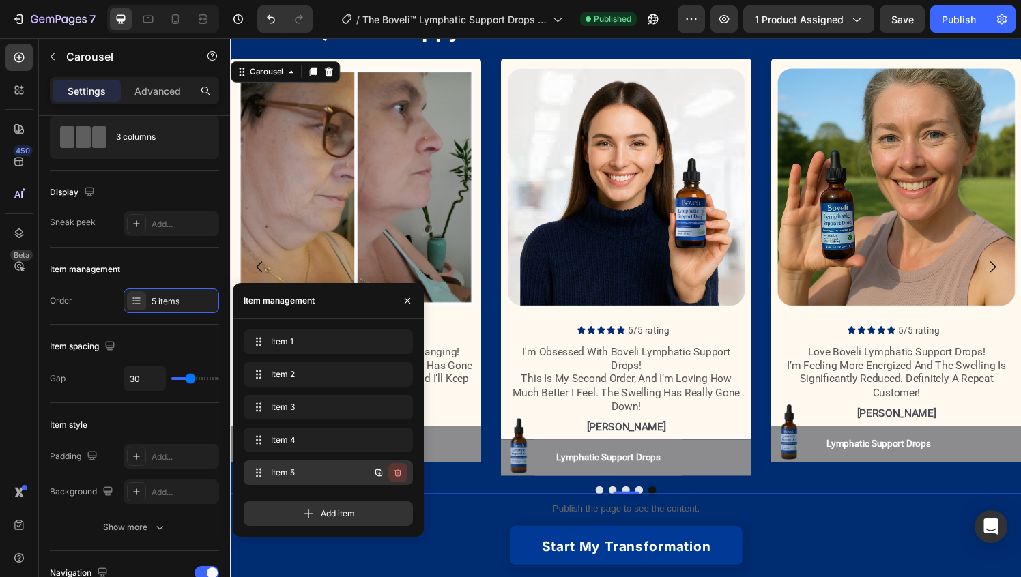
click at [394, 472] on icon "button" at bounding box center [397, 472] width 11 height 11
click at [388, 476] on div "Delete" at bounding box center [388, 473] width 25 height 12
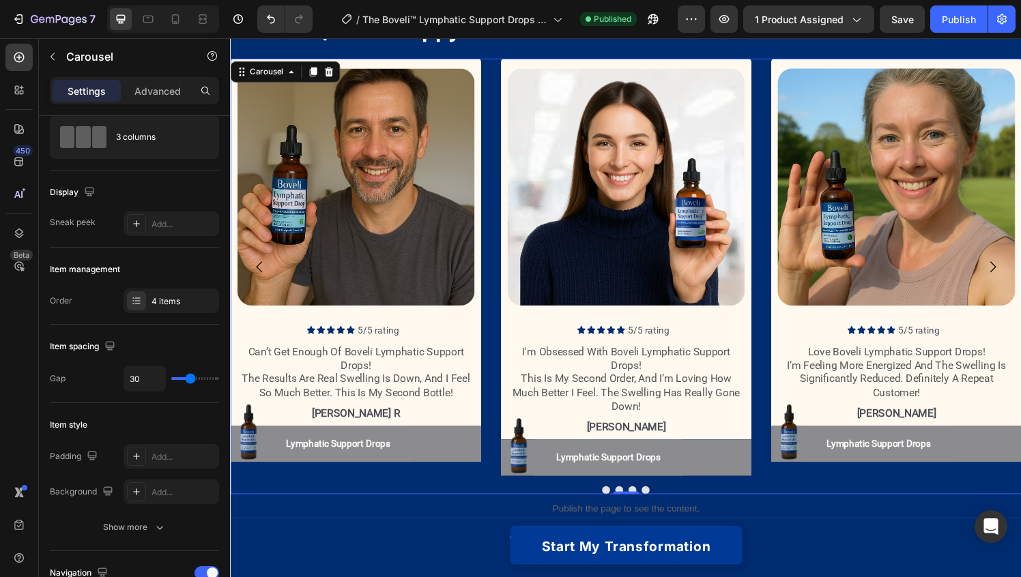
click at [619, 505] on button "Dot" at bounding box center [619, 506] width 8 height 8
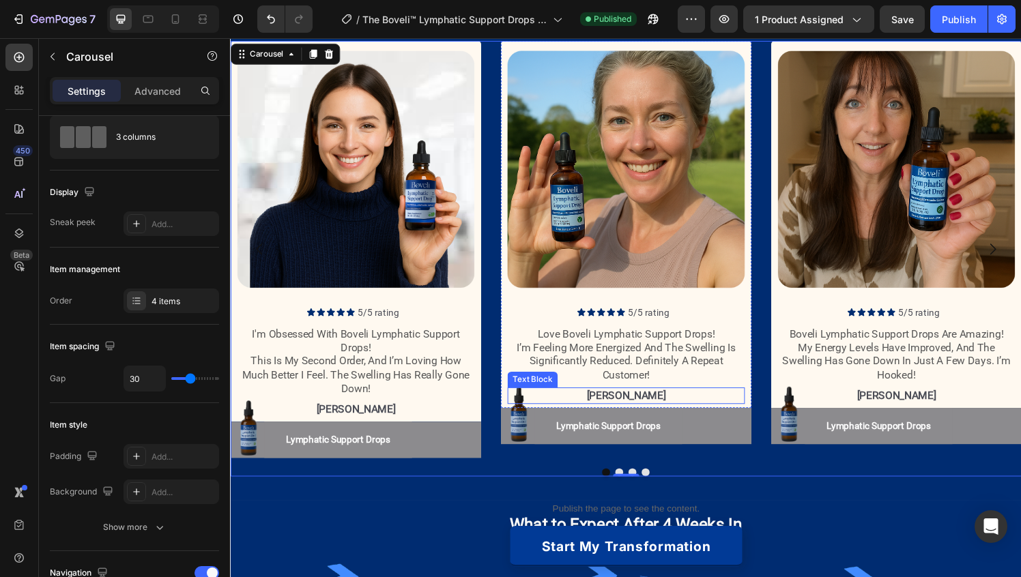
scroll to position [1634, 0]
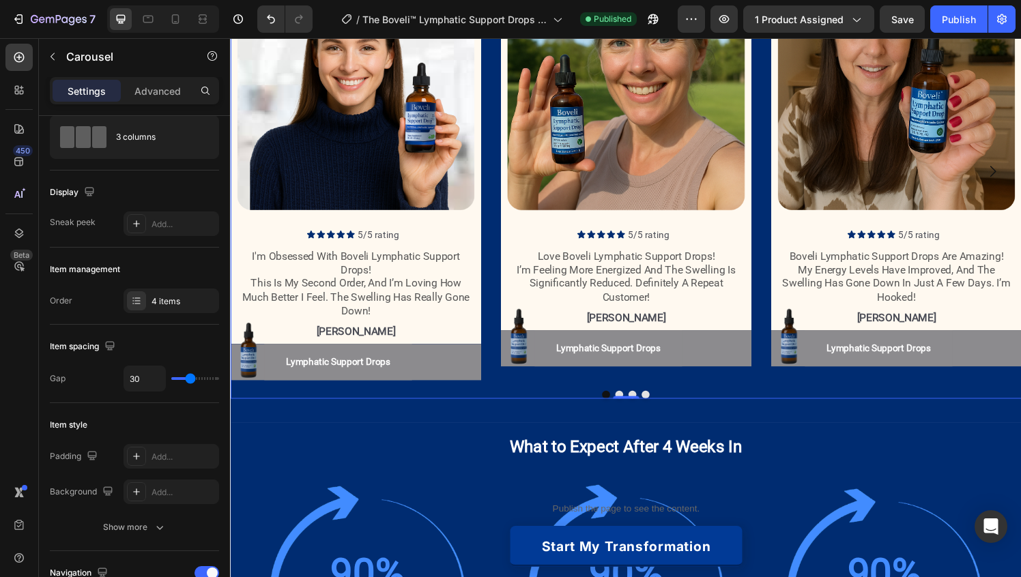
click at [660, 407] on button "Dot" at bounding box center [660, 407] width 8 height 8
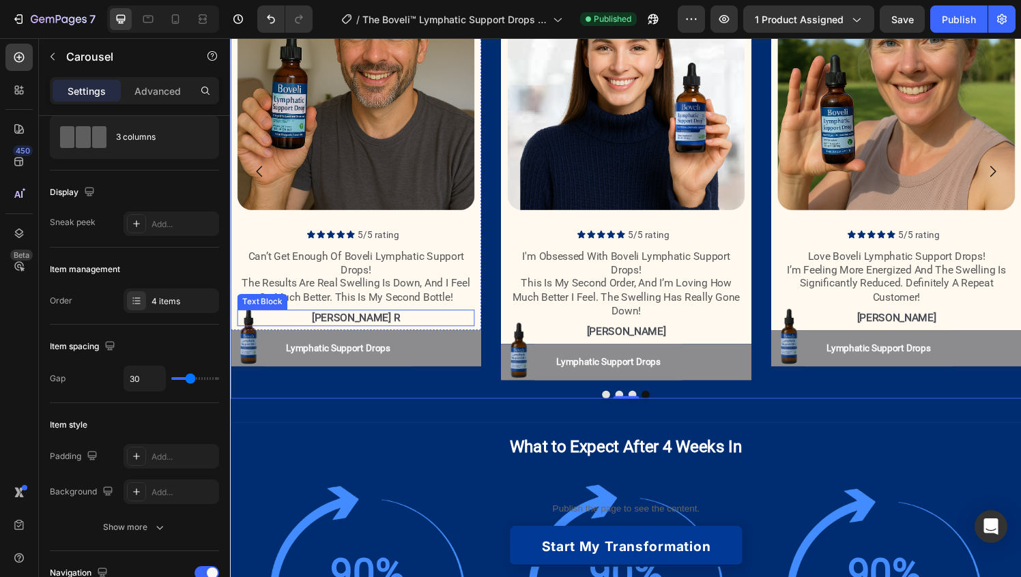
click at [360, 327] on p "[PERSON_NAME] r" at bounding box center [359, 328] width 243 height 14
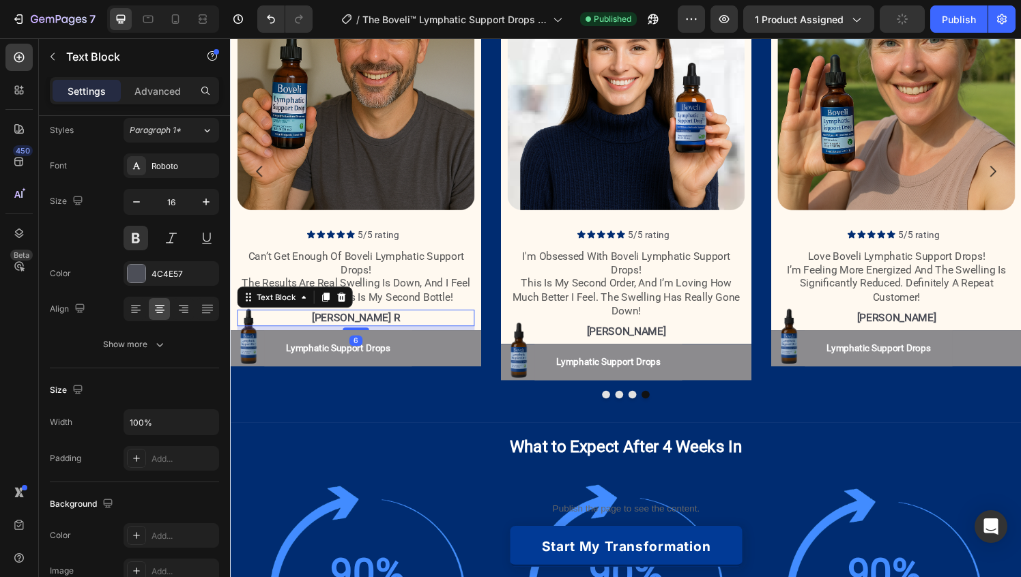
scroll to position [0, 0]
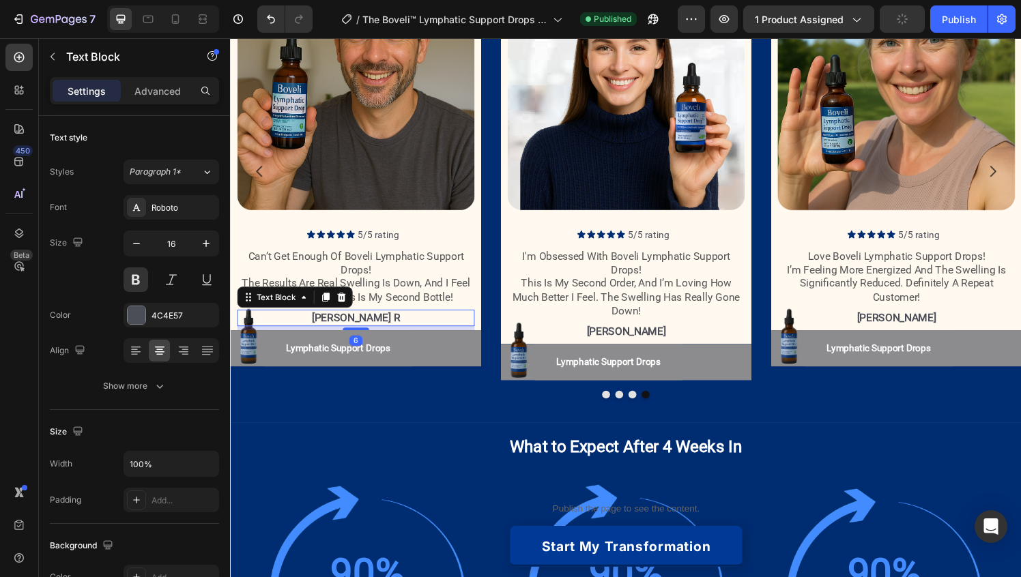
click at [360, 327] on p "[PERSON_NAME] r" at bounding box center [359, 328] width 243 height 14
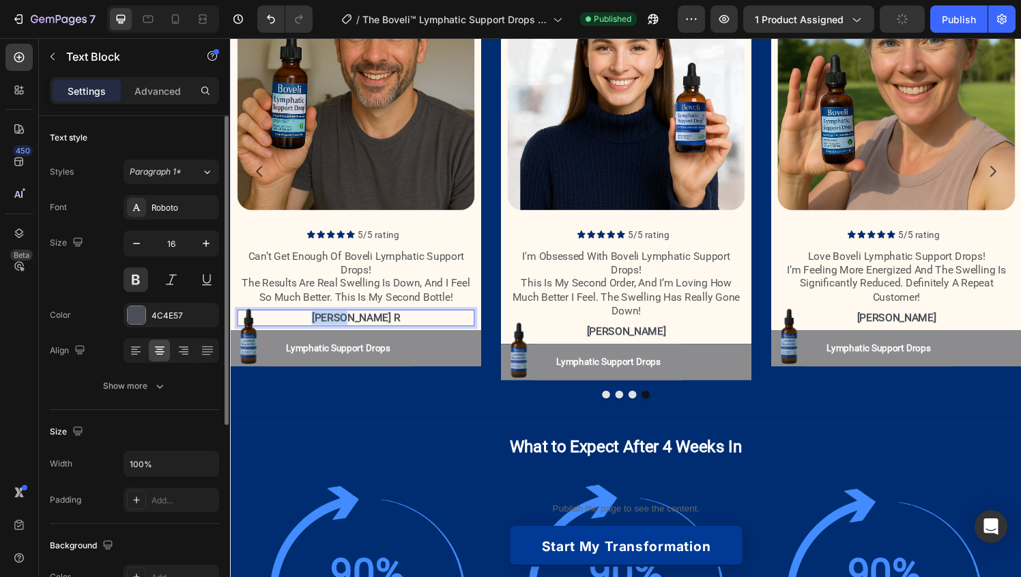
click at [360, 327] on p "[PERSON_NAME] r" at bounding box center [359, 328] width 243 height 14
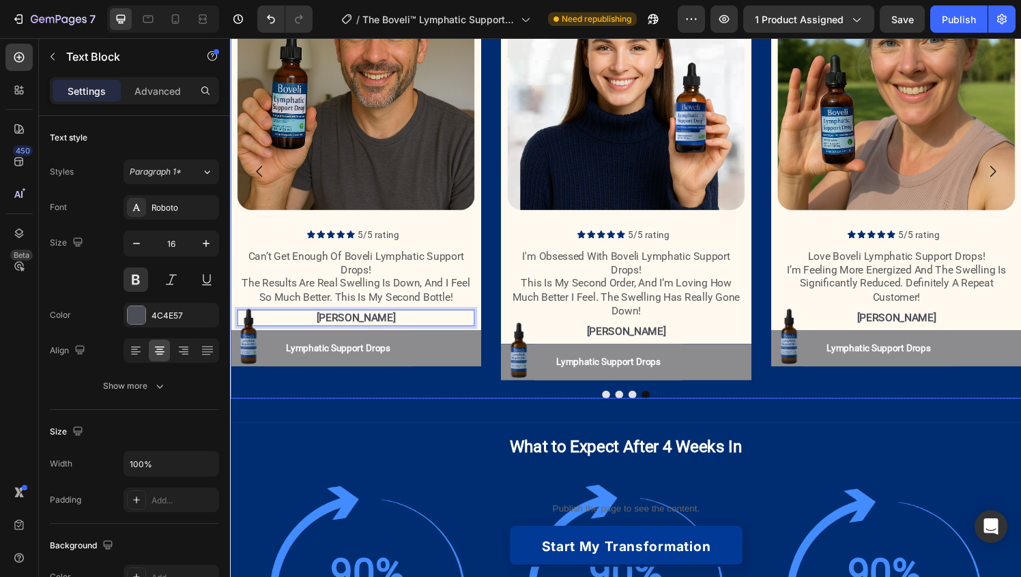
click at [418, 396] on div "Image Icon Icon Icon Icon Icon Icon List 5/5 rating Text Block Row i'm obsessed…" at bounding box center [639, 186] width 819 height 452
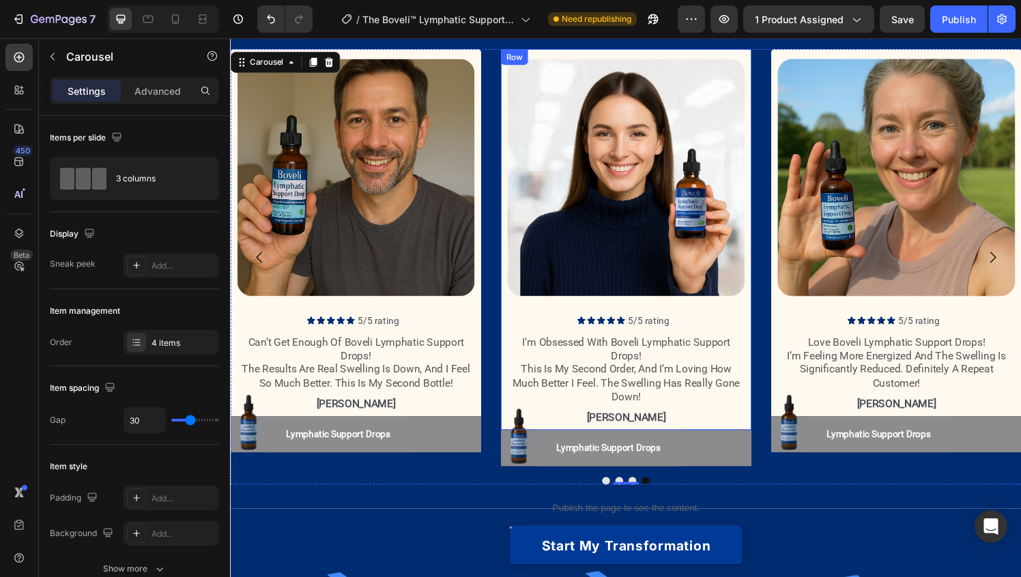
scroll to position [1539, 0]
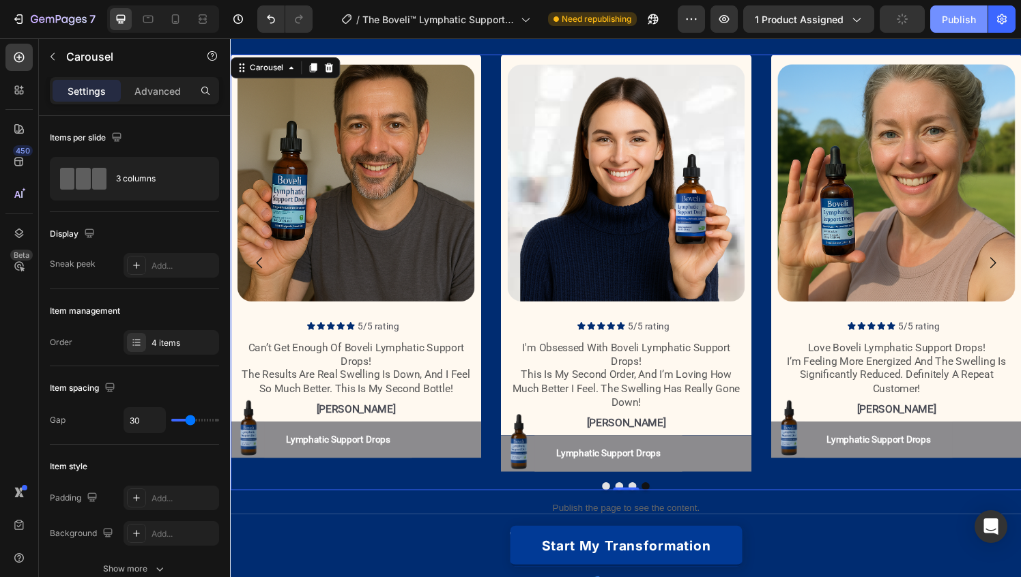
click at [969, 17] on div "Publish" at bounding box center [959, 19] width 34 height 14
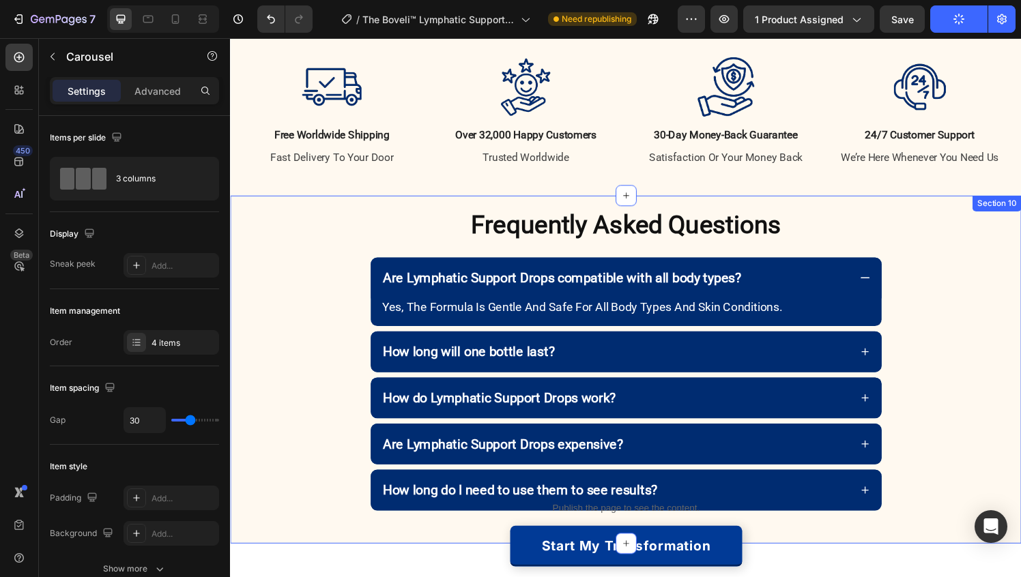
scroll to position [3184, 0]
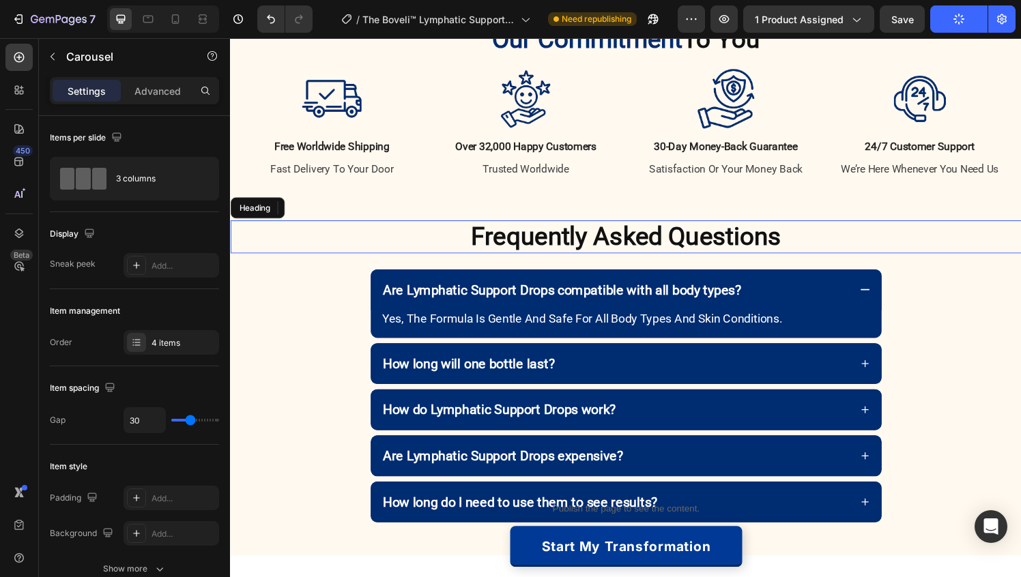
click at [340, 236] on h2 "Frequently Asked Questions" at bounding box center [639, 244] width 819 height 34
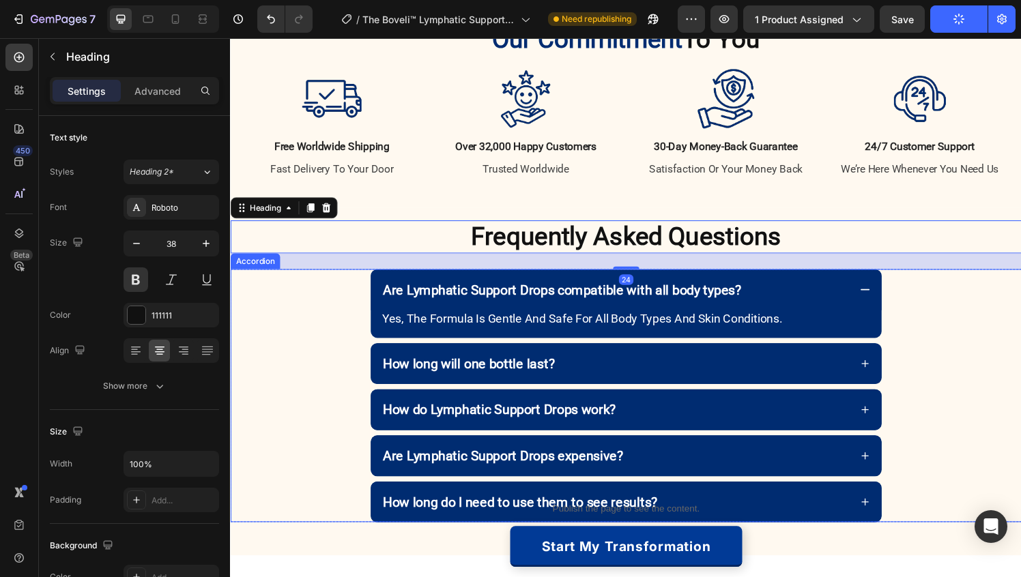
click at [327, 314] on div "Are Lymphatic Support Drops compatible with all body types? yes, the formula is…" at bounding box center [639, 313] width 817 height 71
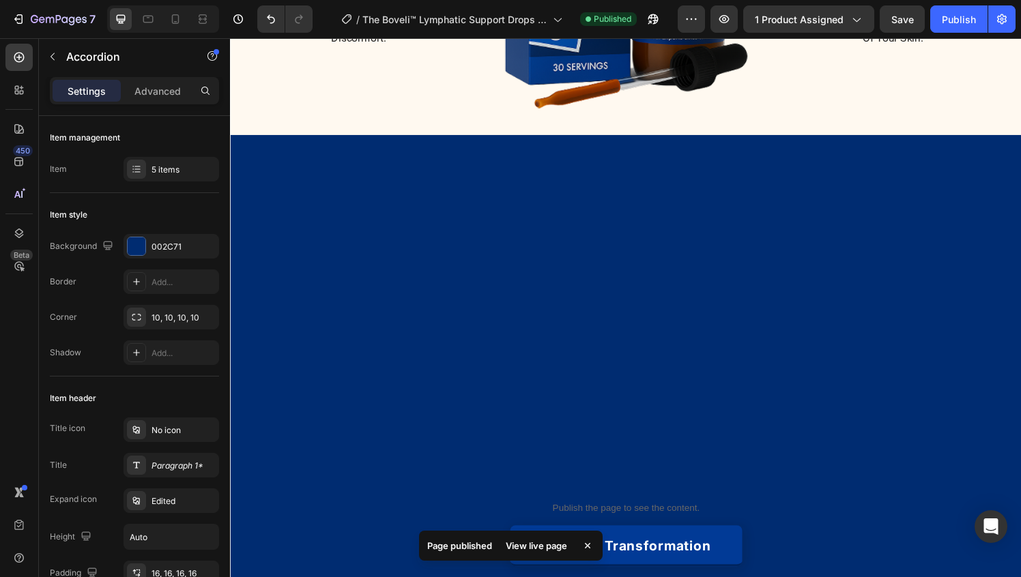
scroll to position [442, 0]
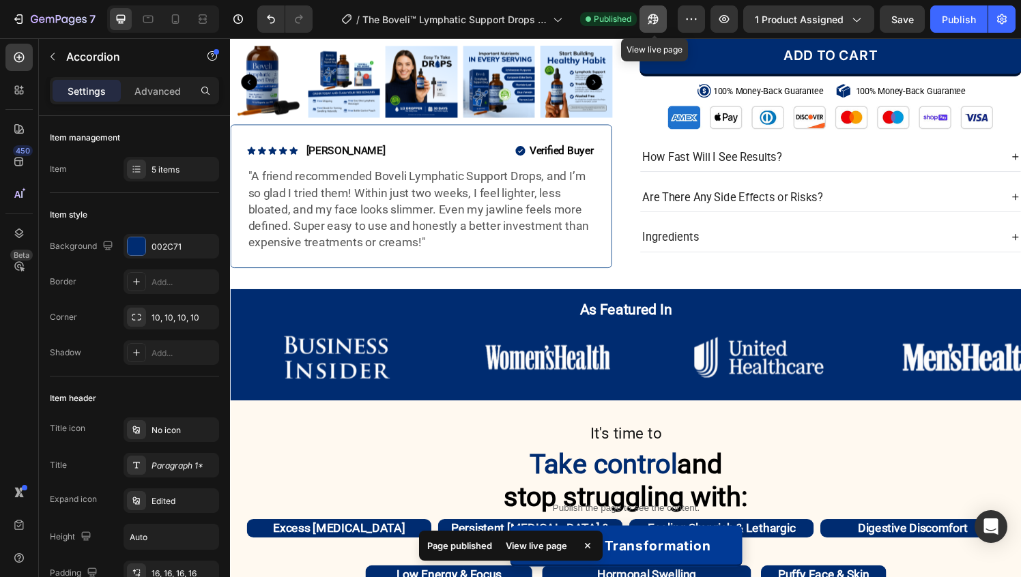
click at [652, 13] on icon "button" at bounding box center [653, 19] width 14 height 14
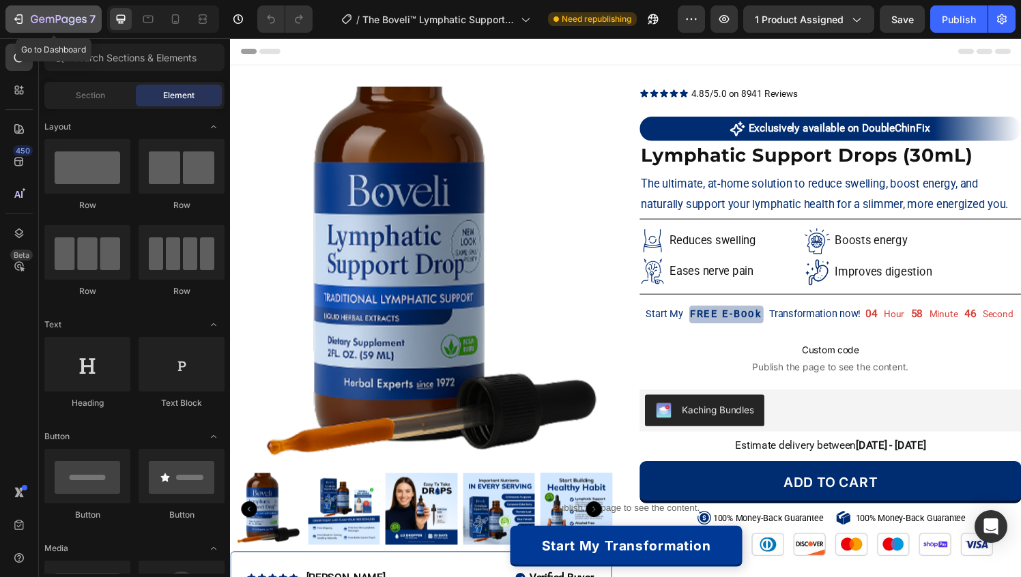
click at [63, 17] on icon "button" at bounding box center [64, 19] width 6 height 6
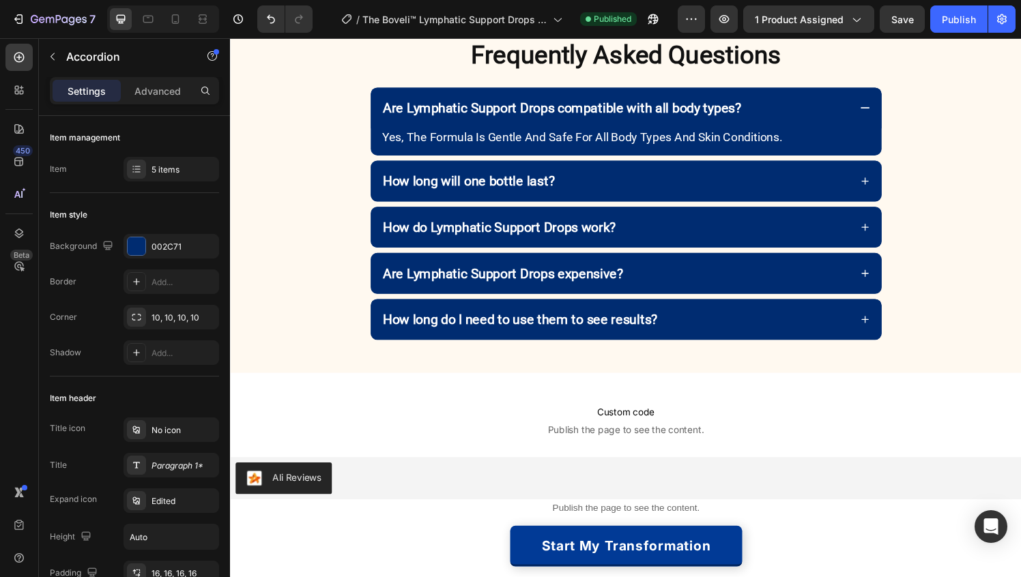
scroll to position [3484, 0]
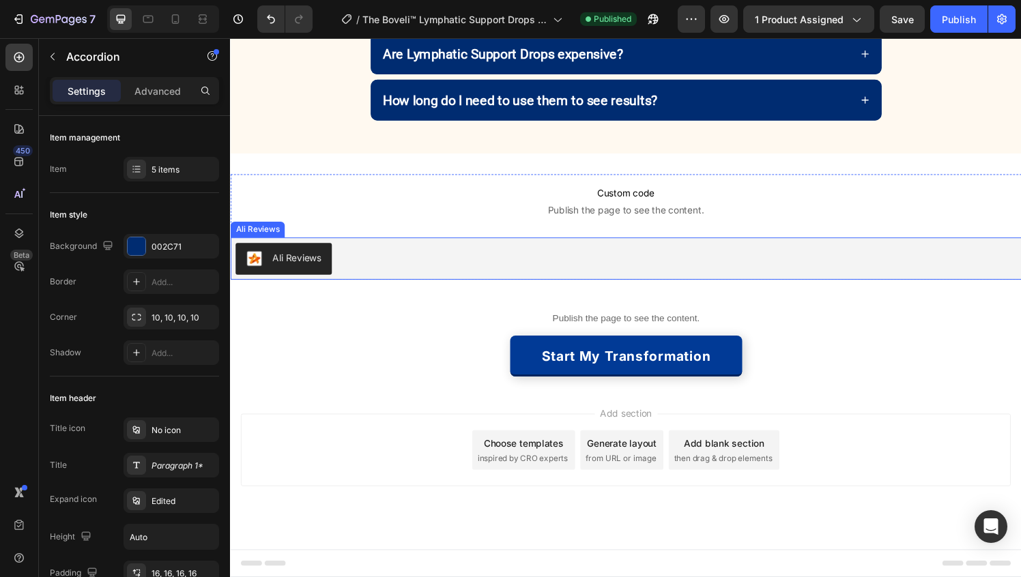
click at [447, 263] on div "Ali Reviews" at bounding box center [639, 266] width 808 height 33
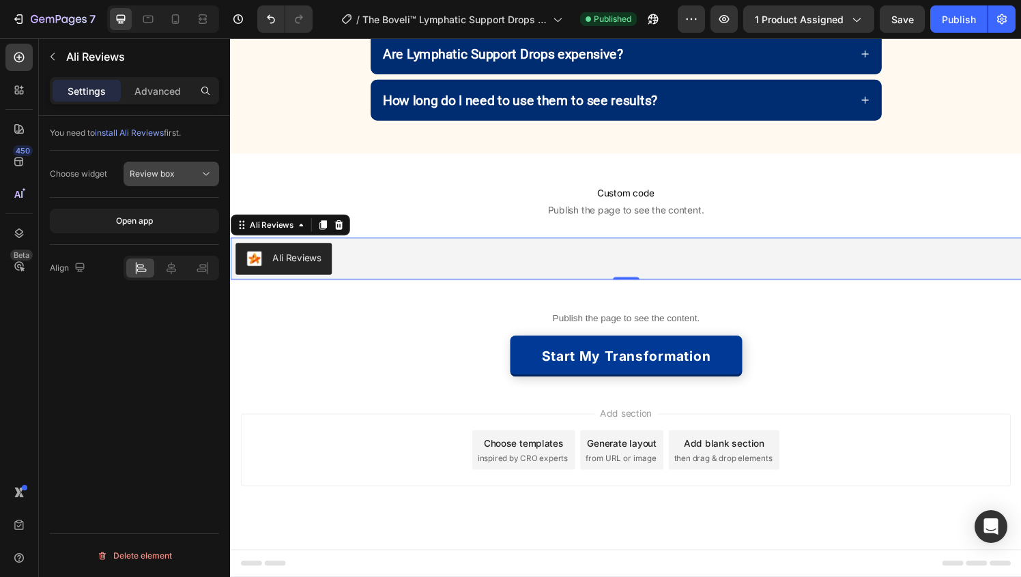
click at [194, 167] on div "Review box" at bounding box center [171, 174] width 83 height 14
click at [128, 209] on button "Open app" at bounding box center [134, 221] width 169 height 25
click at [381, 269] on div "Ali Reviews" at bounding box center [639, 266] width 808 height 33
click at [168, 93] on p "Advanced" at bounding box center [157, 91] width 46 height 14
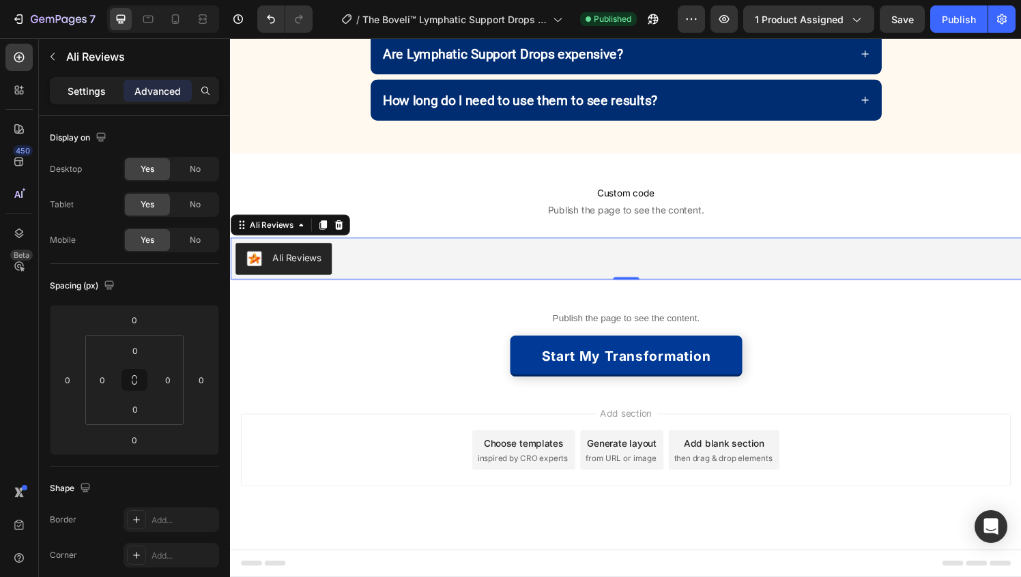
click at [81, 98] on div "Settings" at bounding box center [87, 91] width 68 height 22
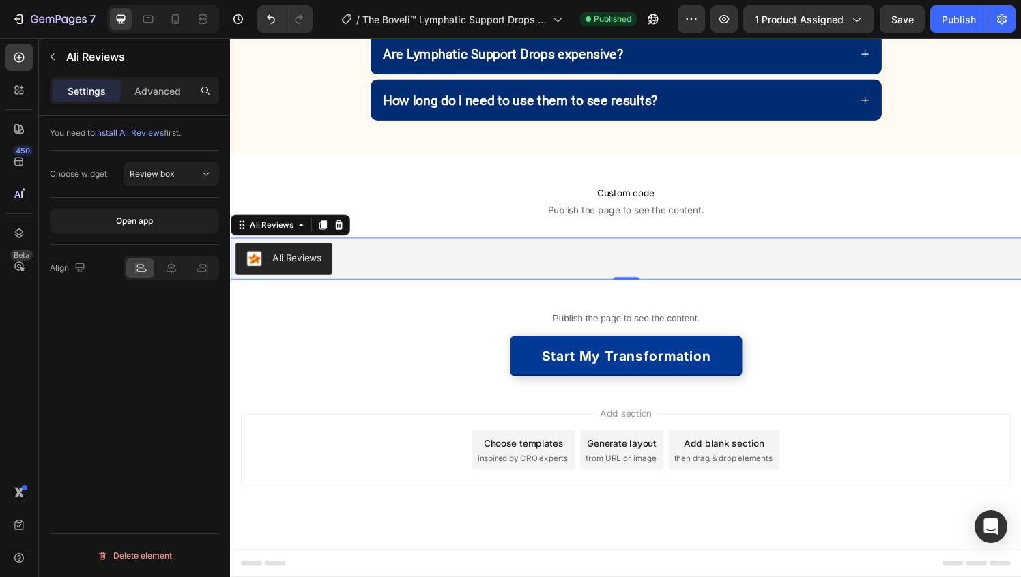
click at [372, 263] on div "Ali Reviews" at bounding box center [639, 266] width 808 height 33
click at [286, 266] on div "Ali Reviews" at bounding box center [299, 266] width 50 height 14
click at [340, 235] on icon at bounding box center [342, 232] width 9 height 10
click at [434, 259] on div "Ali Reviews" at bounding box center [639, 266] width 808 height 33
click at [505, 260] on div "Ali Reviews" at bounding box center [639, 266] width 808 height 33
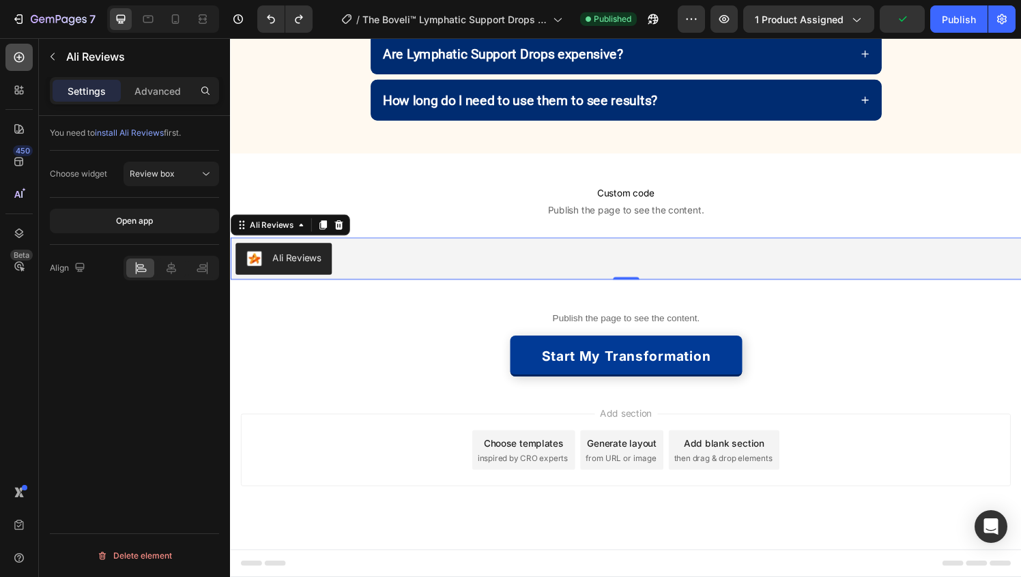
click at [15, 51] on icon at bounding box center [19, 57] width 14 height 14
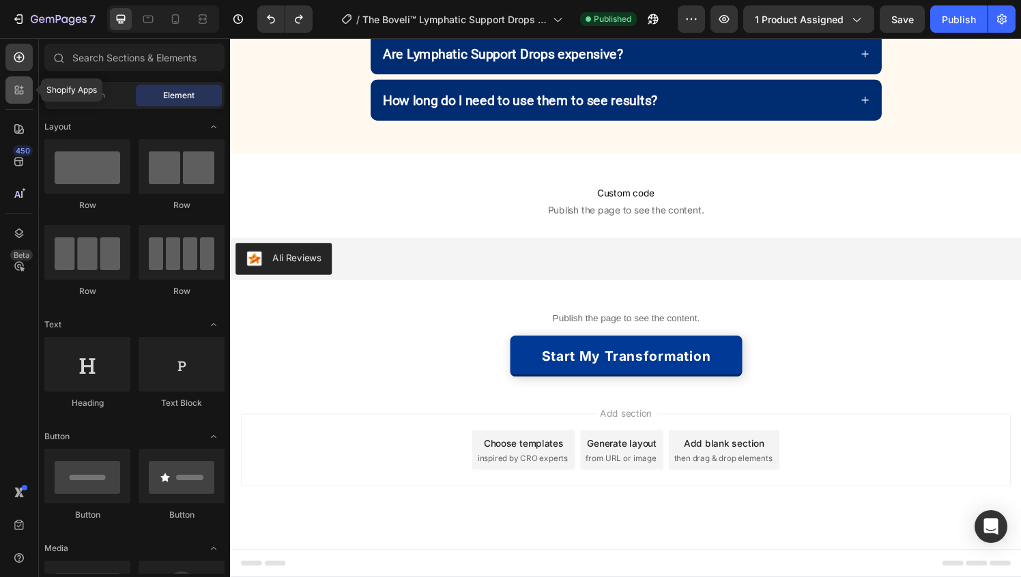
click at [15, 81] on div at bounding box center [18, 89] width 27 height 27
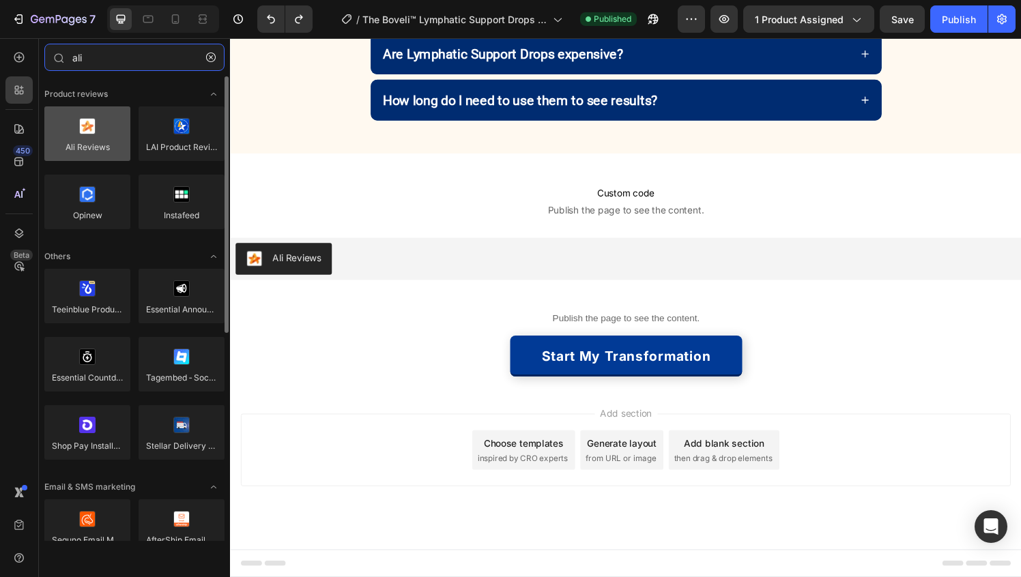
type input "ali"
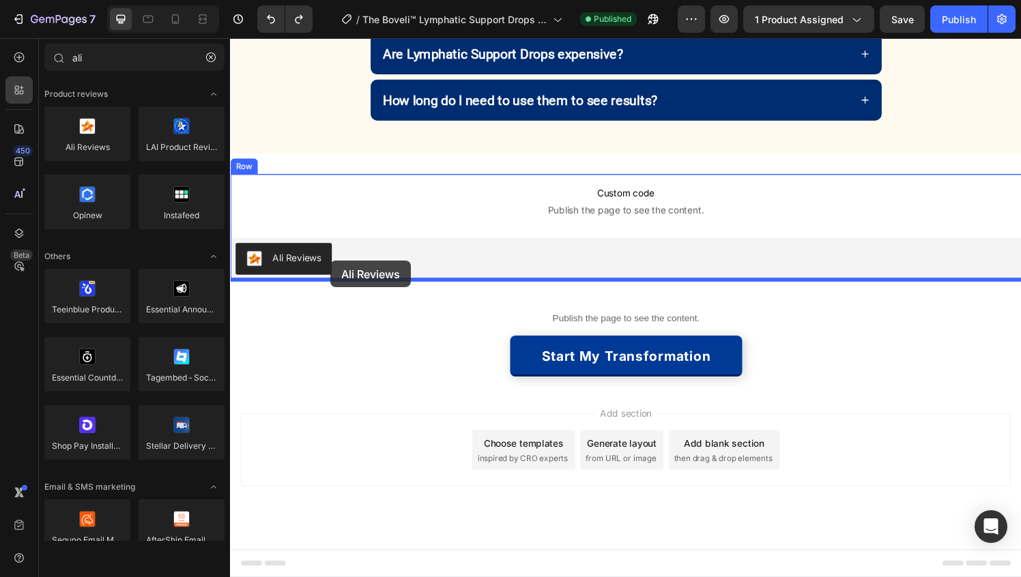
drag, startPoint x: 324, startPoint y: 179, endPoint x: 334, endPoint y: 269, distance: 89.9
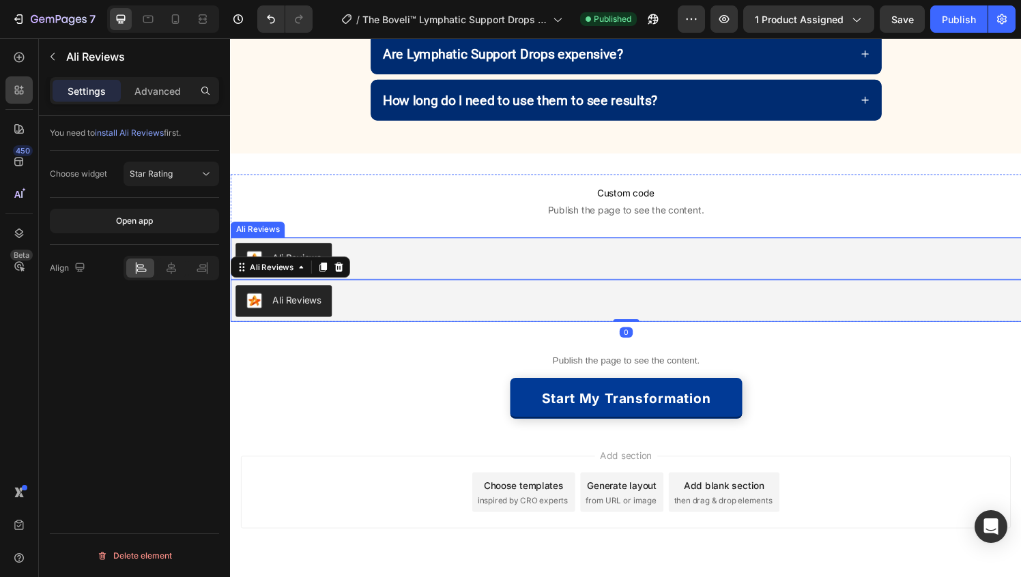
click at [390, 260] on div "Ali Reviews" at bounding box center [639, 266] width 808 height 33
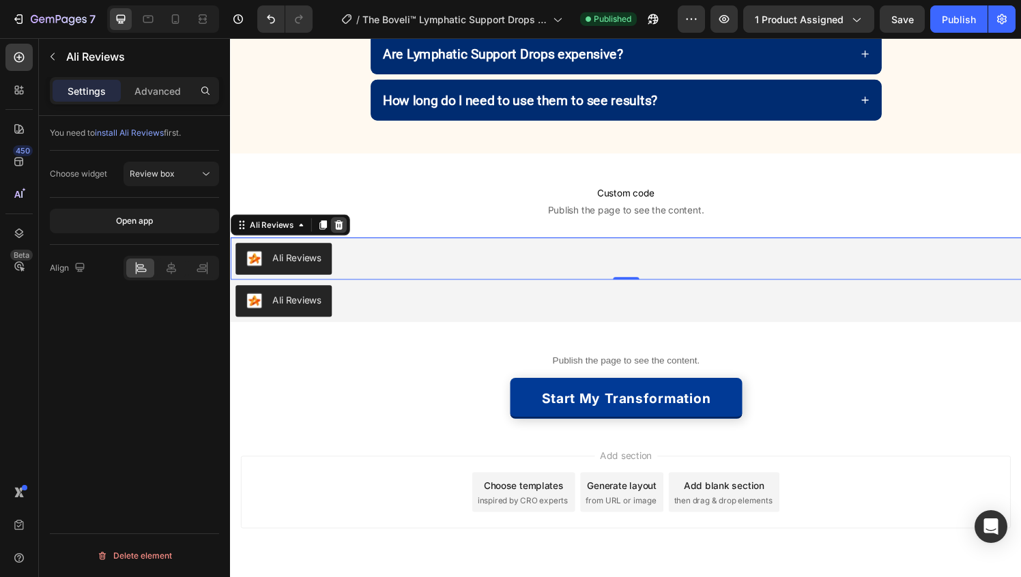
click at [343, 235] on icon at bounding box center [342, 232] width 9 height 10
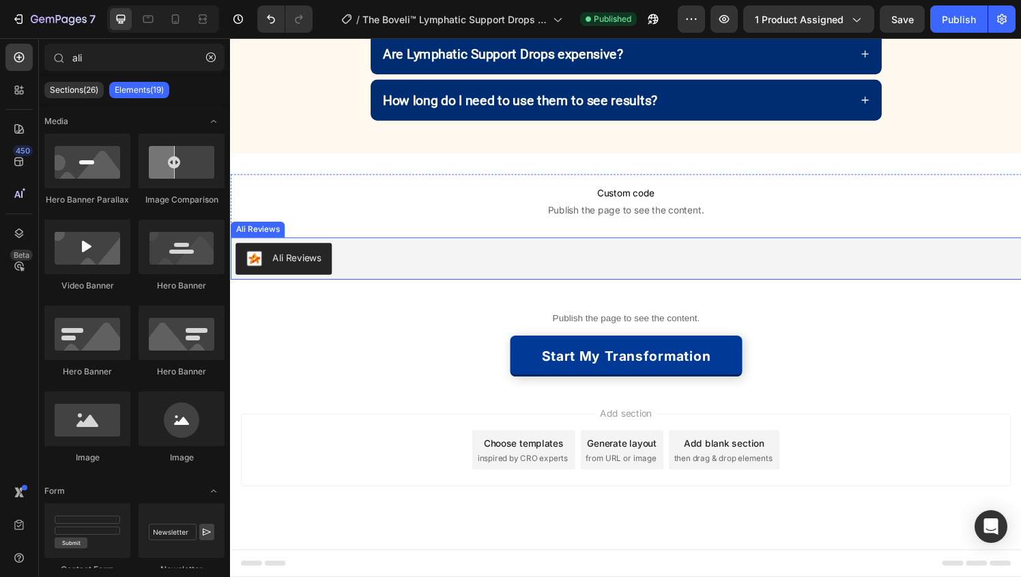
click at [382, 258] on div "Ali Reviews" at bounding box center [639, 266] width 808 height 33
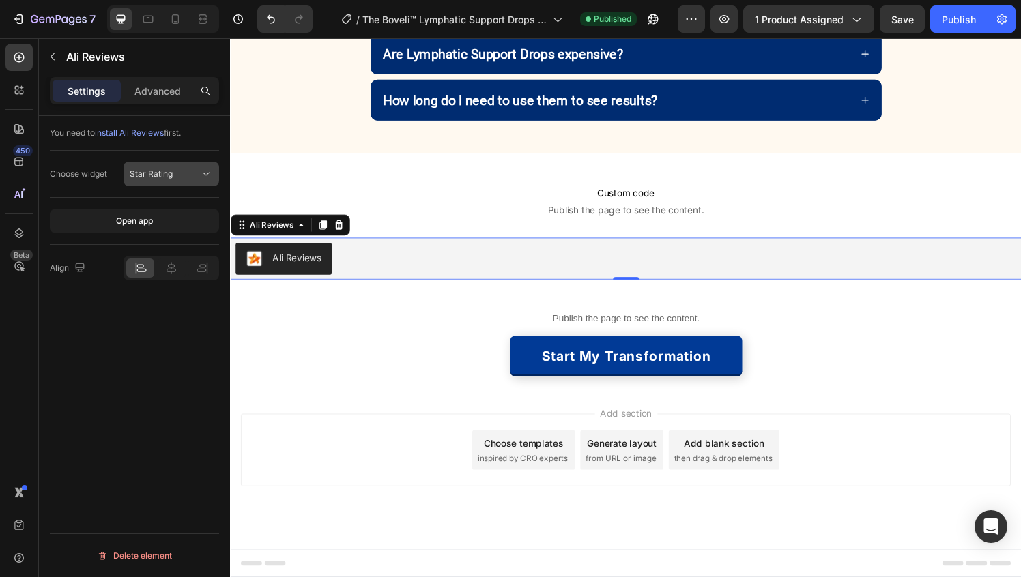
click at [197, 169] on div "Star Rating" at bounding box center [165, 174] width 70 height 12
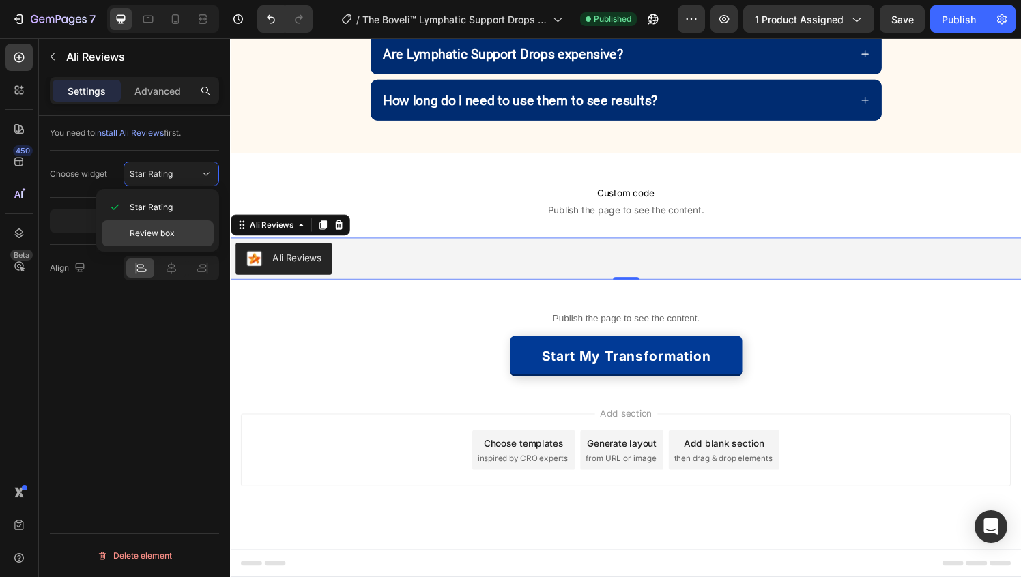
click at [136, 235] on span "Review box" at bounding box center [152, 233] width 45 height 12
click at [129, 351] on div "You need to install Ali Reviews first. Choose widget Review box Open app Align …" at bounding box center [134, 366] width 191 height 500
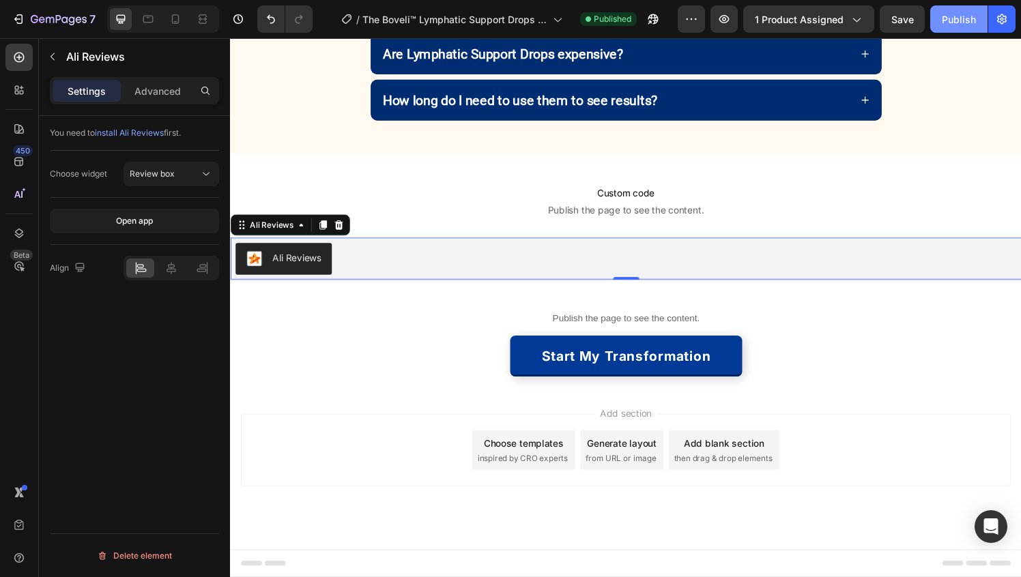
click at [946, 17] on div "Publish" at bounding box center [959, 19] width 34 height 14
click at [723, 18] on icon "button" at bounding box center [724, 19] width 14 height 14
click at [579, 20] on div "Published" at bounding box center [605, 19] width 62 height 14
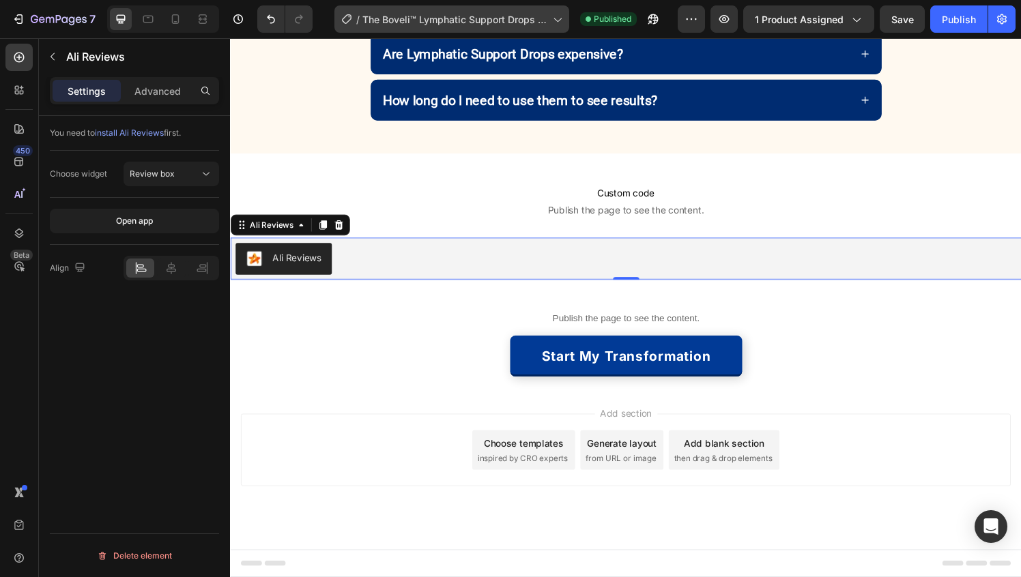
click at [564, 19] on icon at bounding box center [557, 19] width 14 height 14
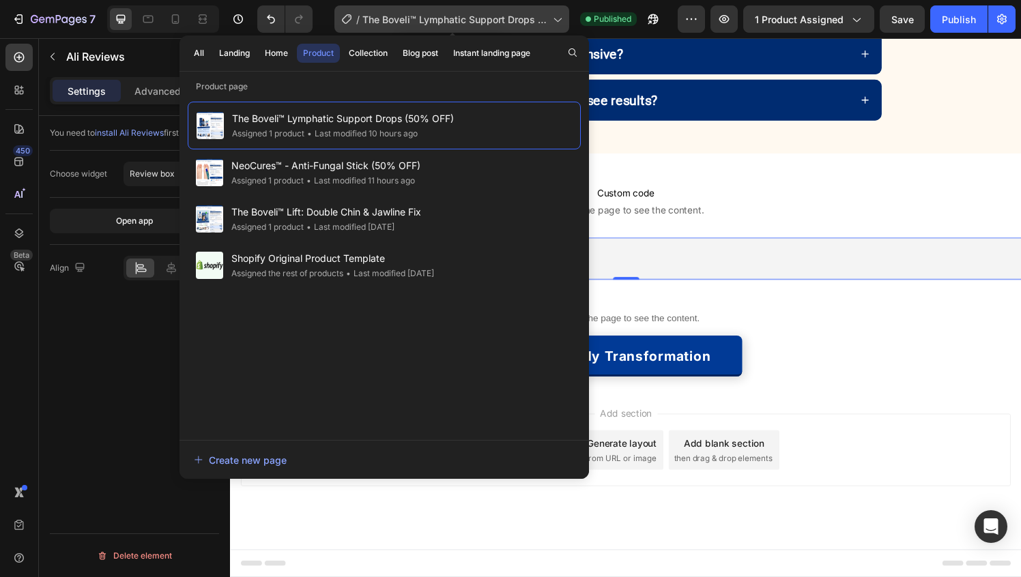
click at [564, 19] on icon at bounding box center [557, 19] width 14 height 14
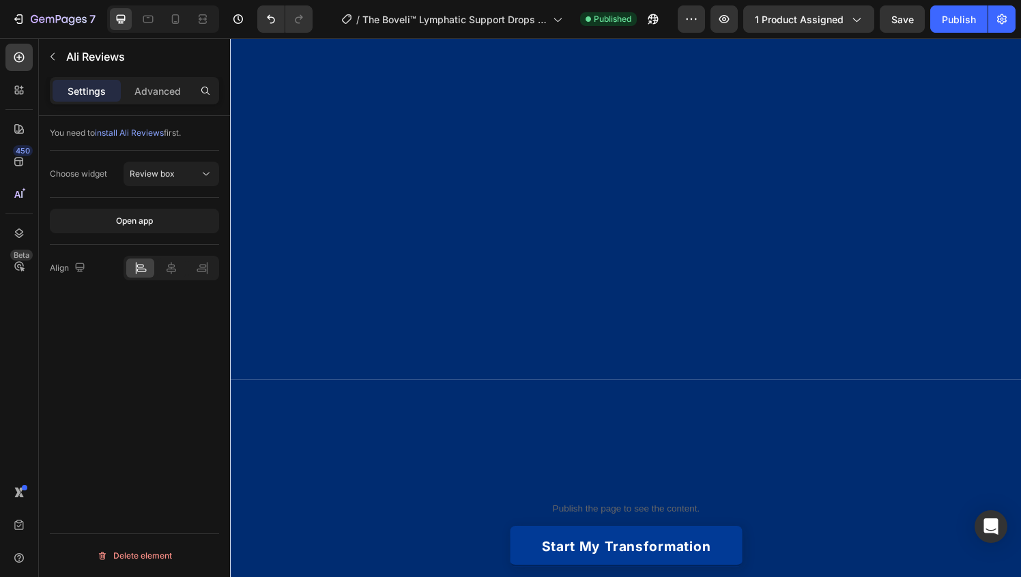
scroll to position [0, 0]
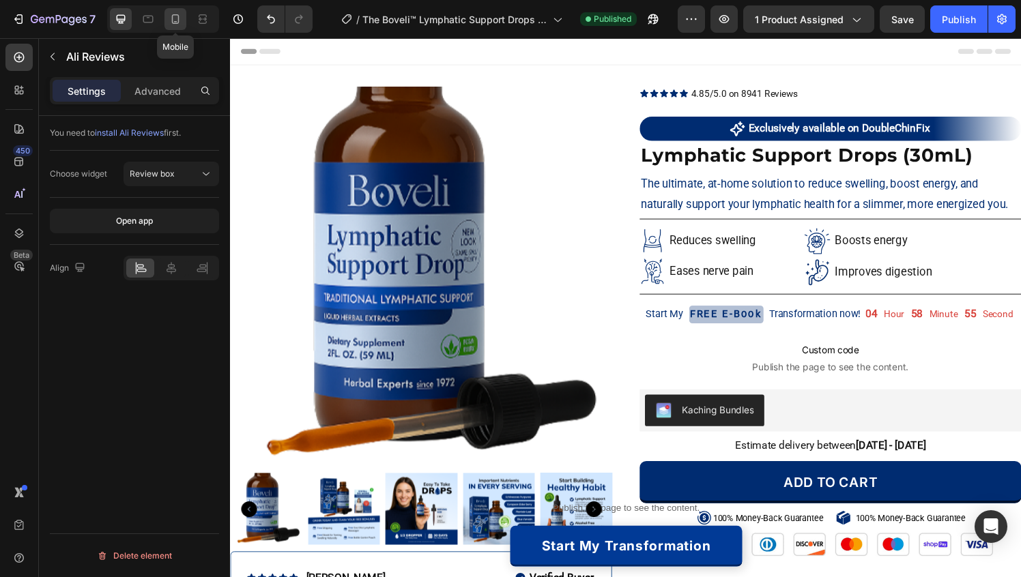
click at [176, 19] on icon at bounding box center [176, 19] width 14 height 14
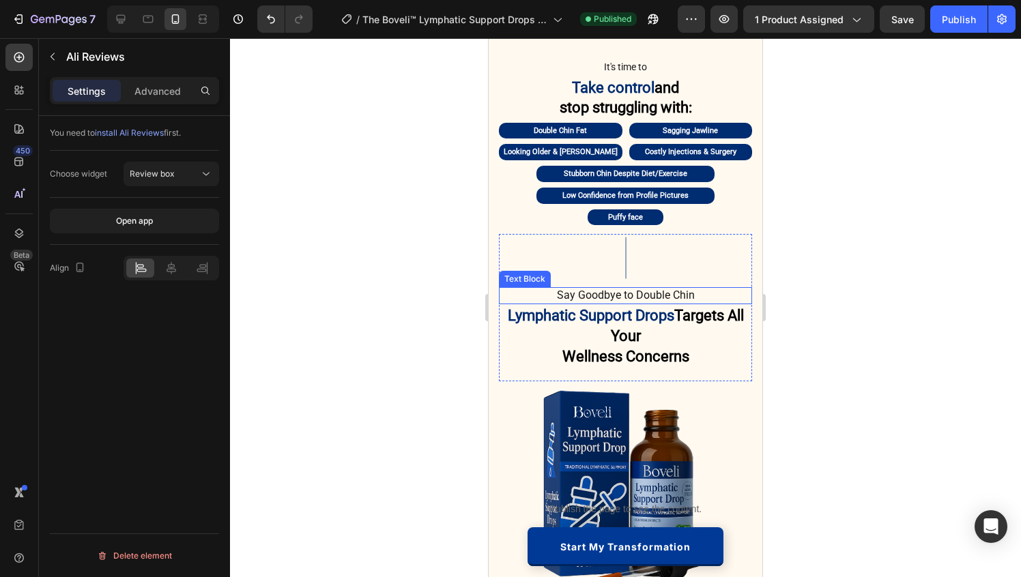
scroll to position [1003, 0]
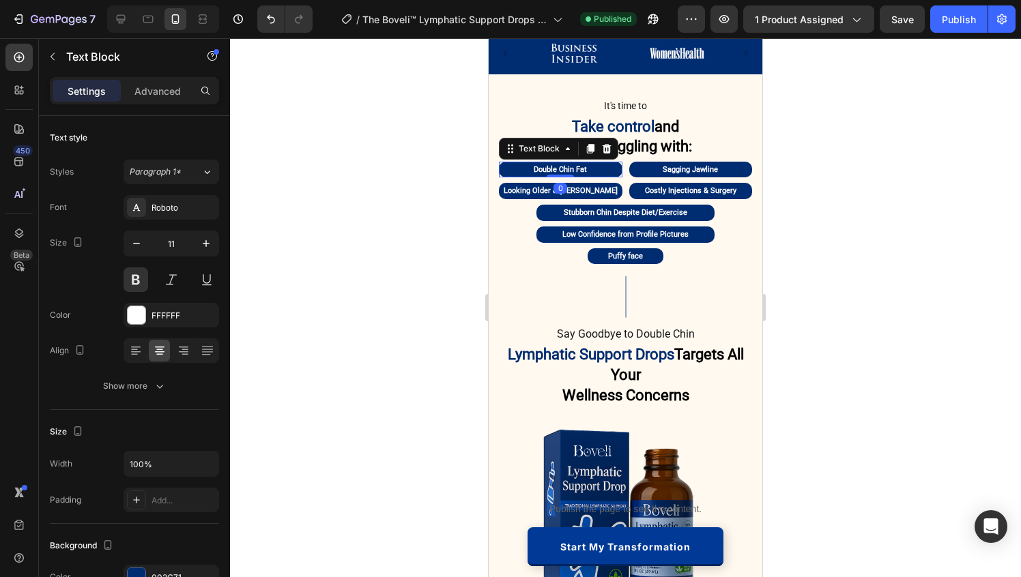
click at [558, 162] on div "Double Chin Fat" at bounding box center [560, 170] width 123 height 16
click at [556, 168] on p "Double Chin Fat" at bounding box center [560, 170] width 121 height 14
click at [683, 171] on p "Sagging Jawline" at bounding box center [690, 170] width 121 height 14
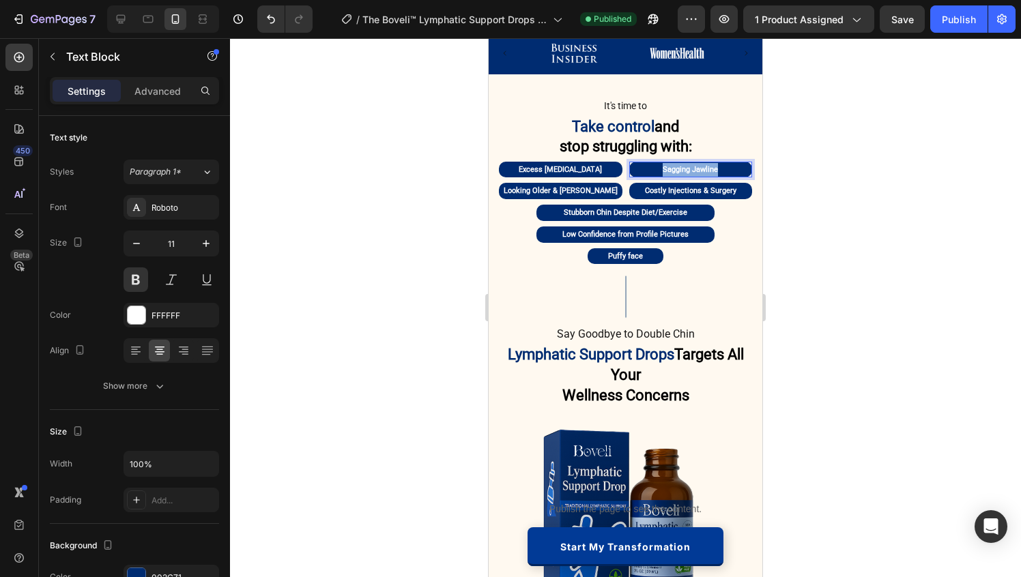
click at [683, 171] on p "Sagging Jawline" at bounding box center [690, 170] width 121 height 14
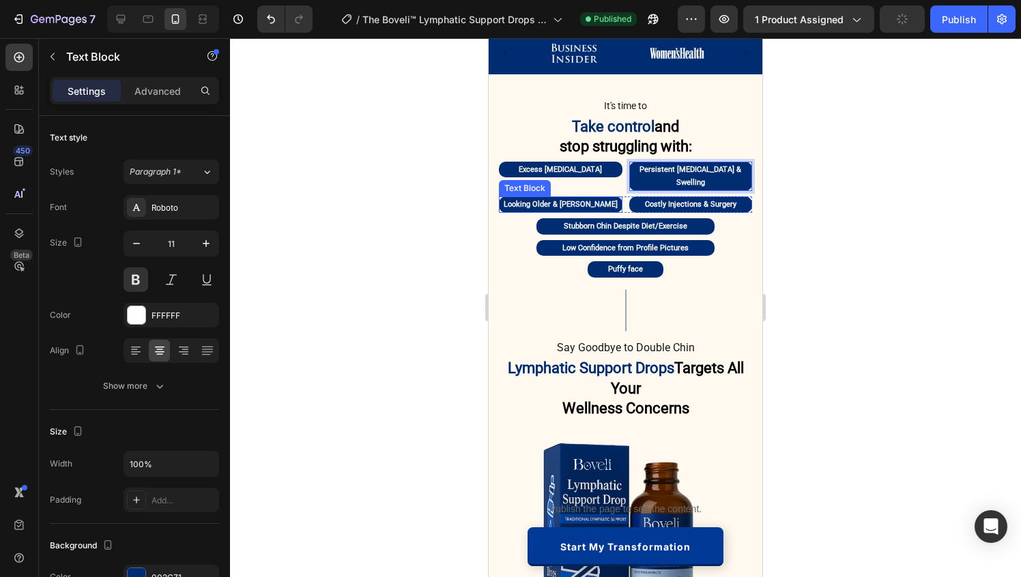
click at [564, 198] on p "Looking Older & [PERSON_NAME]" at bounding box center [560, 205] width 121 height 14
click at [684, 198] on p "Costly Injections & Surgery" at bounding box center [690, 205] width 121 height 14
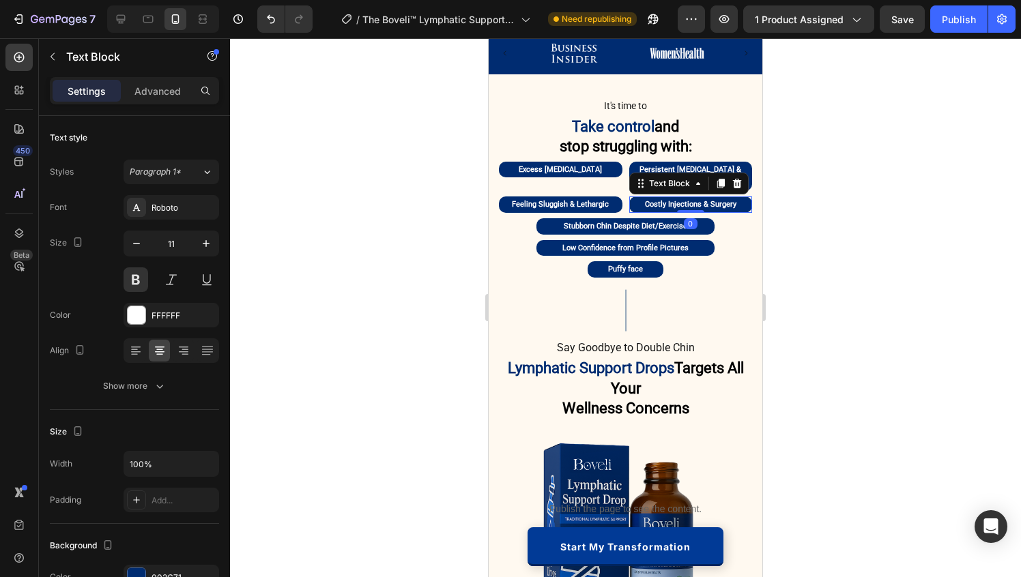
click at [684, 198] on p "Costly Injections & Surgery" at bounding box center [690, 205] width 121 height 14
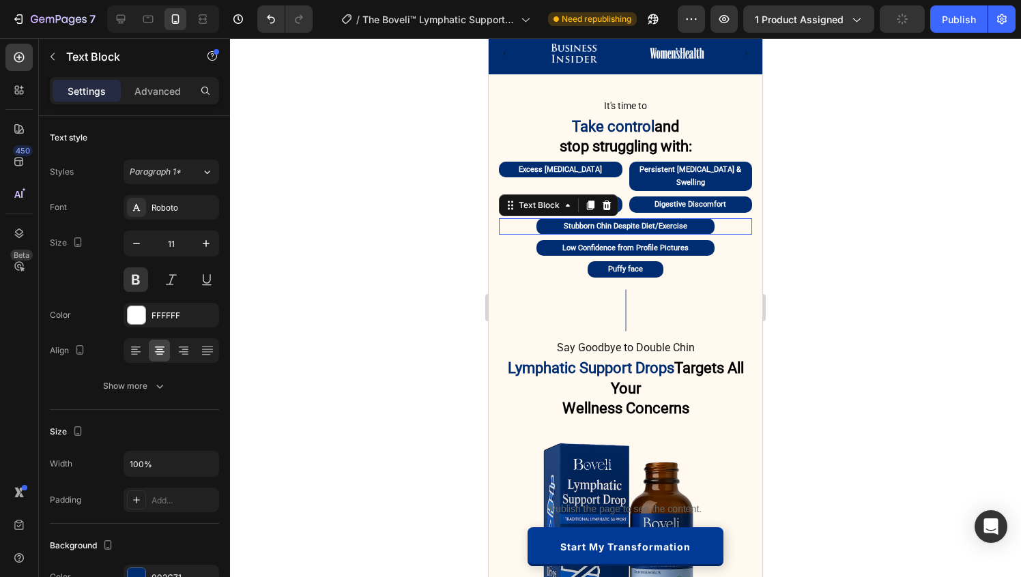
click at [611, 220] on p "Stubborn Chin Despite Diet/Exercise" at bounding box center [625, 227] width 175 height 14
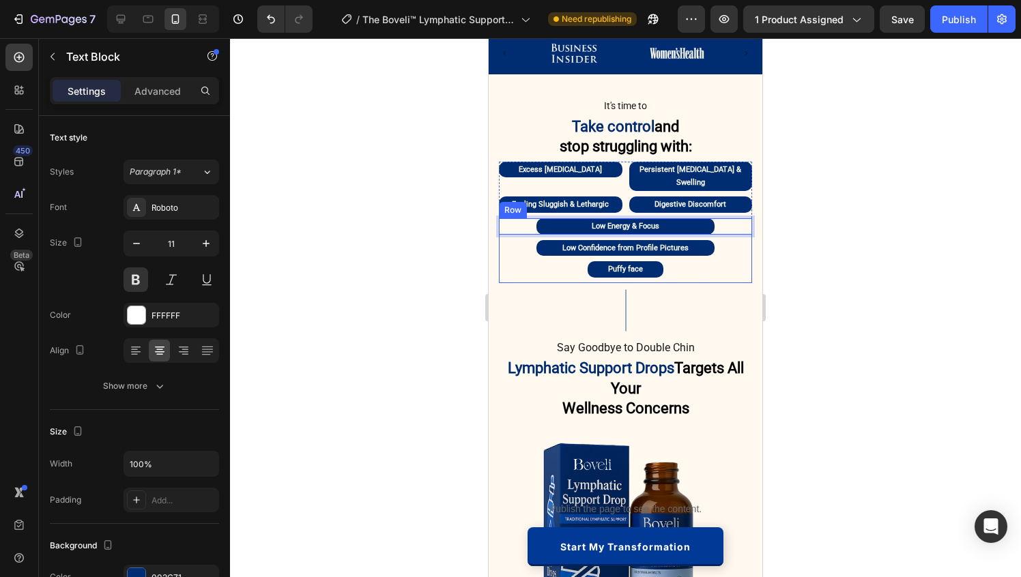
click at [629, 242] on p "Low Confidence from Profile Pictures" at bounding box center [625, 249] width 175 height 14
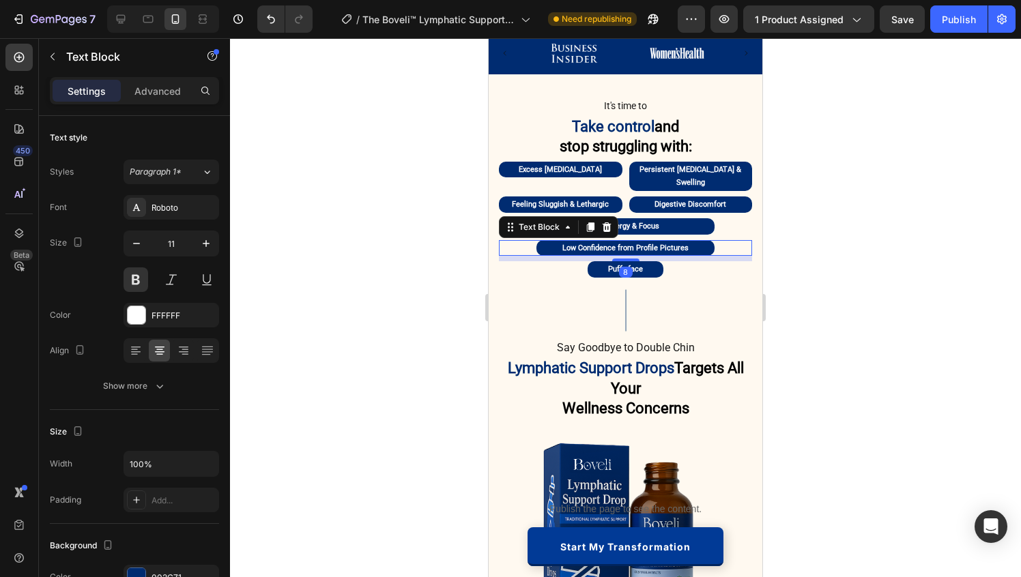
click at [629, 242] on p "Low Confidence from Profile Pictures" at bounding box center [625, 249] width 175 height 14
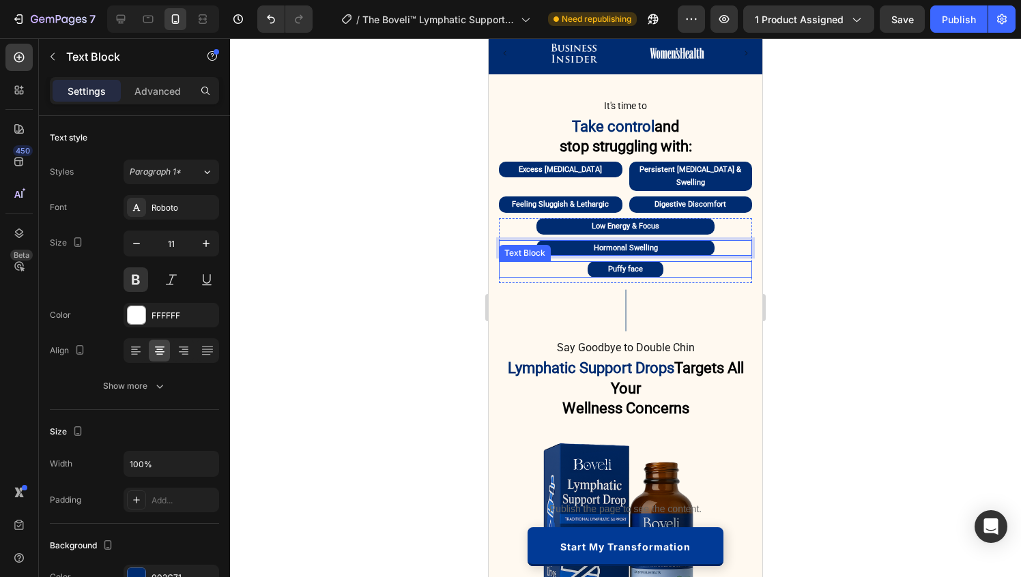
click at [631, 263] on p "Puffy face" at bounding box center [625, 270] width 73 height 14
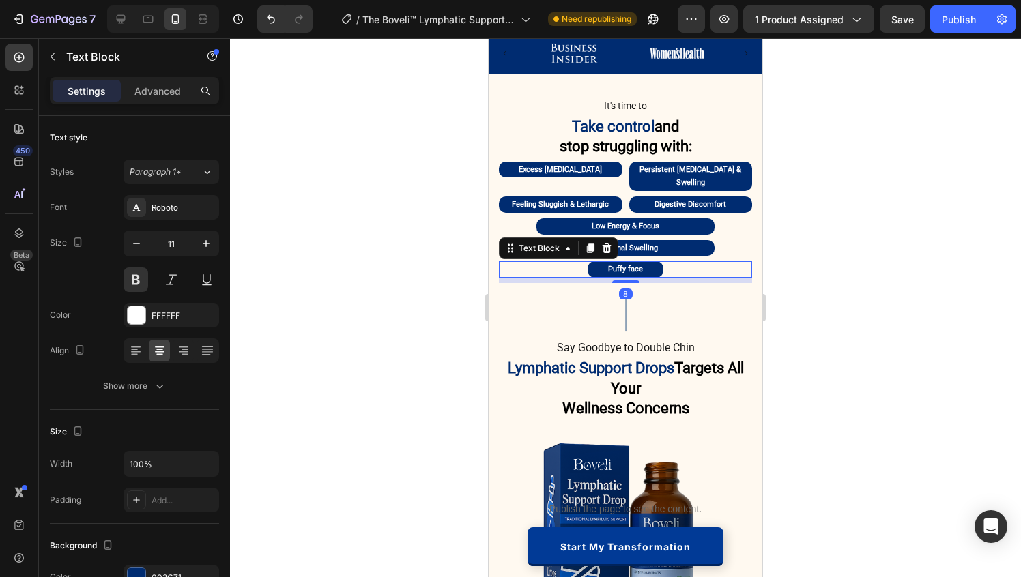
click at [631, 263] on p "Puffy face" at bounding box center [625, 270] width 73 height 14
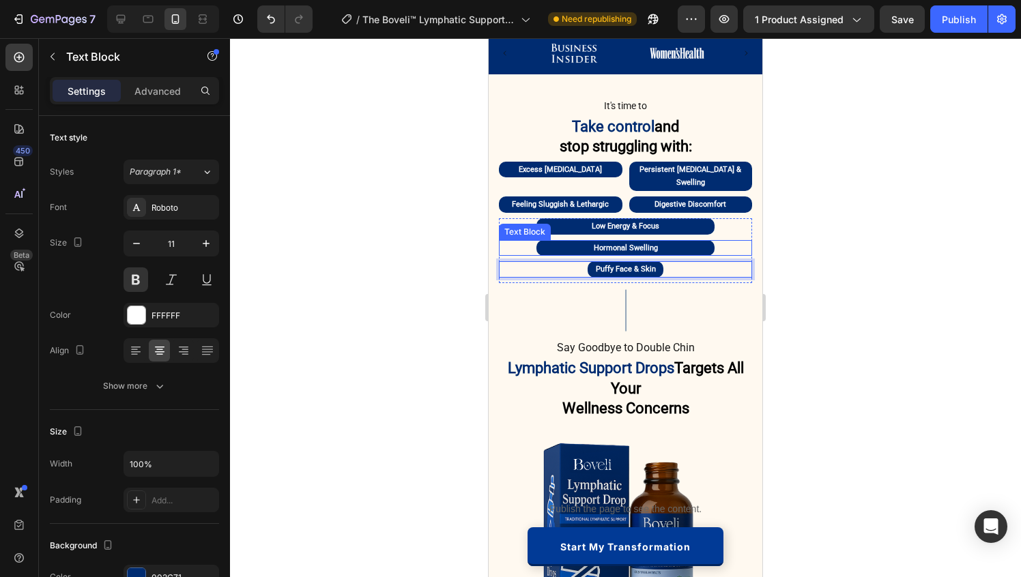
click at [551, 242] on p "Hormonal Swelling" at bounding box center [625, 249] width 175 height 14
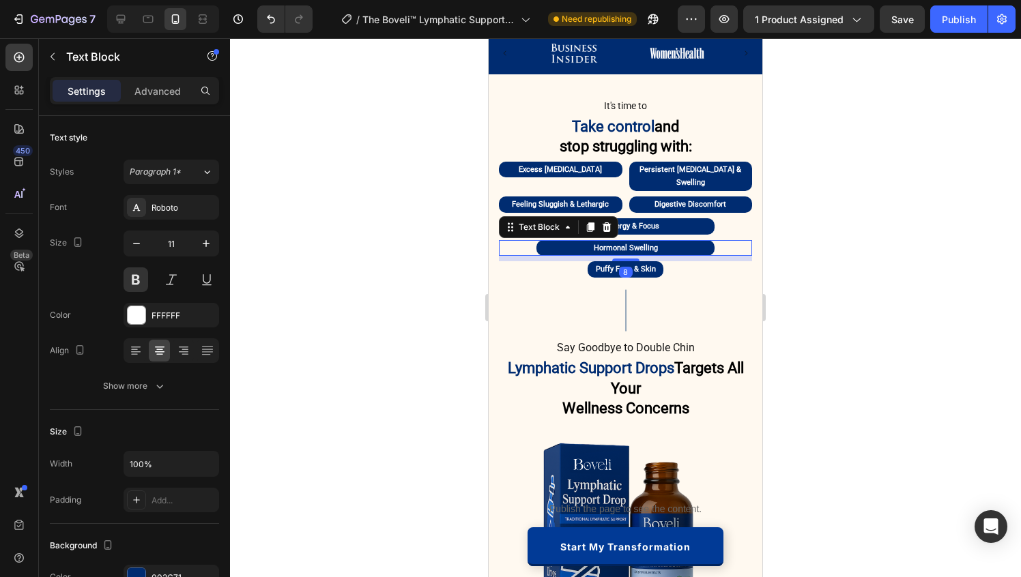
click at [509, 240] on div "Hormonal Swelling Text Block 8" at bounding box center [625, 248] width 253 height 16
click at [172, 91] on p "Advanced" at bounding box center [157, 91] width 46 height 14
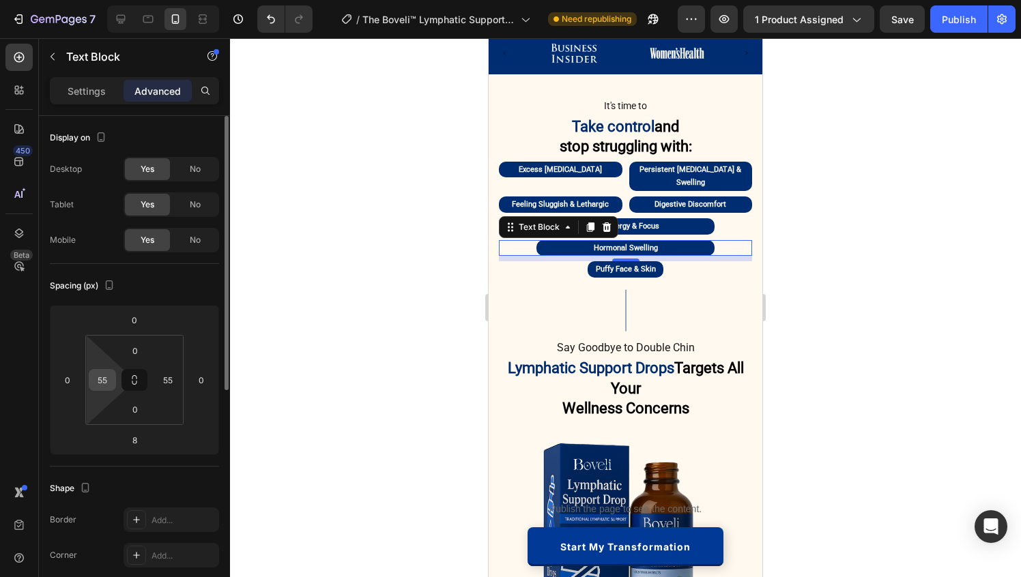
click at [103, 383] on input "55" at bounding box center [102, 380] width 20 height 20
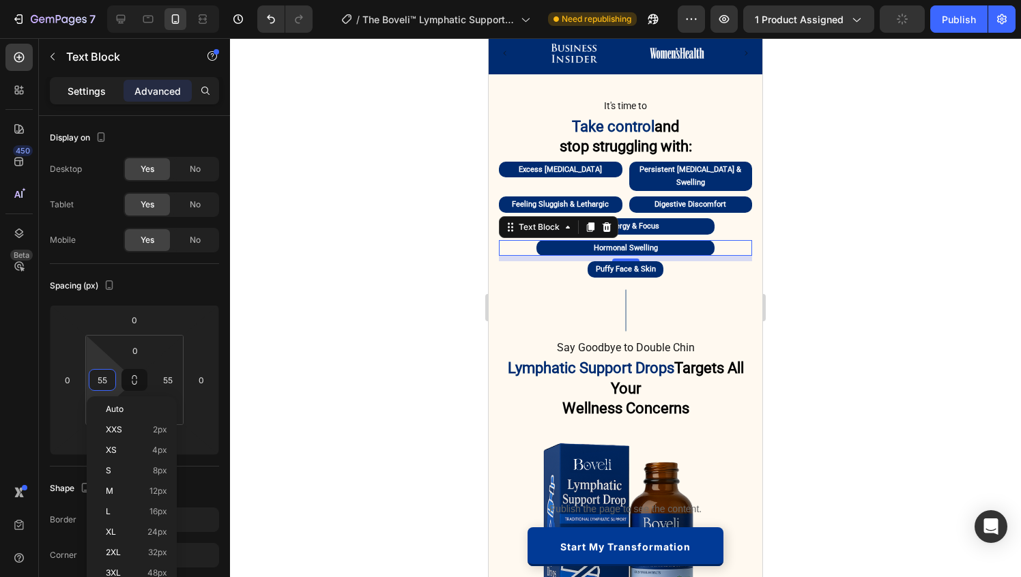
click at [101, 92] on p "Settings" at bounding box center [87, 91] width 38 height 14
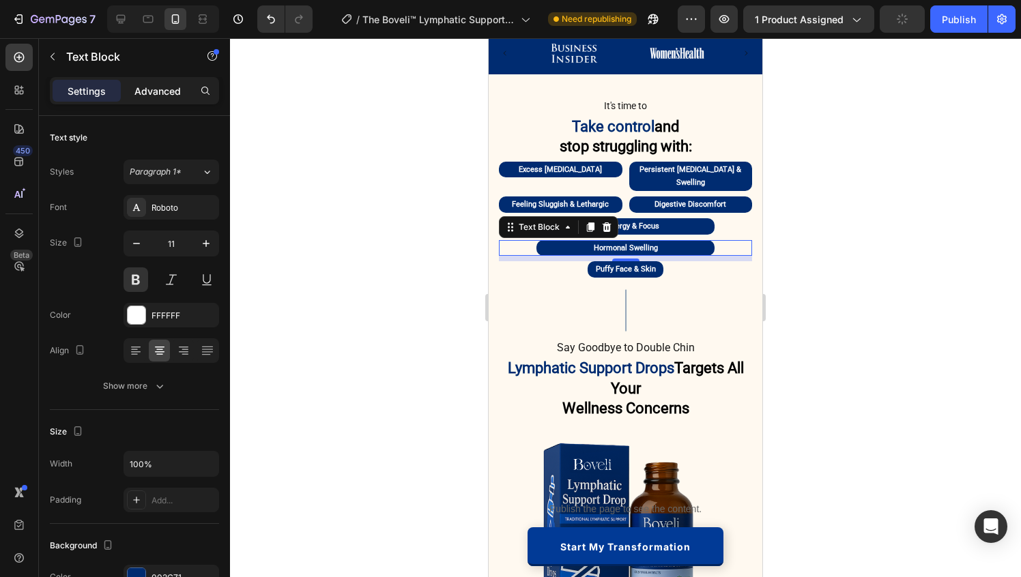
click at [167, 85] on p "Advanced" at bounding box center [157, 91] width 46 height 14
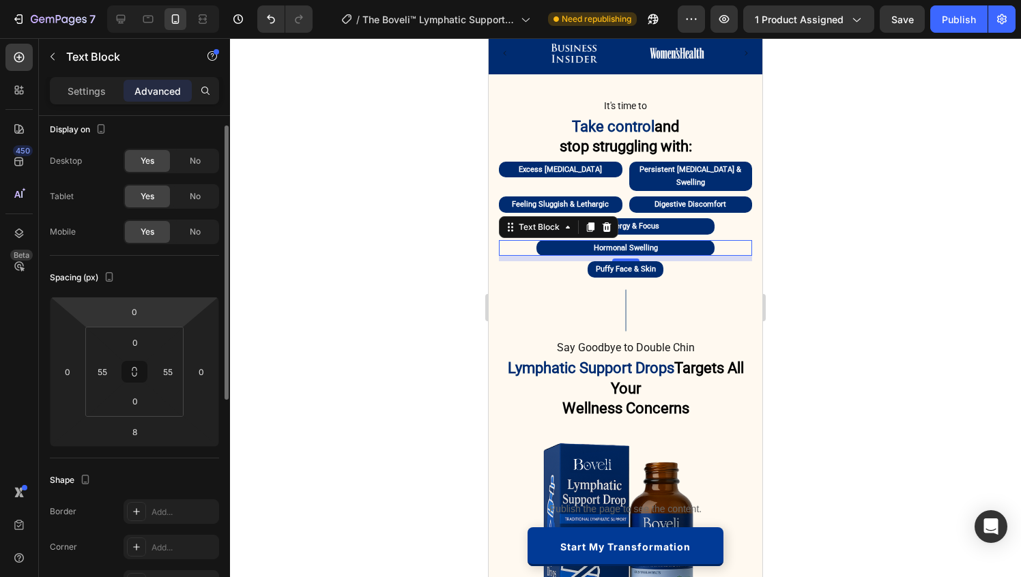
scroll to position [1, 0]
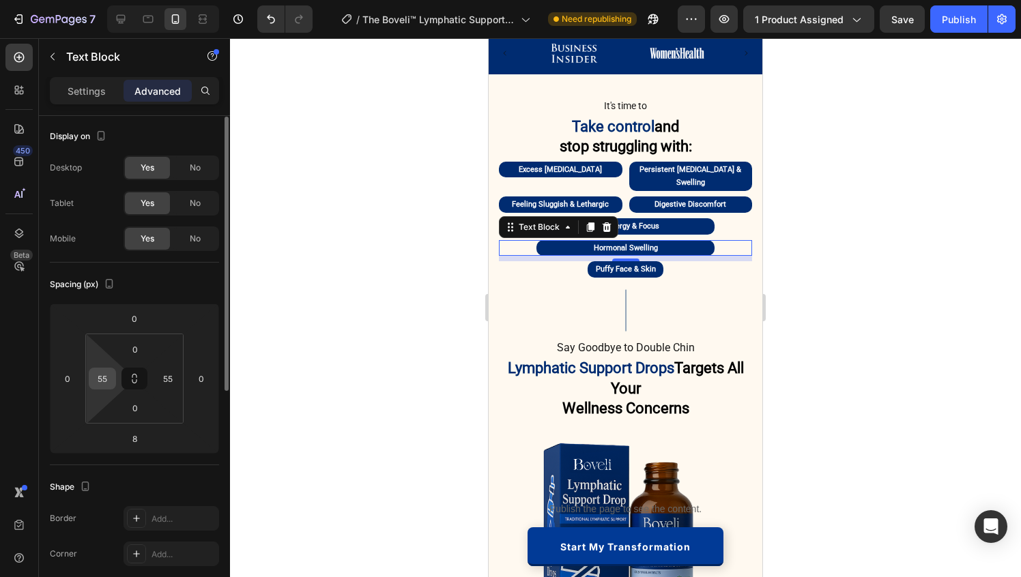
click at [112, 370] on div "55" at bounding box center [102, 379] width 27 height 22
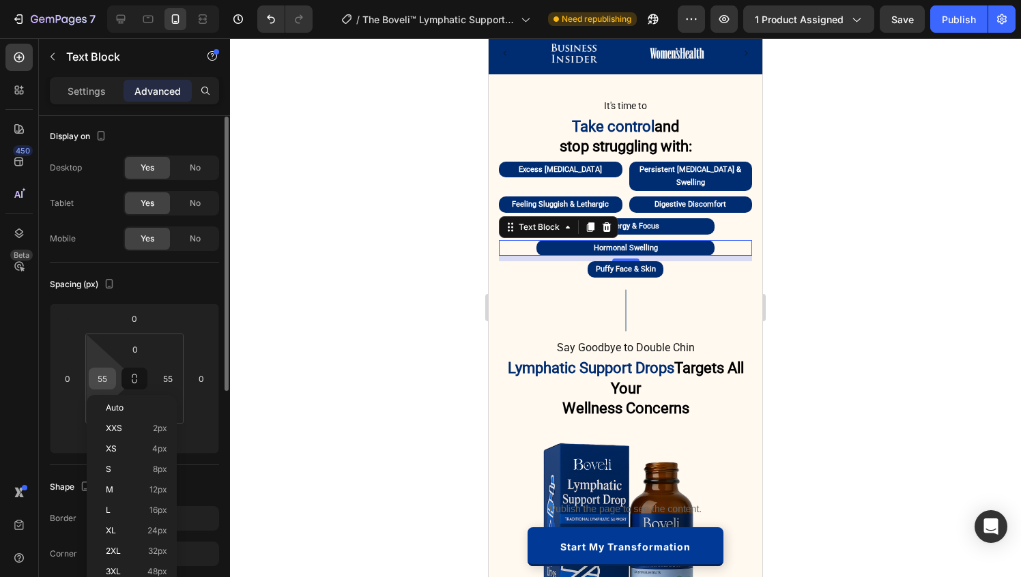
click at [104, 370] on input "55" at bounding box center [102, 378] width 20 height 20
type input "90"
click at [159, 377] on input "55" at bounding box center [168, 378] width 20 height 20
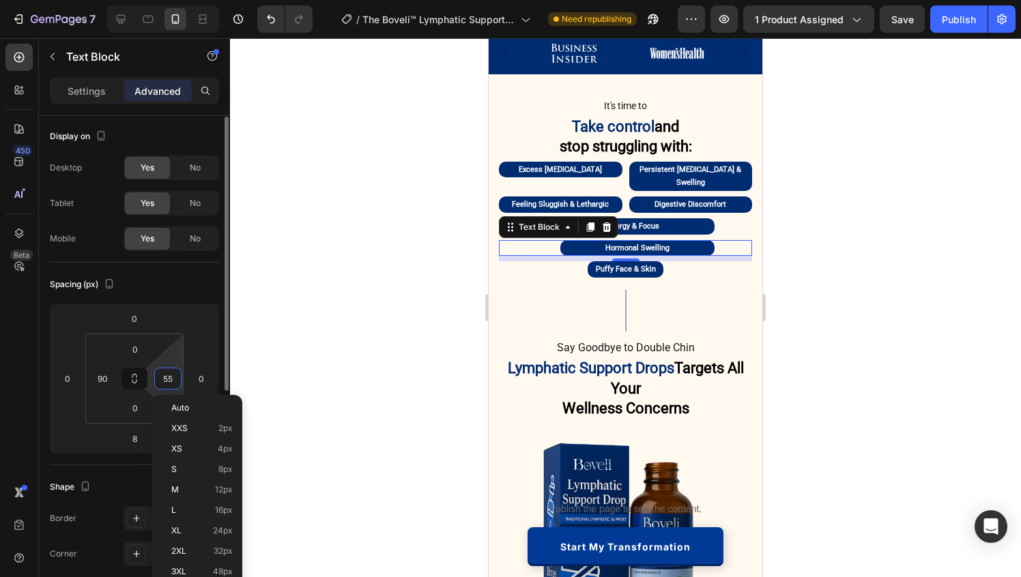
paste input "90"
type input "90"
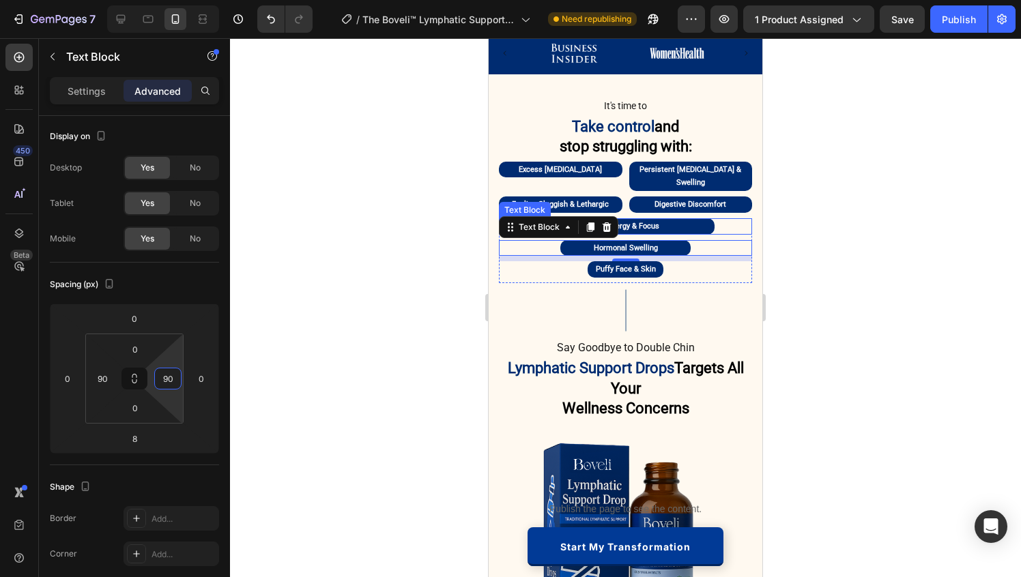
click at [682, 220] on p "Low Energy & Focus" at bounding box center [625, 227] width 175 height 14
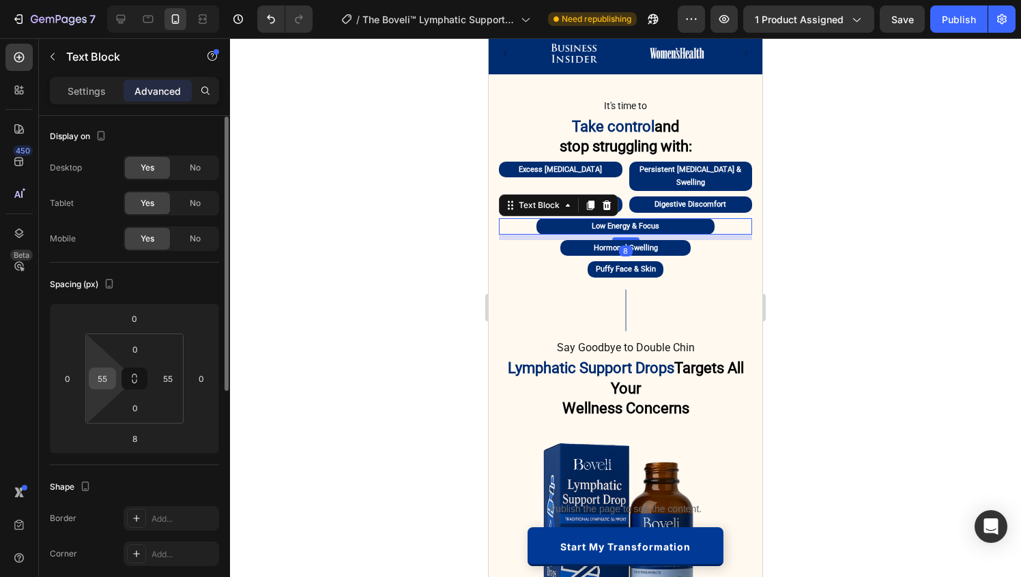
click at [108, 378] on input "55" at bounding box center [102, 378] width 20 height 20
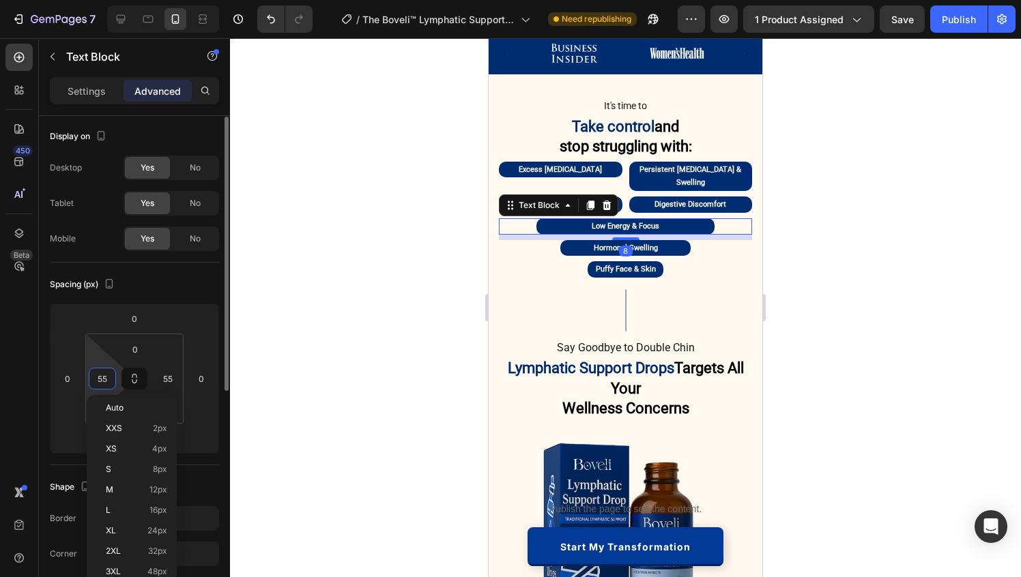
paste input "90"
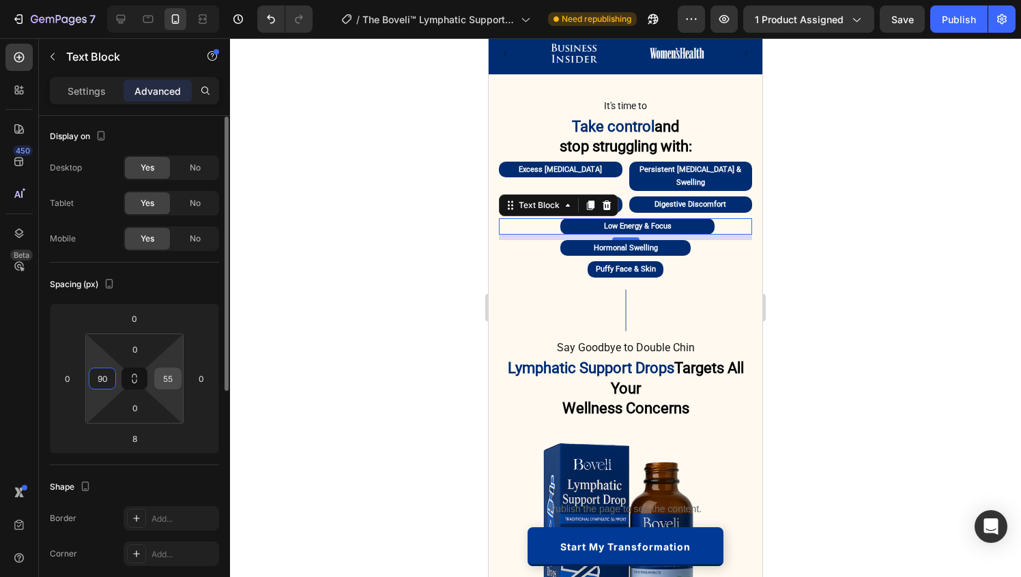
type input "90"
click at [164, 377] on input "55" at bounding box center [168, 378] width 20 height 20
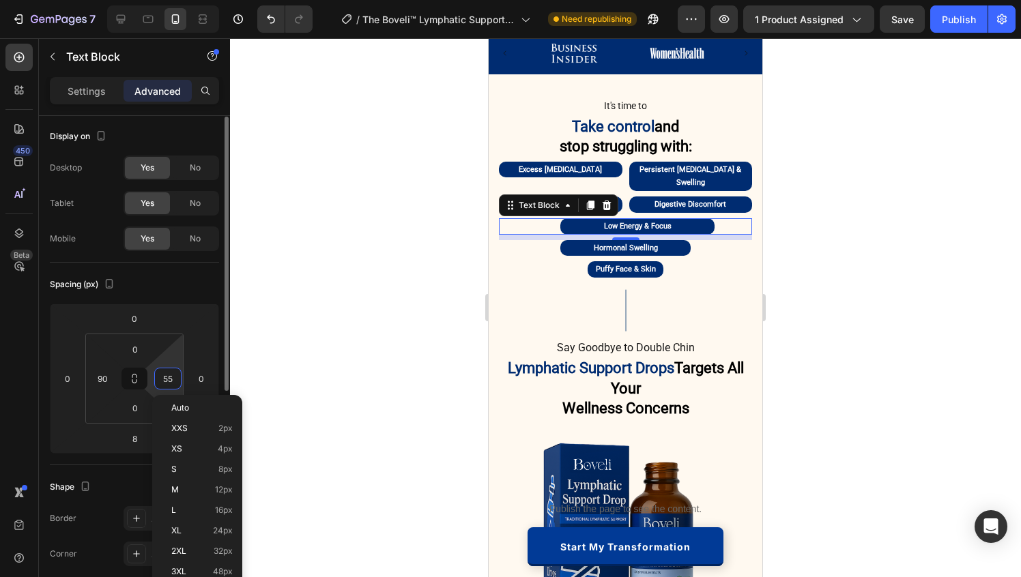
paste input "90"
type input "90"
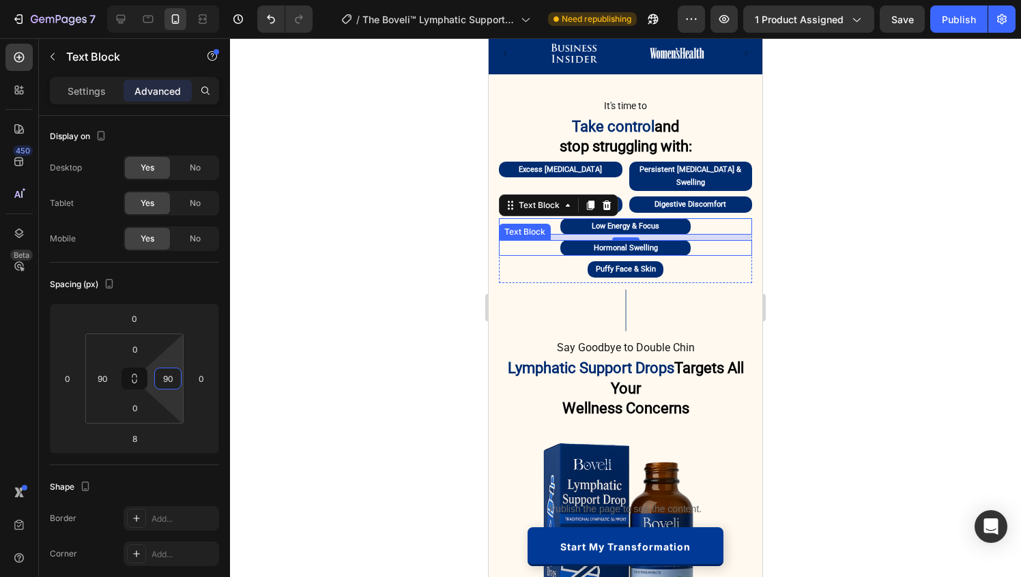
click at [577, 242] on p "Hormonal Swelling" at bounding box center [625, 249] width 128 height 14
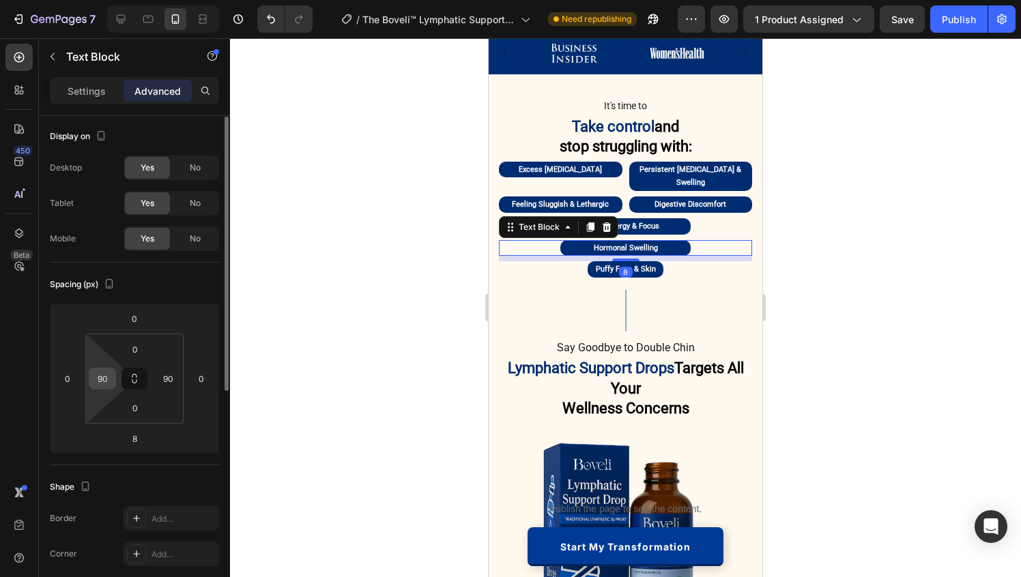
click at [105, 387] on input "90" at bounding box center [102, 378] width 20 height 20
type input "100"
click at [165, 381] on input "90" at bounding box center [168, 378] width 20 height 20
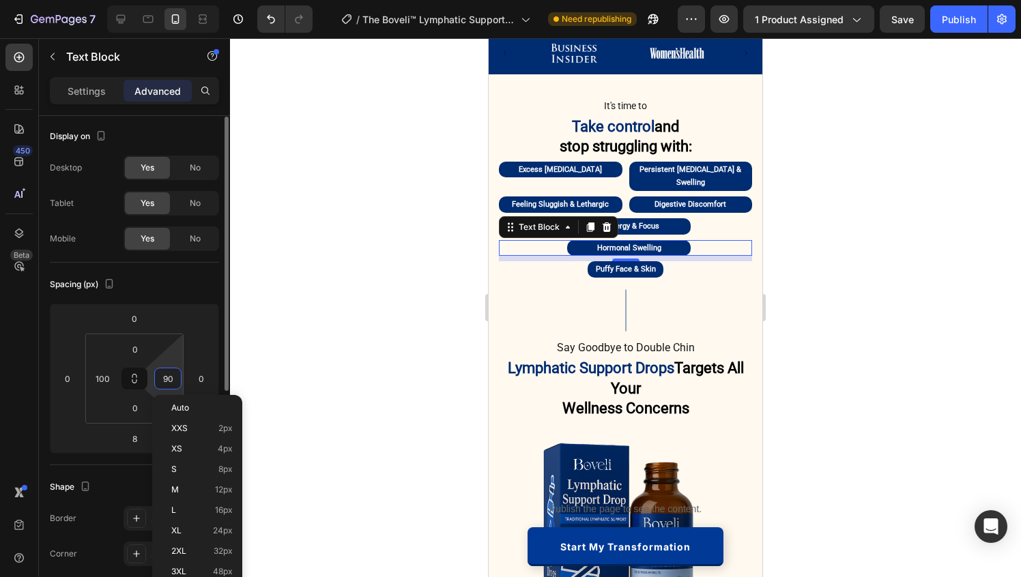
paste input "10"
type input "100"
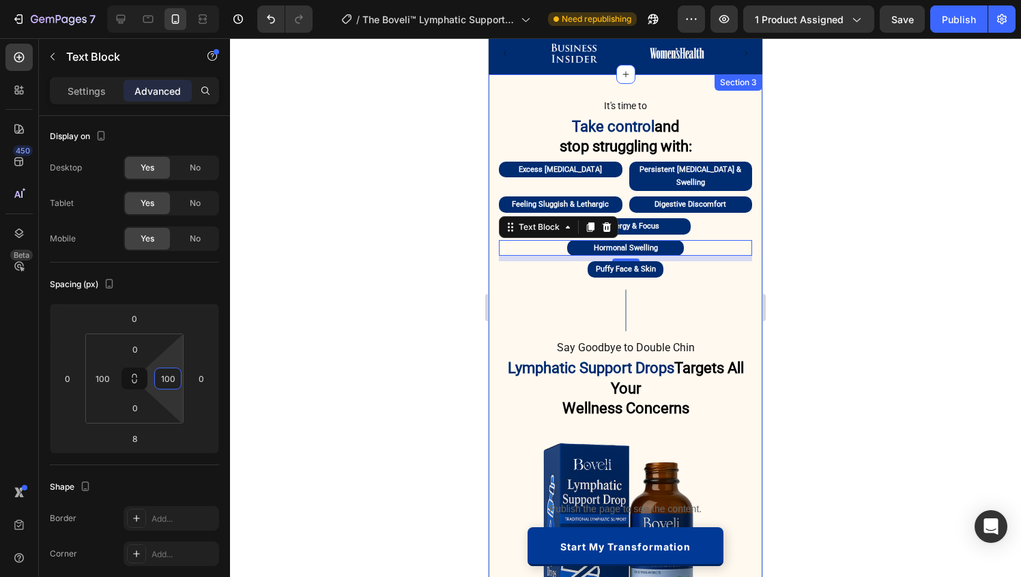
click at [882, 263] on div at bounding box center [625, 307] width 791 height 539
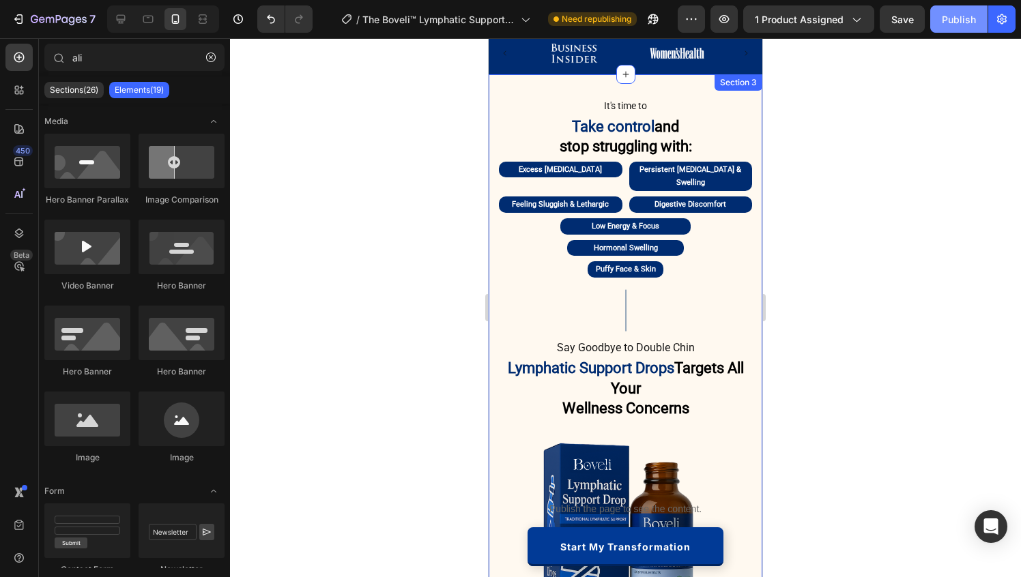
click at [952, 29] on button "Publish" at bounding box center [958, 18] width 57 height 27
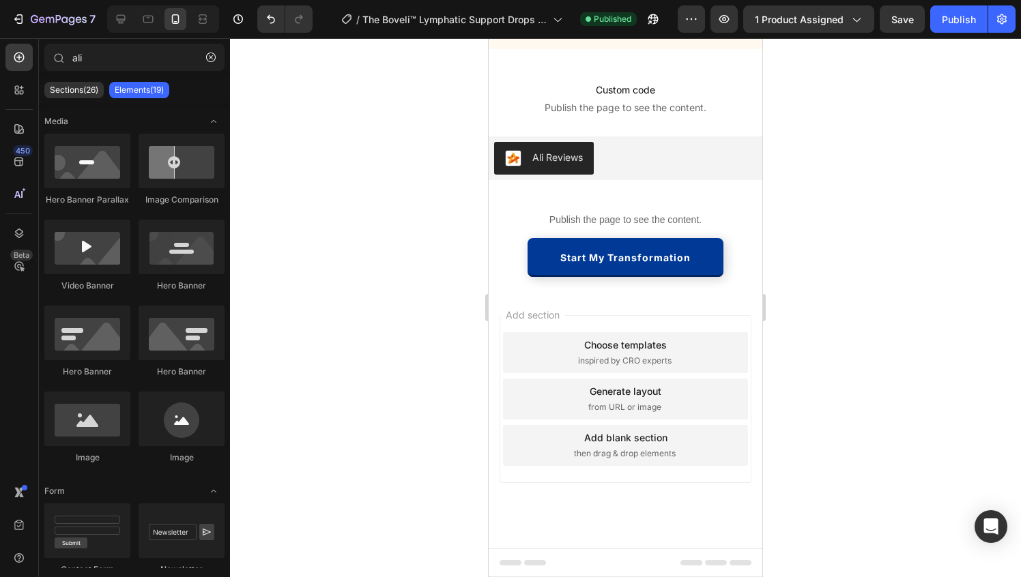
scroll to position [4323, 0]
click at [122, 32] on div at bounding box center [163, 18] width 112 height 27
click at [119, 12] on icon at bounding box center [121, 19] width 14 height 14
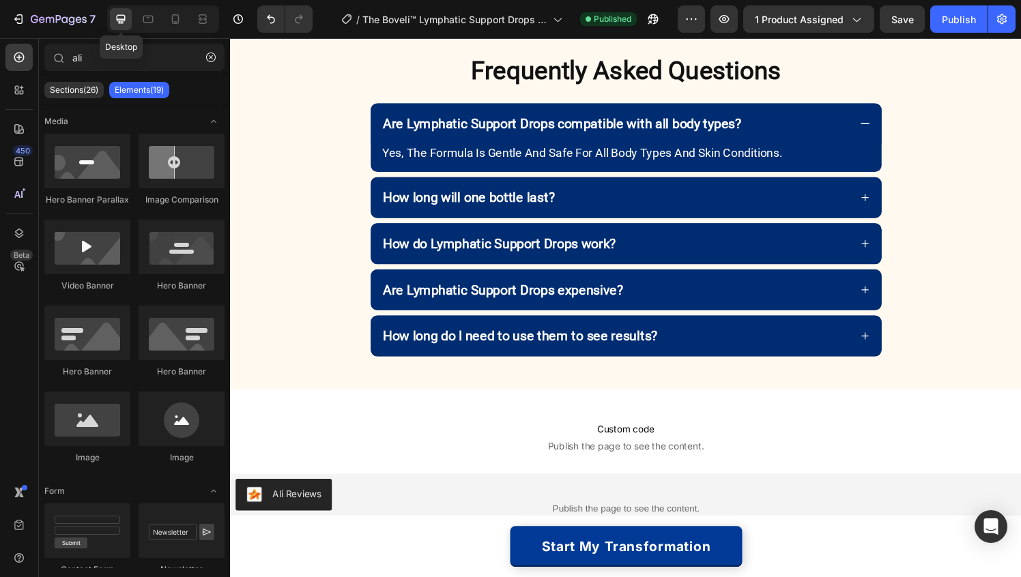
scroll to position [4282, 0]
